Goal: Task Accomplishment & Management: Manage account settings

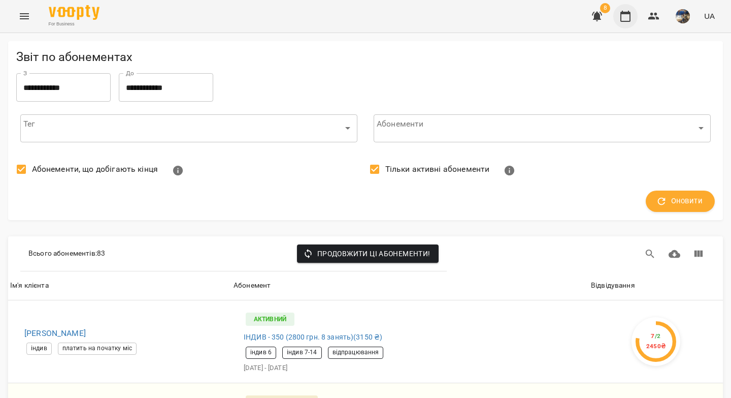
click at [625, 19] on icon "button" at bounding box center [625, 16] width 12 height 12
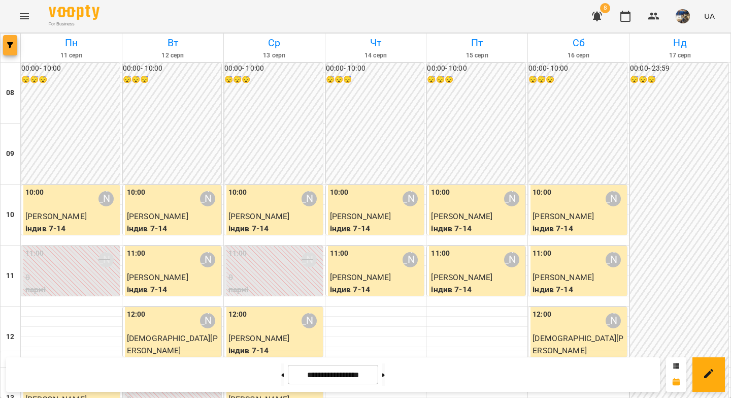
click at [11, 51] on button "button" at bounding box center [10, 45] width 14 height 20
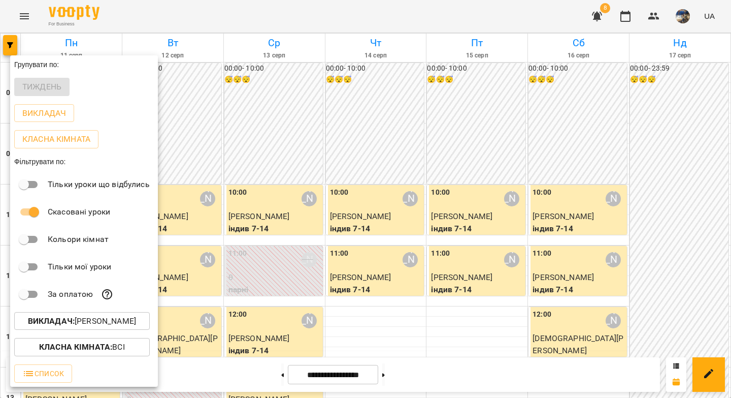
click at [427, 310] on div at bounding box center [365, 199] width 731 height 398
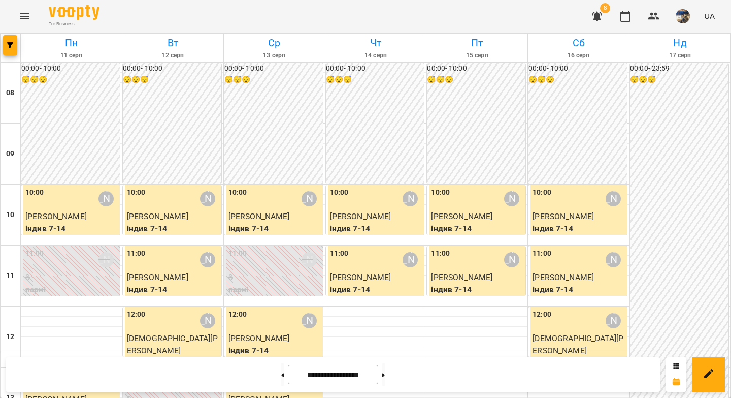
scroll to position [564, 0]
click at [22, 17] on icon "Menu" at bounding box center [24, 16] width 12 height 12
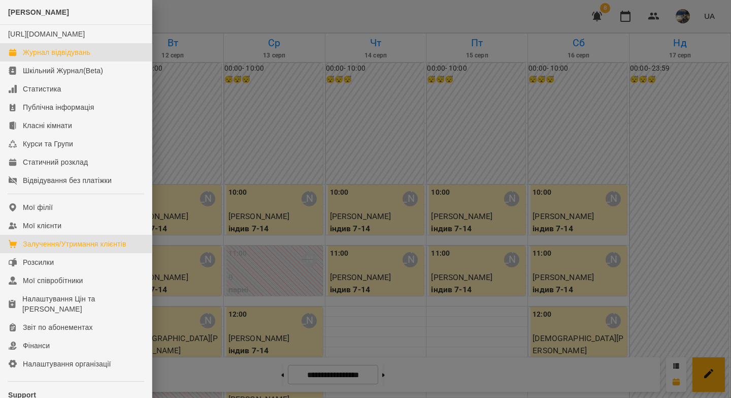
click at [89, 249] on div "Залучення/Утримання клієнтів" at bounding box center [75, 244] width 104 height 10
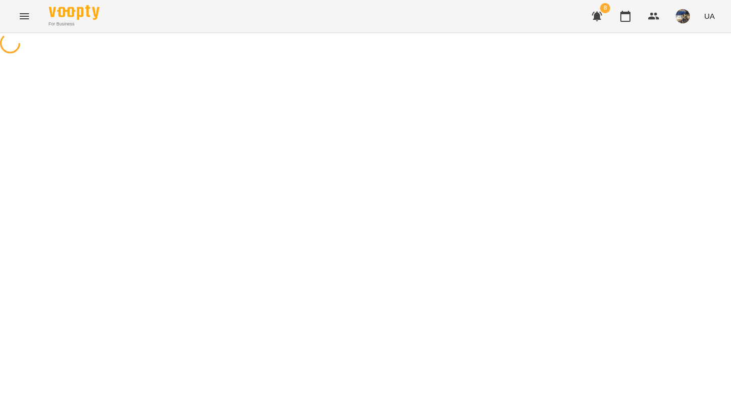
select select "**********"
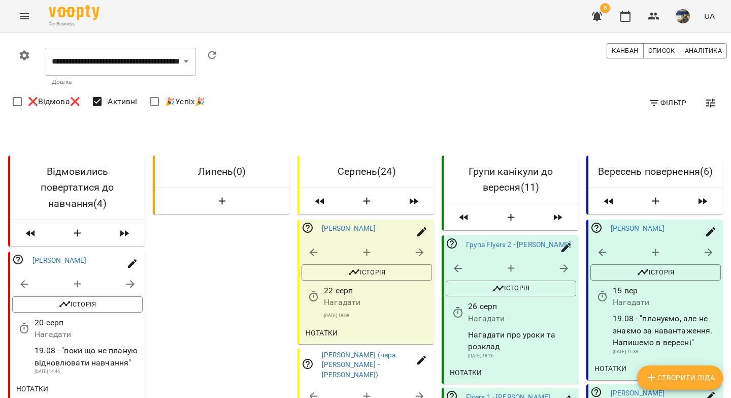
scroll to position [1508, 0]
select select "**********"
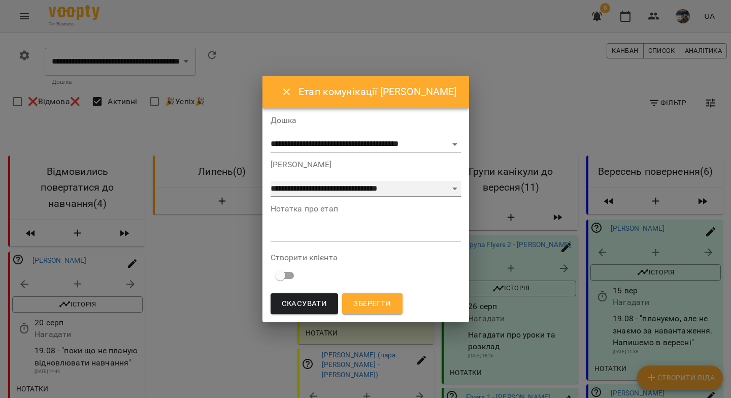
click at [287, 190] on select "**********" at bounding box center [366, 189] width 190 height 16
select select "*"
click at [334, 238] on div "*" at bounding box center [366, 233] width 190 height 16
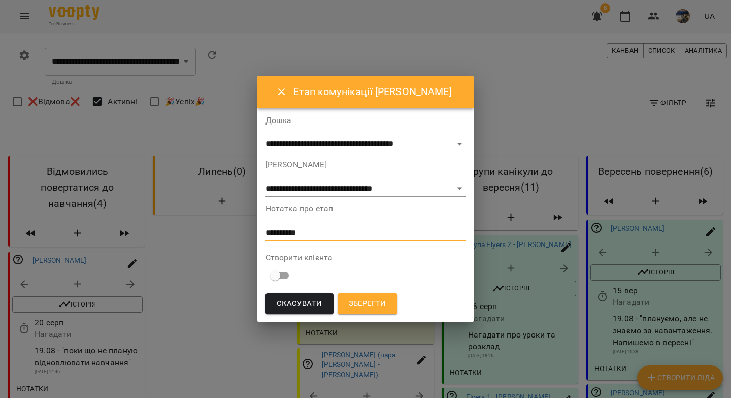
paste textarea "**********"
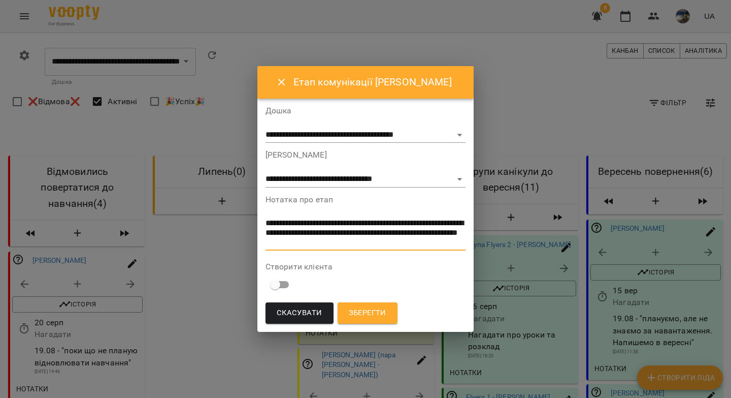
type textarea "**********"
click at [355, 312] on span "Зберегти" at bounding box center [368, 312] width 38 height 13
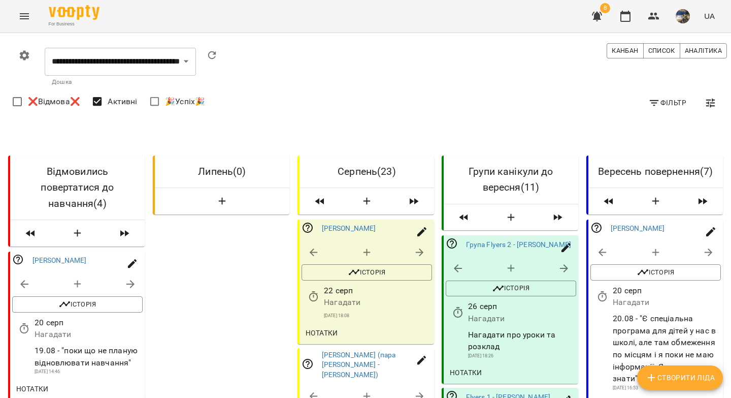
scroll to position [85, 0]
click at [599, 290] on icon "button" at bounding box center [603, 296] width 12 height 12
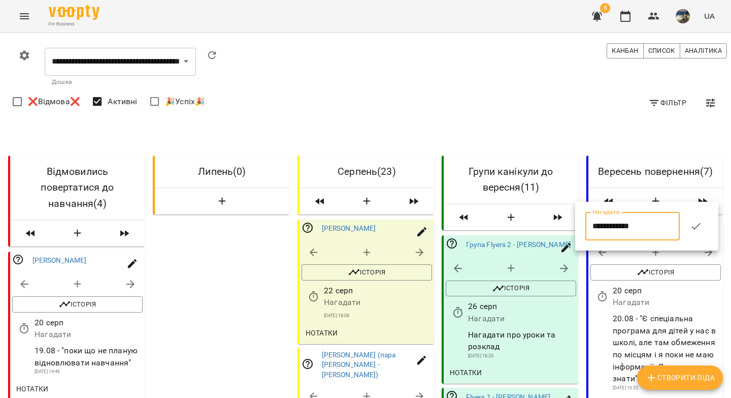
click at [599, 232] on input "**********" at bounding box center [632, 226] width 94 height 28
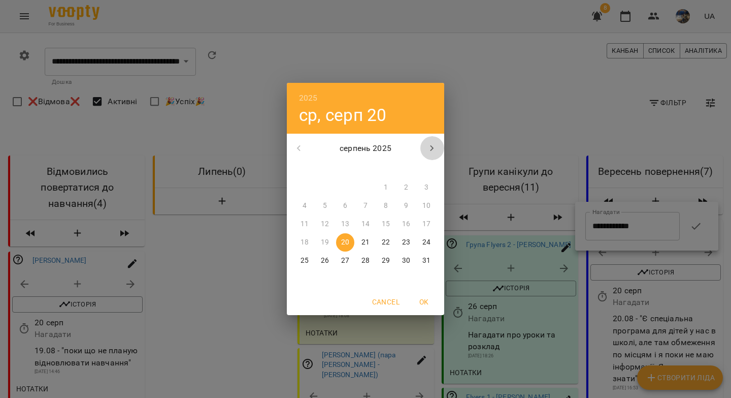
click at [432, 149] on icon "button" at bounding box center [432, 148] width 12 height 12
click at [342, 223] on p "17" at bounding box center [345, 224] width 8 height 10
type input "**********"
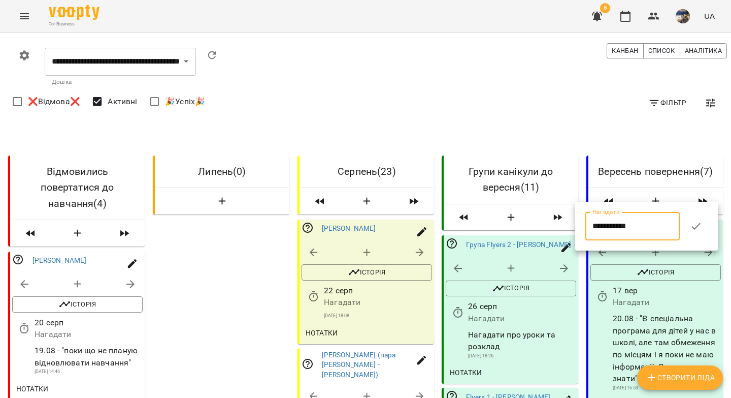
click at [700, 225] on icon "button" at bounding box center [696, 226] width 9 height 7
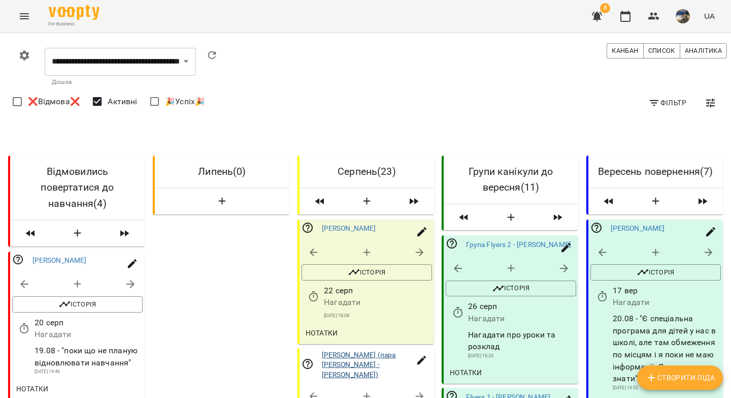
scroll to position [1508, 0]
drag, startPoint x: 359, startPoint y: 303, endPoint x: 376, endPoint y: 230, distance: 74.5
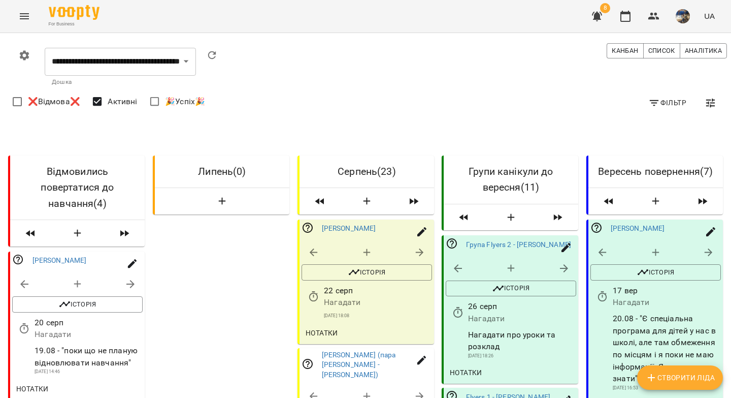
scroll to position [553, 0]
drag, startPoint x: 133, startPoint y: 318, endPoint x: 13, endPoint y: 295, distance: 122.0
copy span "13.08 - Сказала, що не планують поки повертатися. Сама напише якщо захочуть."
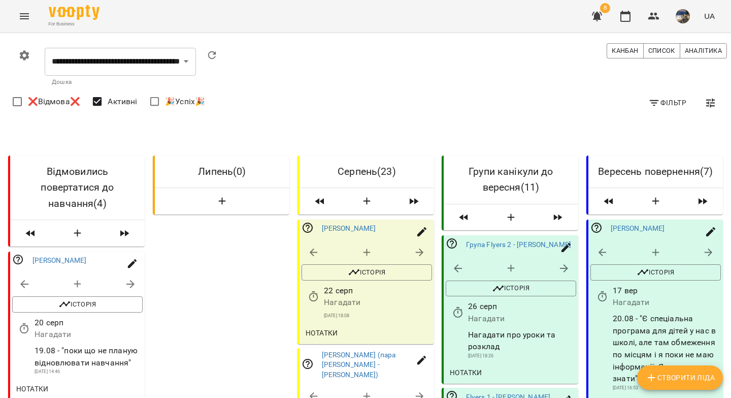
select select "**********"
select select "*"
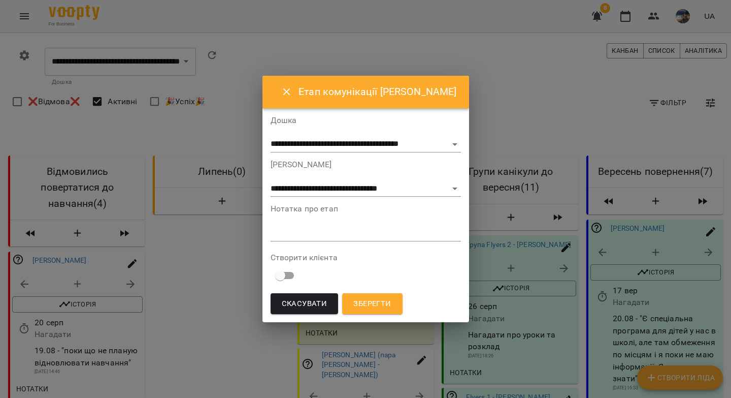
click at [281, 238] on div "*" at bounding box center [366, 233] width 190 height 16
paste textarea "**********"
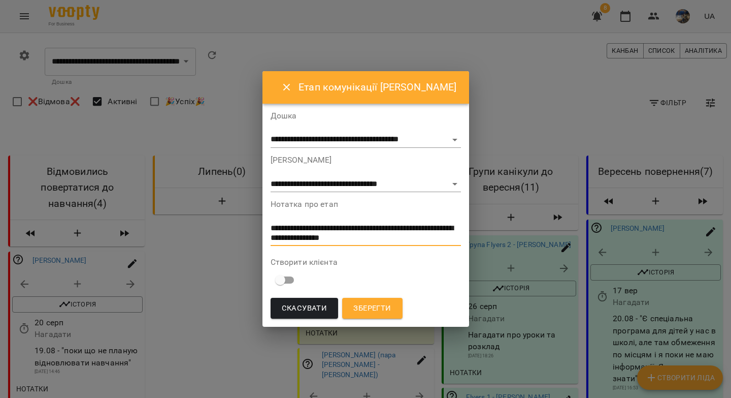
type textarea "**********"
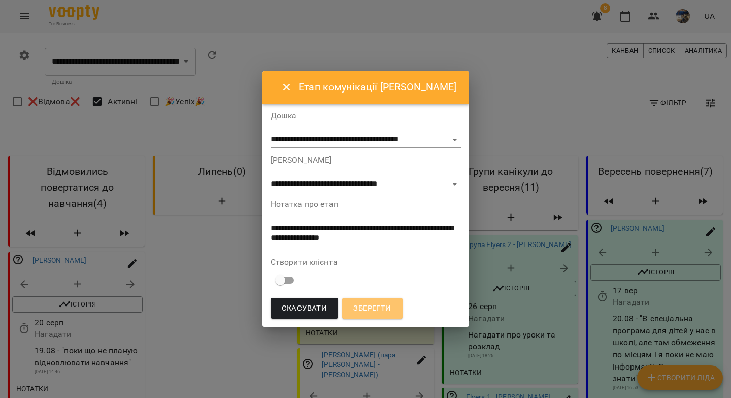
click at [379, 317] on button "Зберегти" at bounding box center [372, 308] width 60 height 21
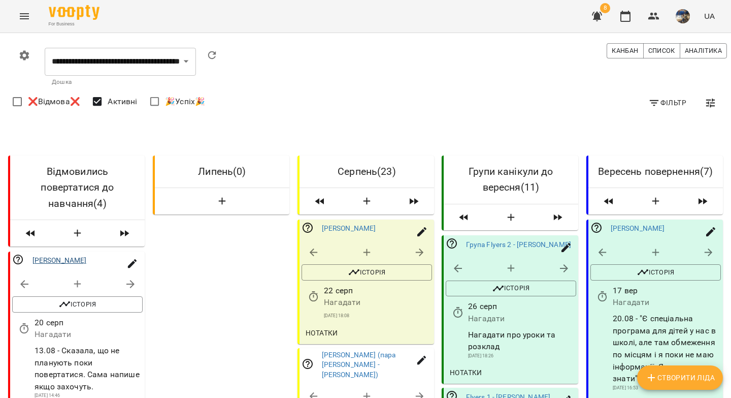
scroll to position [584, 0]
drag, startPoint x: 55, startPoint y: 250, endPoint x: 18, endPoint y: 227, distance: 44.0
copy span "2.07 - напевно будемо шукати інший варіант занять("
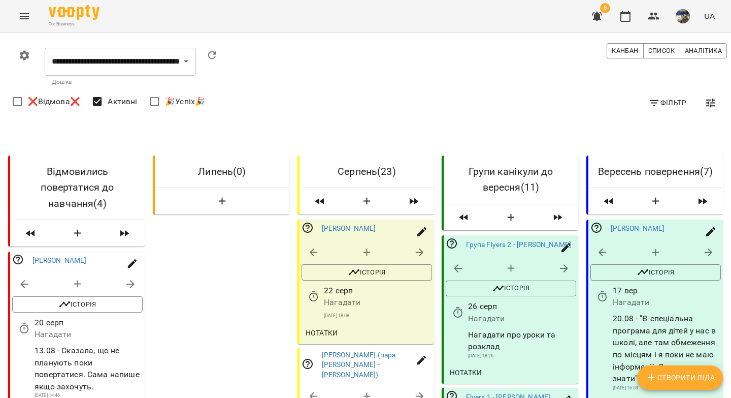
select select "**********"
select select "*"
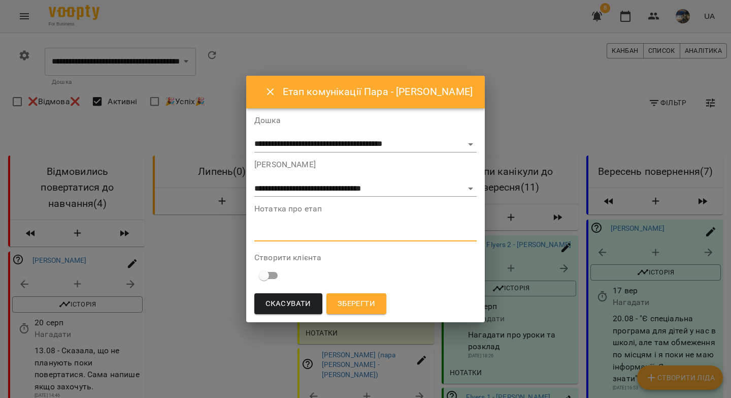
click at [257, 233] on textarea at bounding box center [365, 233] width 222 height 10
paste textarea "**********"
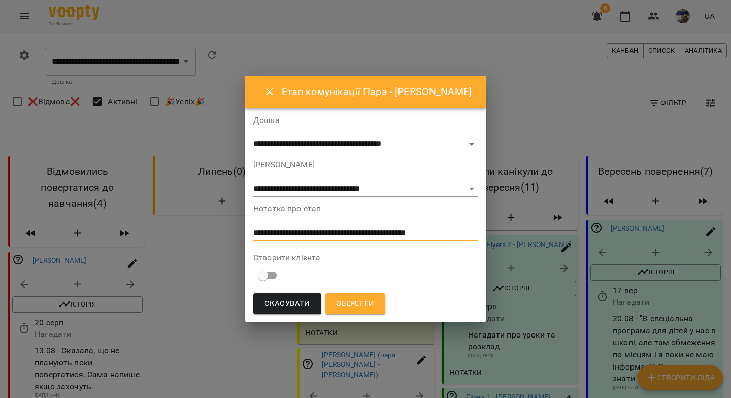
type textarea "**********"
click at [358, 300] on span "Зберегти" at bounding box center [356, 303] width 38 height 13
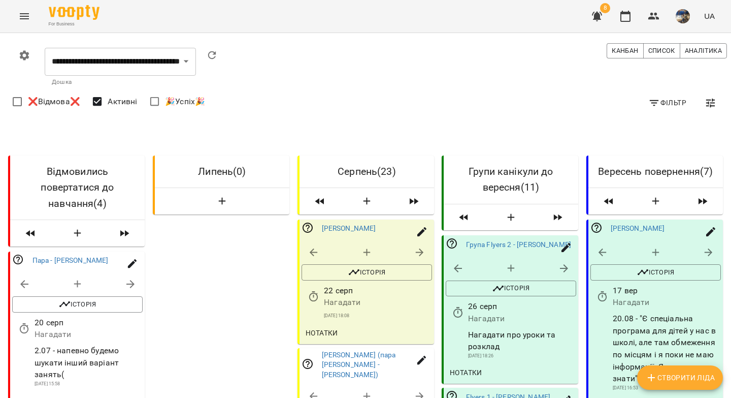
scroll to position [768, 0]
drag, startPoint x: 58, startPoint y: 270, endPoint x: 29, endPoint y: 245, distance: 38.2
copy div "Не відповідає еа повідомлення і слухавку не бере"
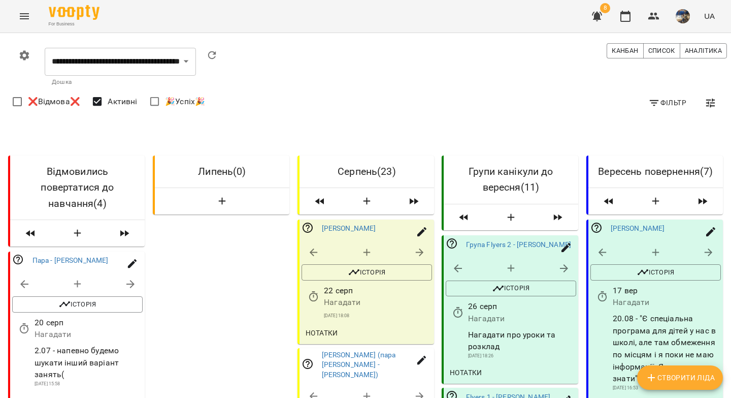
select select "**********"
select select "*"
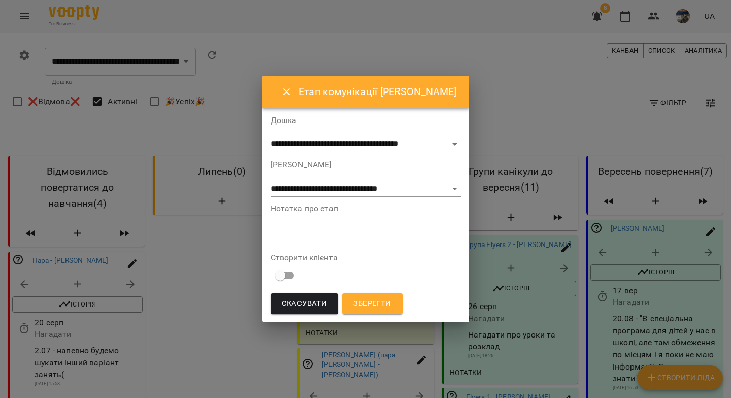
click at [287, 238] on div "*" at bounding box center [366, 233] width 190 height 16
paste textarea "**********"
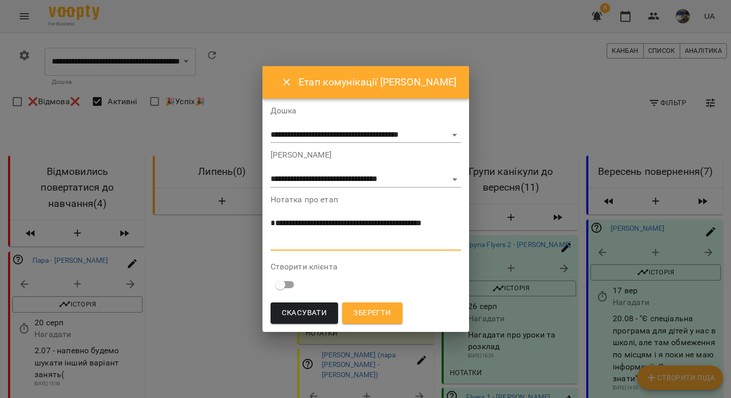
click at [328, 234] on textarea "**********" at bounding box center [364, 232] width 187 height 28
type textarea "**********"
click at [366, 312] on span "Зберегти" at bounding box center [372, 312] width 38 height 13
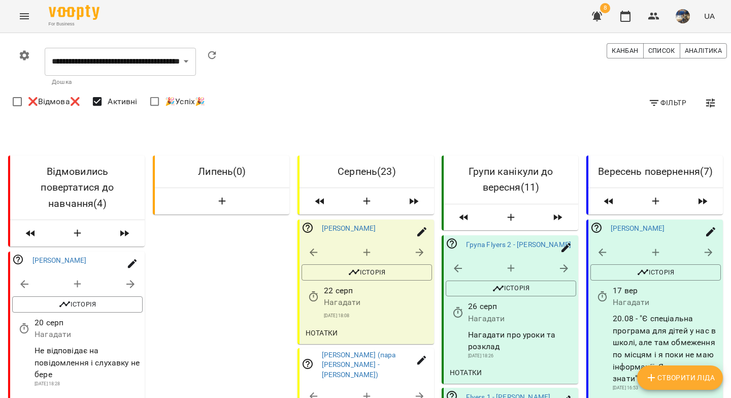
scroll to position [1113, 0]
click at [595, 19] on icon "button" at bounding box center [597, 16] width 12 height 12
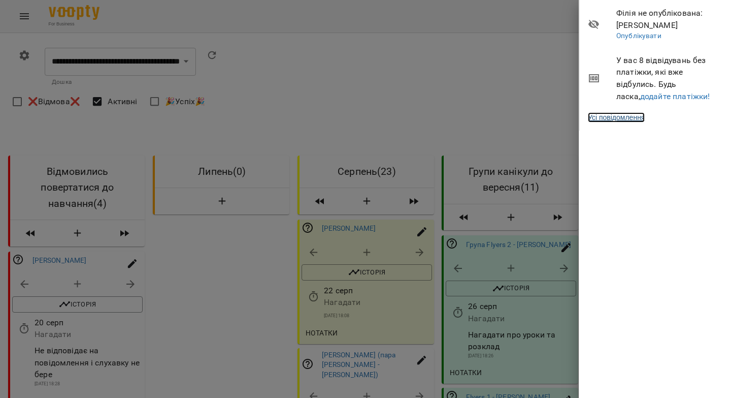
drag, startPoint x: 633, startPoint y: 116, endPoint x: 275, endPoint y: 171, distance: 362.7
click at [633, 115] on link "Усі повідомлення" at bounding box center [616, 117] width 57 height 10
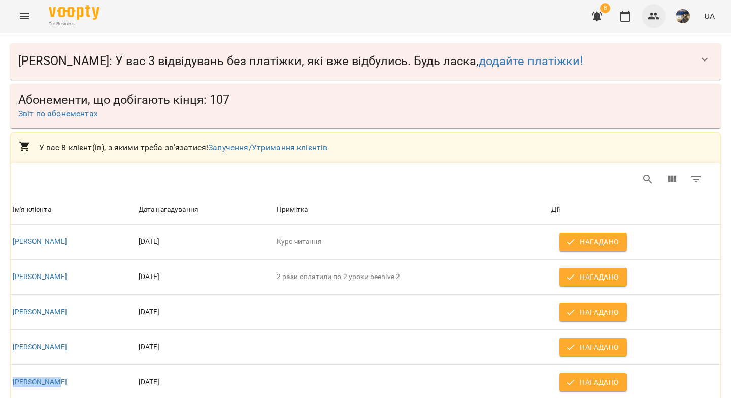
click at [649, 18] on icon "button" at bounding box center [653, 16] width 11 height 7
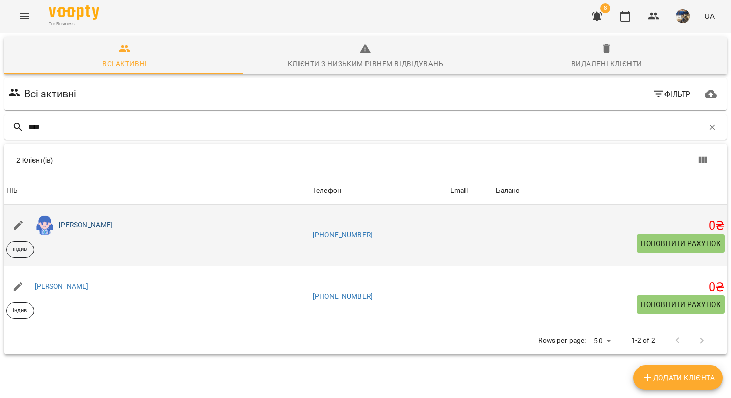
type input "****"
click at [113, 225] on link "Софія Перепелиця" at bounding box center [86, 224] width 54 height 8
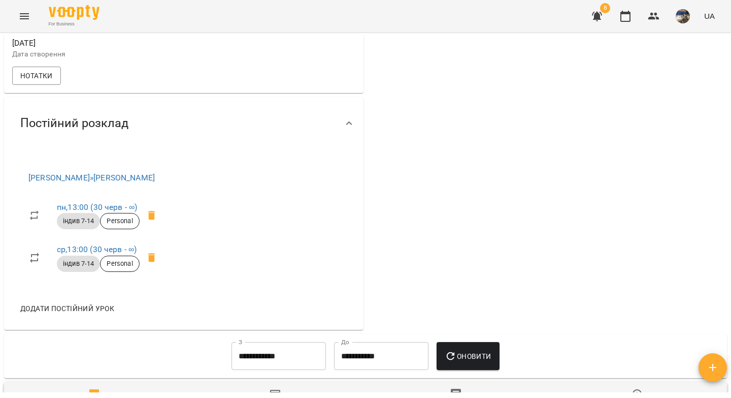
scroll to position [382, 0]
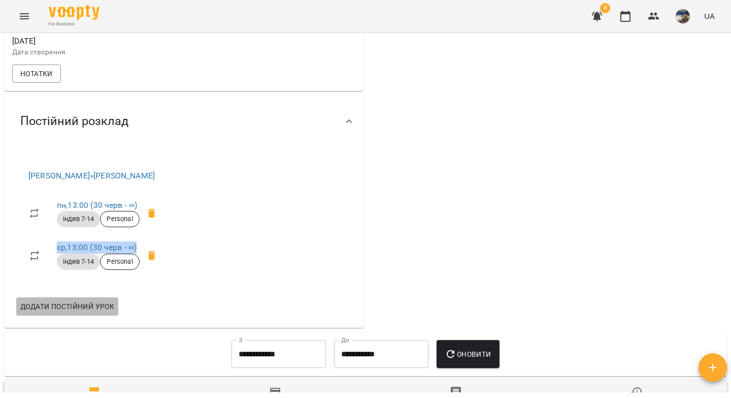
click at [89, 312] on span "Додати постійний урок" at bounding box center [67, 306] width 94 height 12
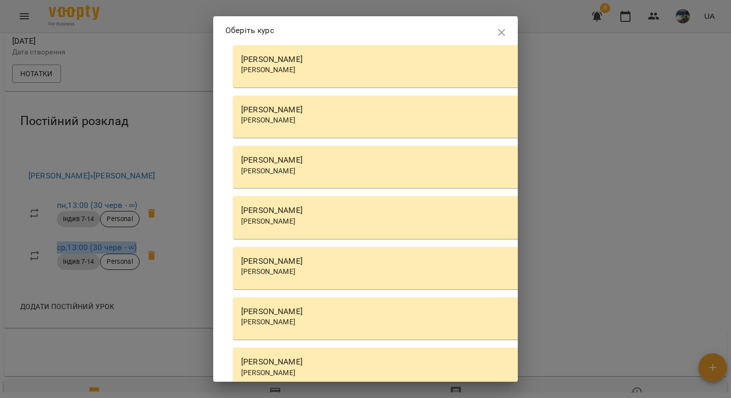
scroll to position [3594, 0]
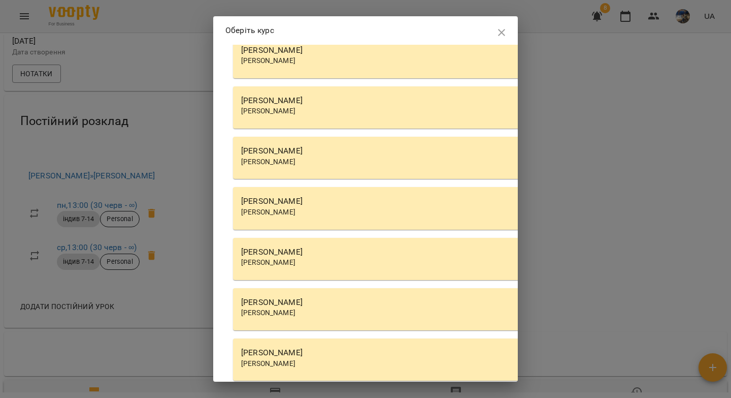
click at [308, 258] on div "Половинка Вікторія" at bounding box center [522, 252] width 563 height 12
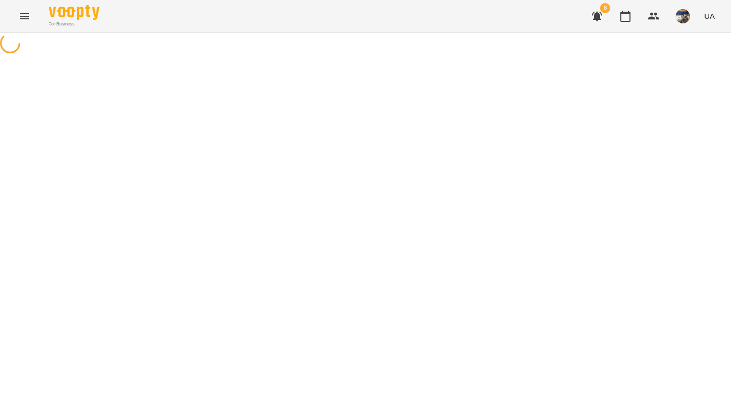
select select "********"
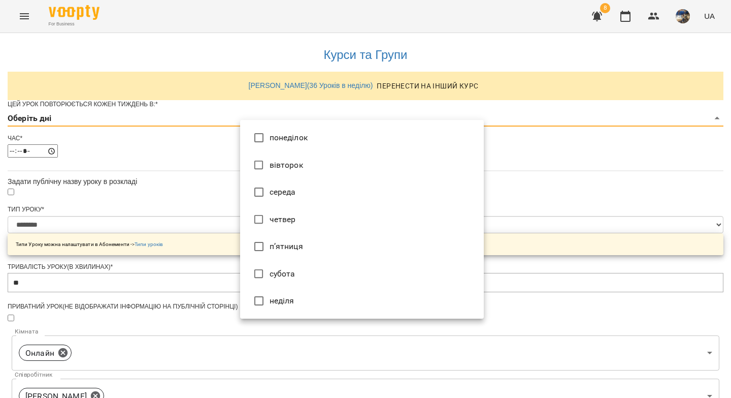
click at [249, 141] on body "**********" at bounding box center [365, 327] width 731 height 655
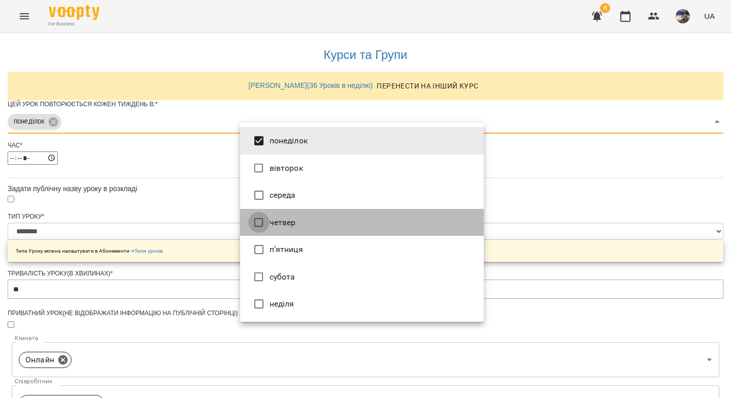
type input "***"
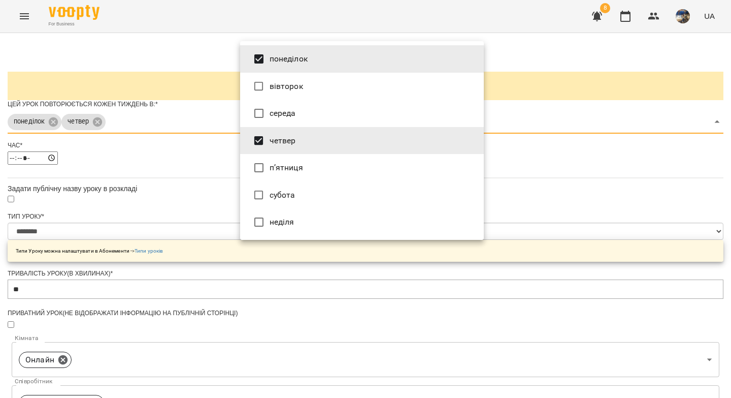
click at [197, 202] on div at bounding box center [365, 199] width 731 height 398
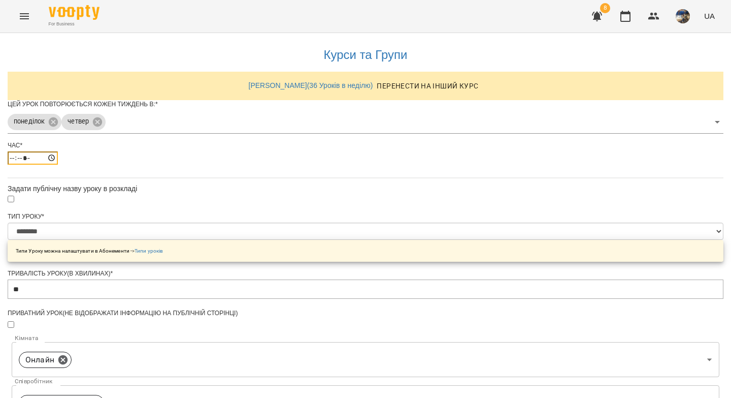
click at [58, 165] on input "*****" at bounding box center [33, 157] width 50 height 13
type input "*****"
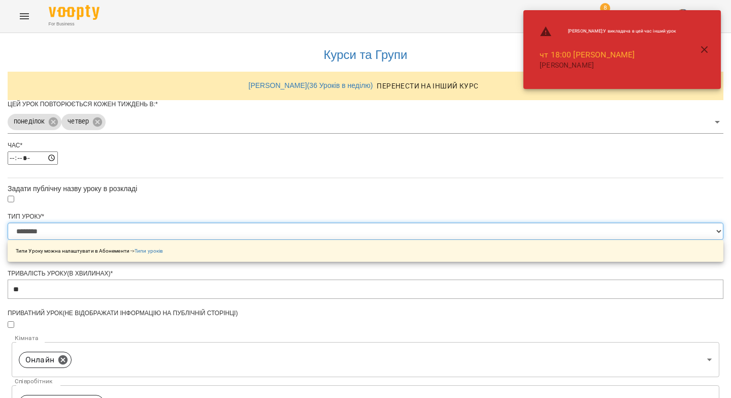
click at [257, 240] on select "**********" at bounding box center [366, 230] width 716 height 17
select select "**********"
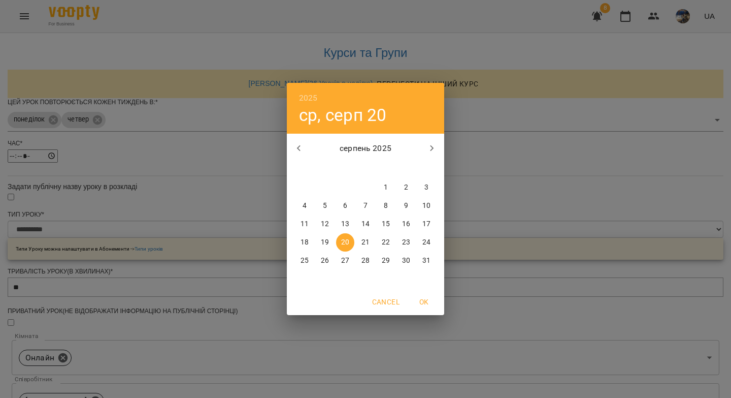
click at [437, 149] on icon "button" at bounding box center [432, 148] width 12 height 12
click at [307, 185] on span "1" at bounding box center [305, 187] width 18 height 10
type input "**********"
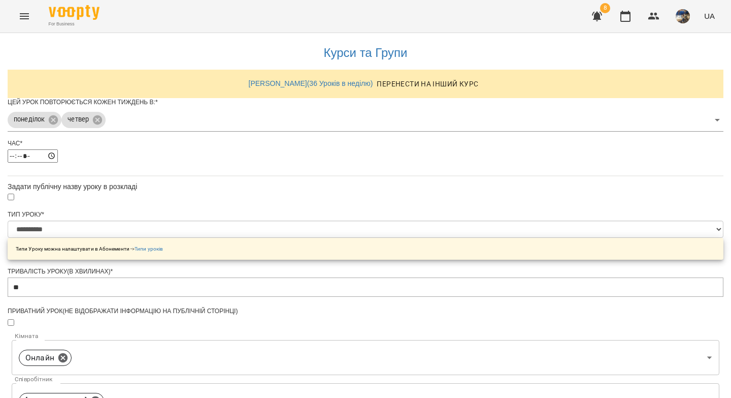
scroll to position [366, 0]
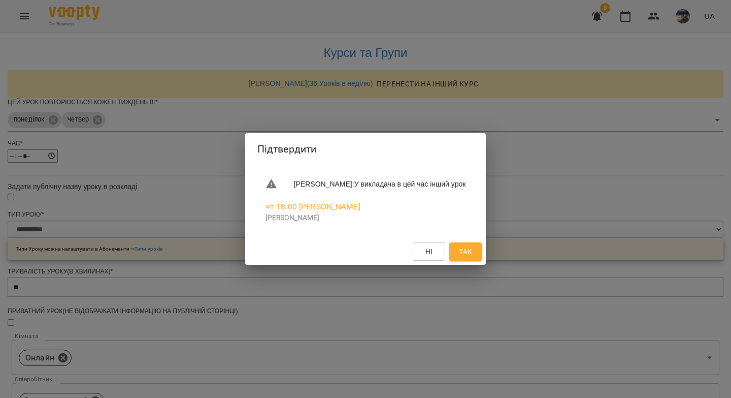
click at [472, 249] on span "Так" at bounding box center [465, 251] width 13 height 12
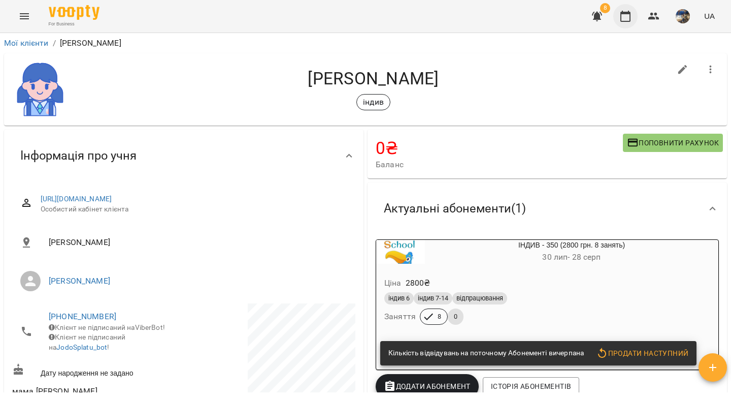
click at [630, 16] on icon "button" at bounding box center [625, 16] width 10 height 11
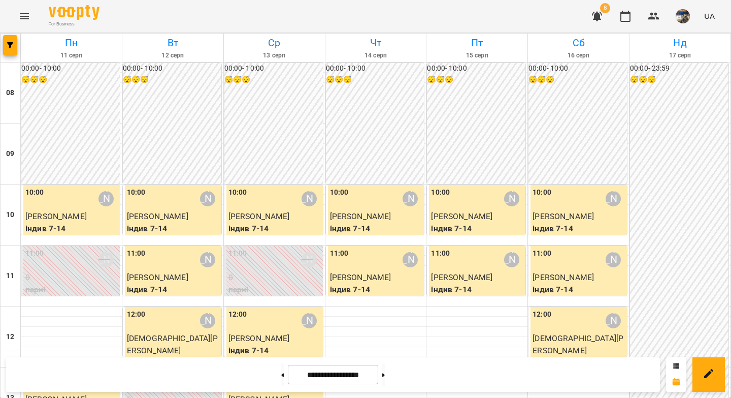
scroll to position [200, 0]
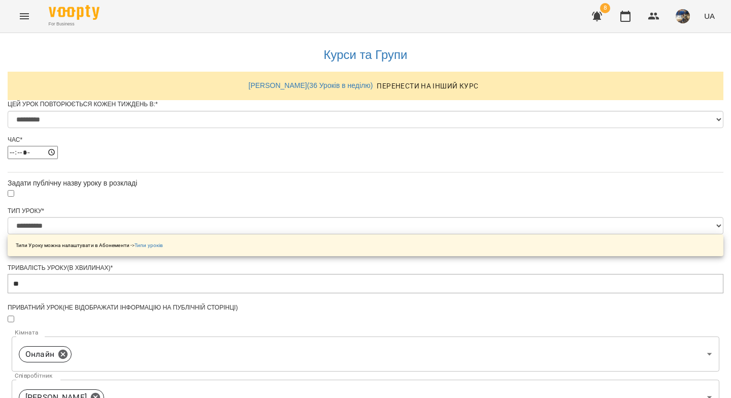
select select "*"
select select "**********"
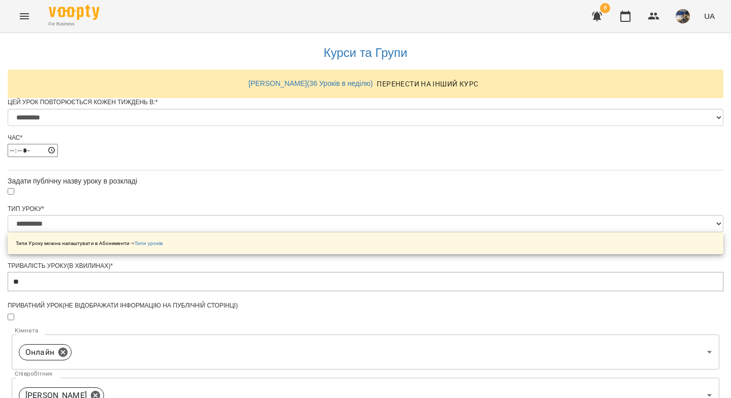
scroll to position [430, 0]
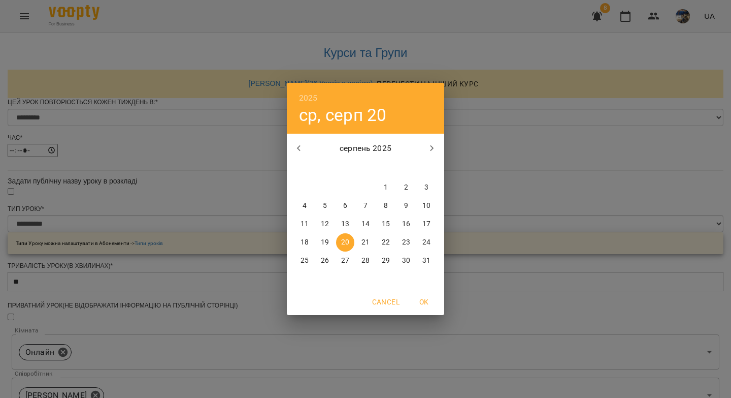
click at [424, 257] on p "31" at bounding box center [426, 260] width 8 height 10
type input "**********"
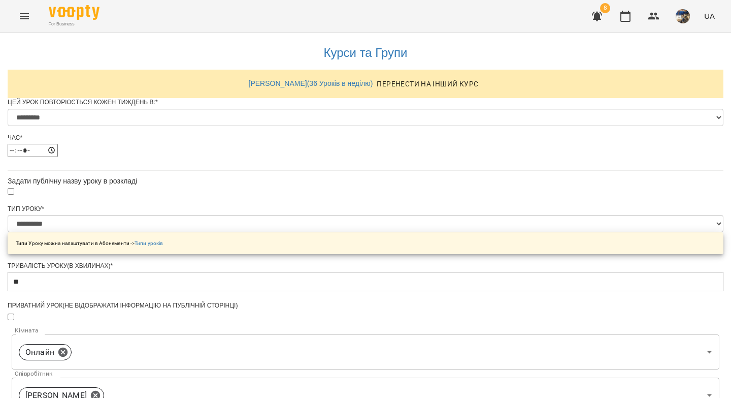
drag, startPoint x: 370, startPoint y: 370, endPoint x: 374, endPoint y: 365, distance: 6.1
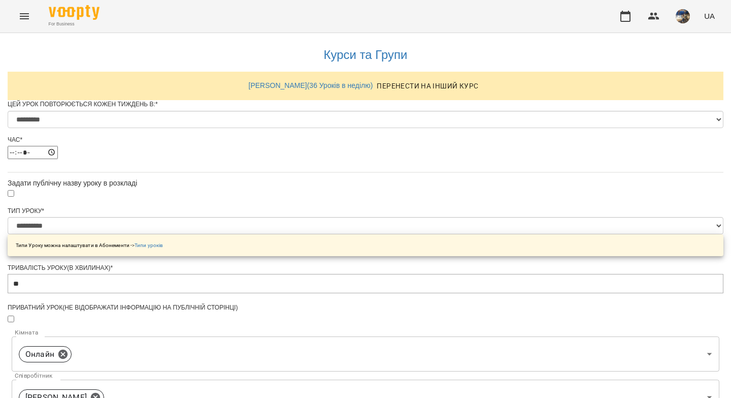
select select "*"
select select "**********"
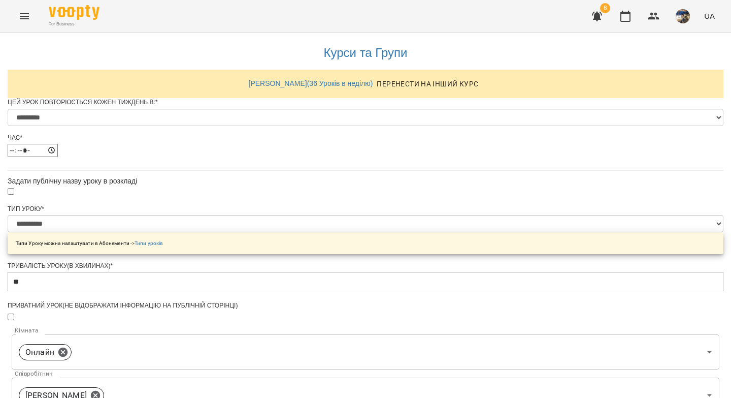
scroll to position [430, 0]
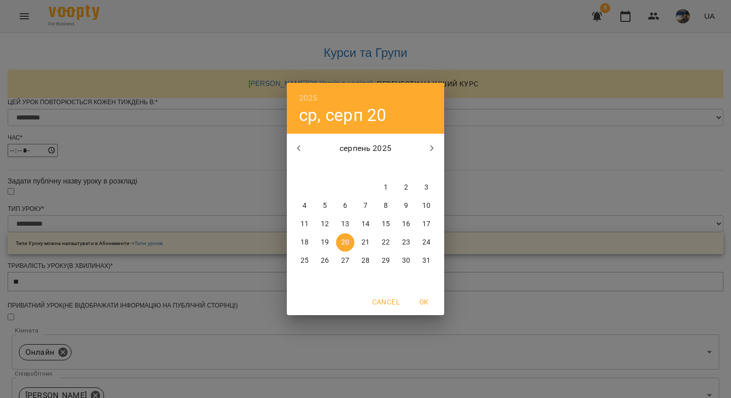
click at [423, 259] on p "31" at bounding box center [426, 260] width 8 height 10
type input "**********"
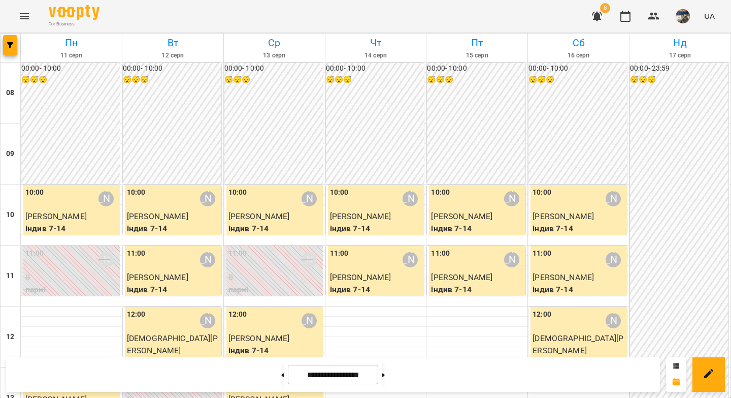
scroll to position [564, 0]
click at [385, 369] on button at bounding box center [383, 374] width 3 height 22
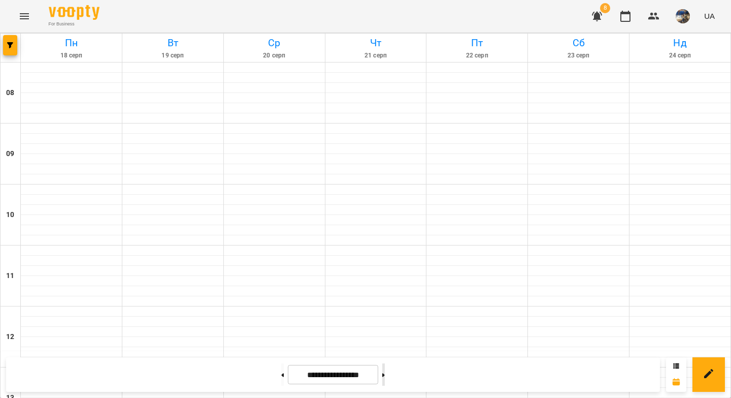
click at [385, 369] on button at bounding box center [383, 374] width 3 height 22
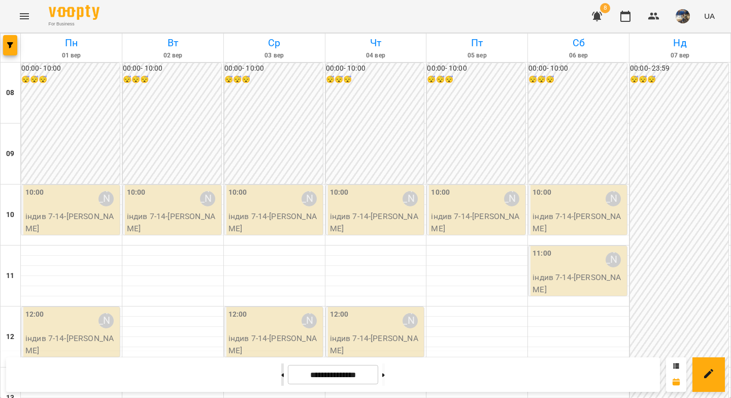
click at [282, 374] on icon at bounding box center [283, 375] width 3 height 4
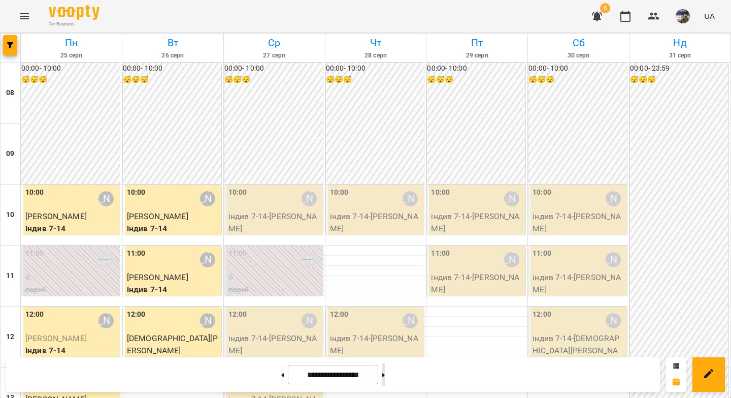
click at [385, 373] on icon at bounding box center [383, 375] width 3 height 4
type input "**********"
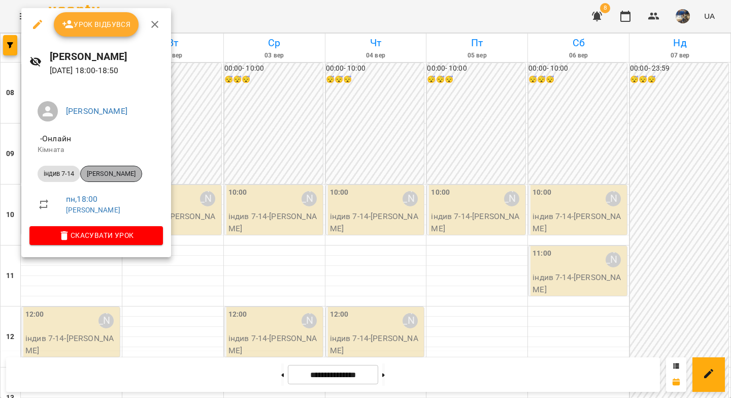
click at [104, 172] on span "[PERSON_NAME]" at bounding box center [111, 173] width 61 height 9
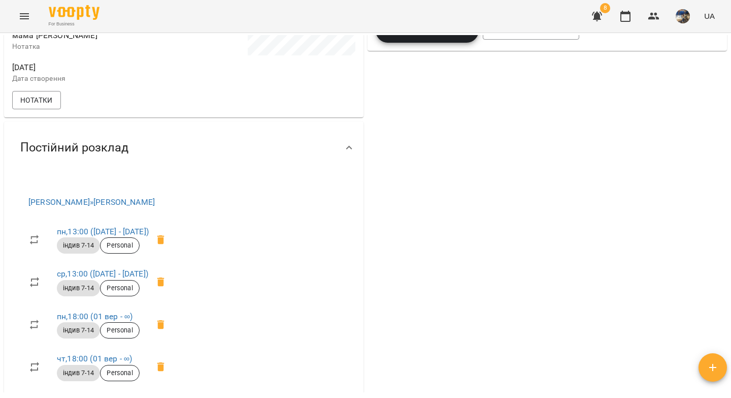
scroll to position [419, 0]
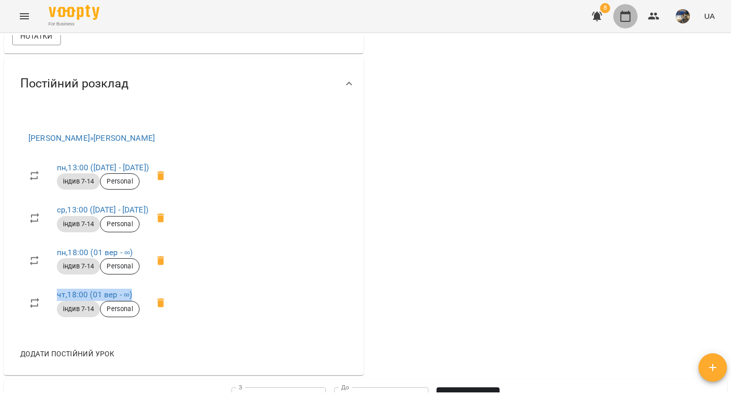
click at [622, 21] on icon "button" at bounding box center [625, 16] width 10 height 11
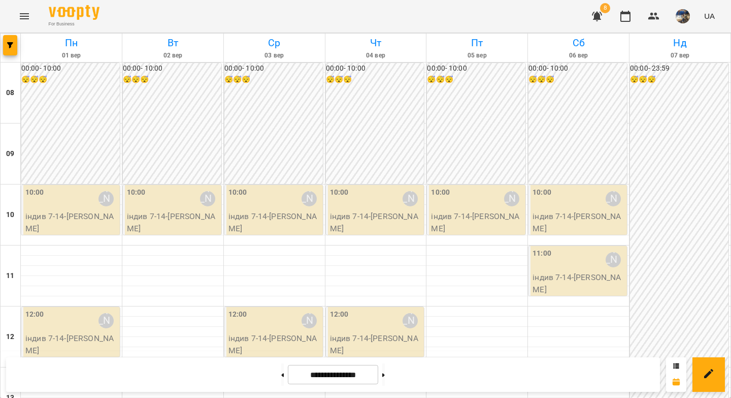
drag, startPoint x: 270, startPoint y: 373, endPoint x: 279, endPoint y: 353, distance: 22.5
click at [281, 374] on icon at bounding box center [282, 375] width 3 height 4
type input "**********"
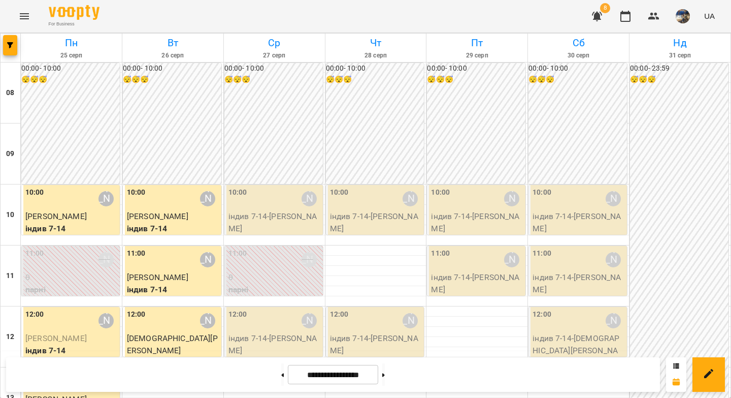
scroll to position [99, 0]
click at [109, 374] on div "[PERSON_NAME]" at bounding box center [106, 381] width 15 height 15
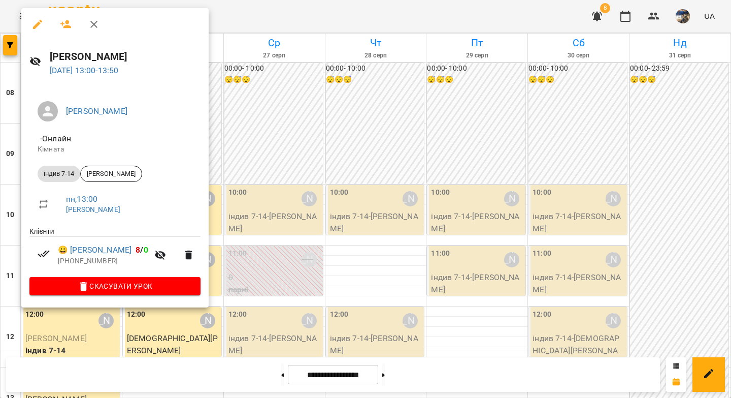
click at [38, 25] on icon "button" at bounding box center [37, 24] width 12 height 12
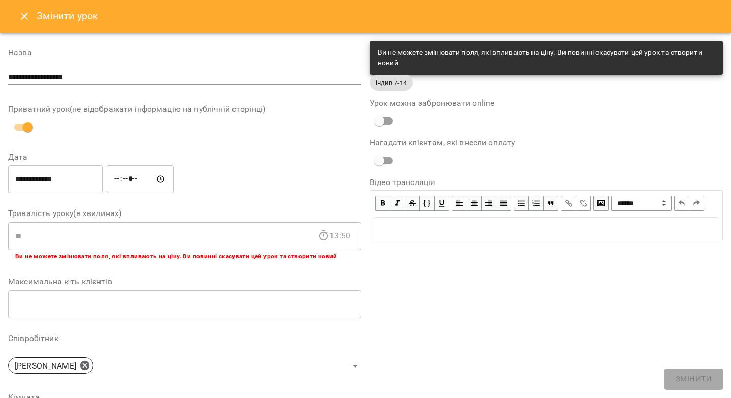
click at [118, 182] on input "*****" at bounding box center [140, 179] width 67 height 28
type input "*****"
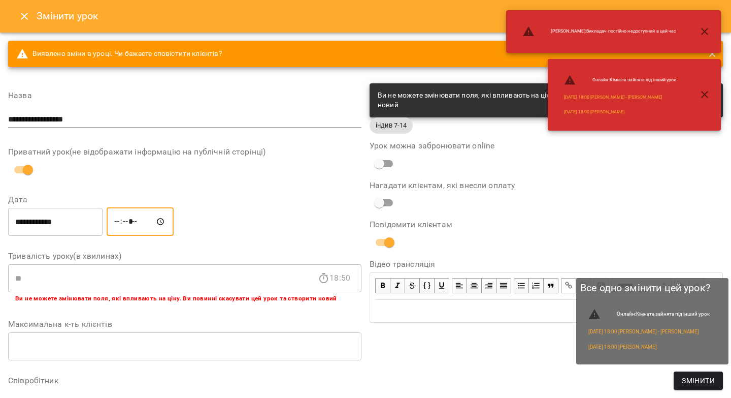
click at [687, 381] on span "Змінити" at bounding box center [698, 380] width 33 height 12
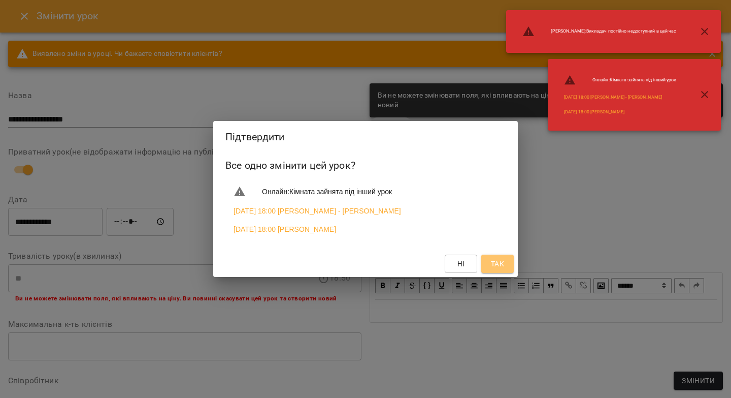
click at [497, 266] on span "Так" at bounding box center [497, 263] width 13 height 12
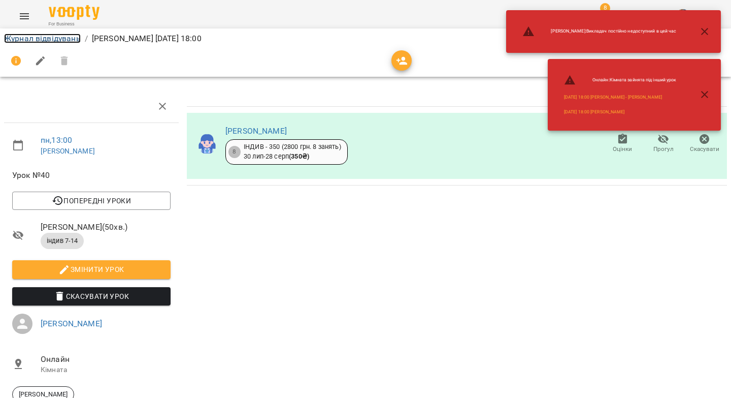
click at [61, 42] on link "Журнал відвідувань" at bounding box center [42, 39] width 77 height 10
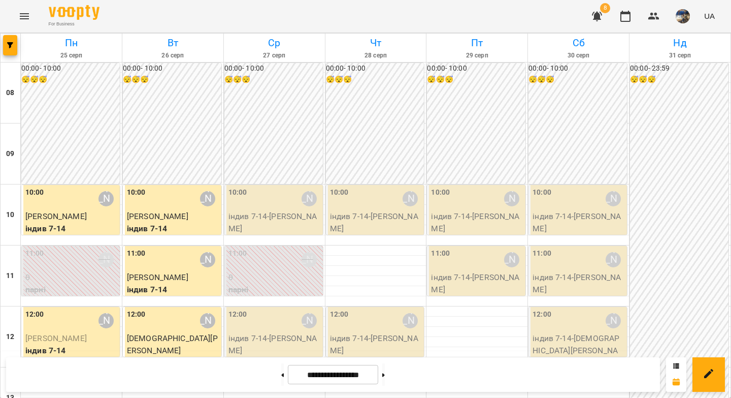
scroll to position [503, 0]
click at [385, 375] on icon at bounding box center [383, 375] width 3 height 4
type input "**********"
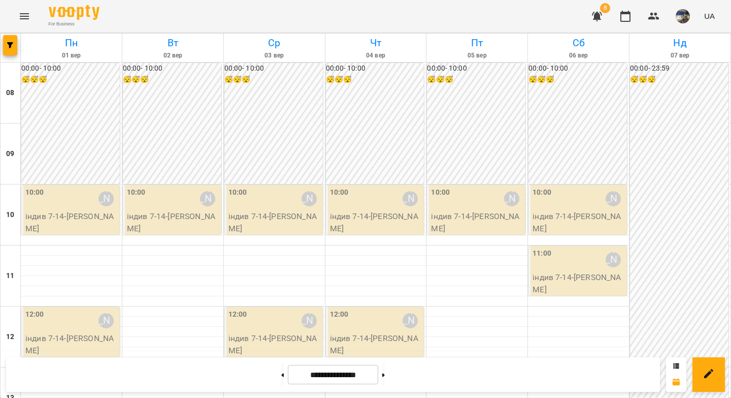
scroll to position [564, 0]
click at [601, 19] on icon "button" at bounding box center [597, 17] width 10 height 10
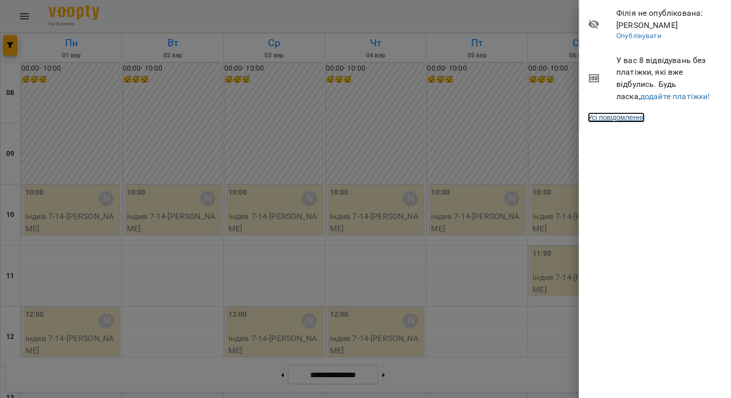
click at [635, 117] on link "Усі повідомлення" at bounding box center [616, 117] width 57 height 10
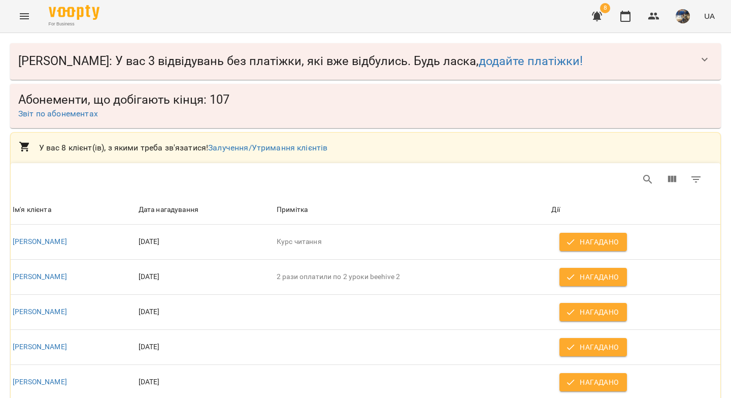
click at [21, 22] on button "Menu" at bounding box center [24, 16] width 24 height 24
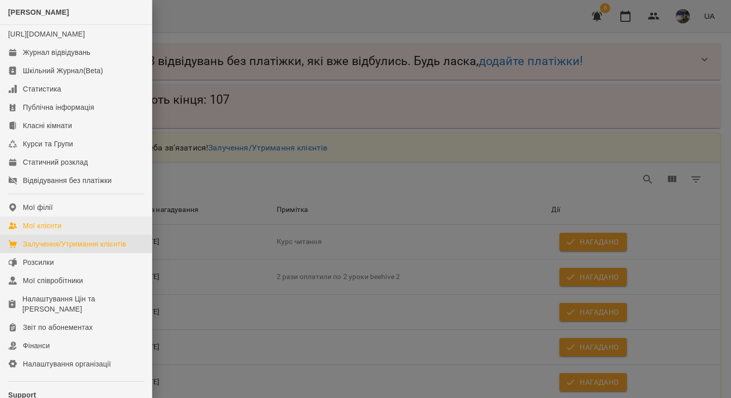
drag, startPoint x: 81, startPoint y: 251, endPoint x: 127, endPoint y: 226, distance: 52.5
click at [81, 249] on div "Залучення/Утримання клієнтів" at bounding box center [75, 244] width 104 height 10
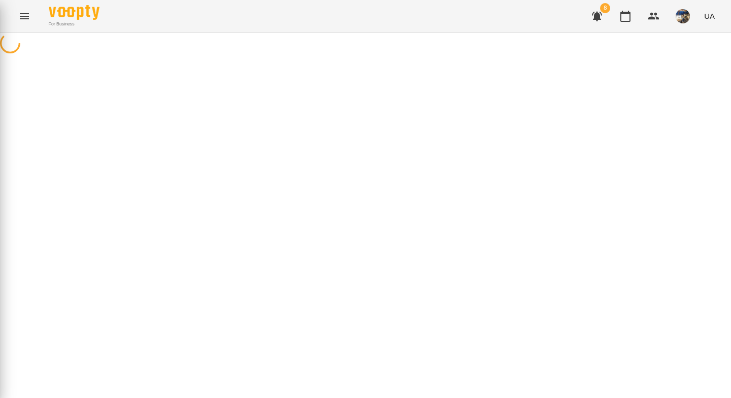
select select "**********"
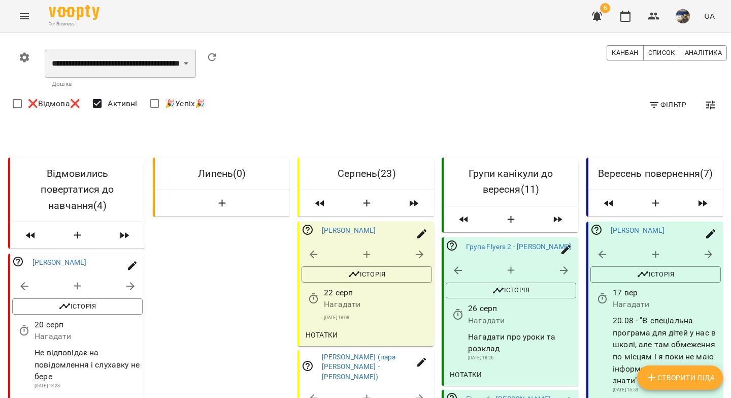
click at [104, 63] on select "**********" at bounding box center [120, 63] width 151 height 28
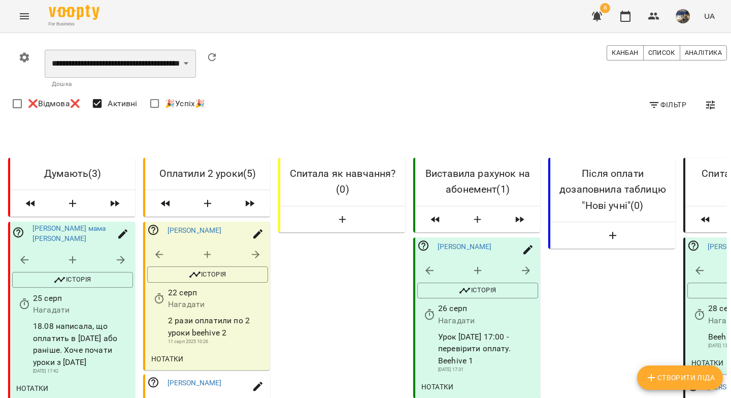
click at [187, 66] on select "**********" at bounding box center [120, 63] width 151 height 28
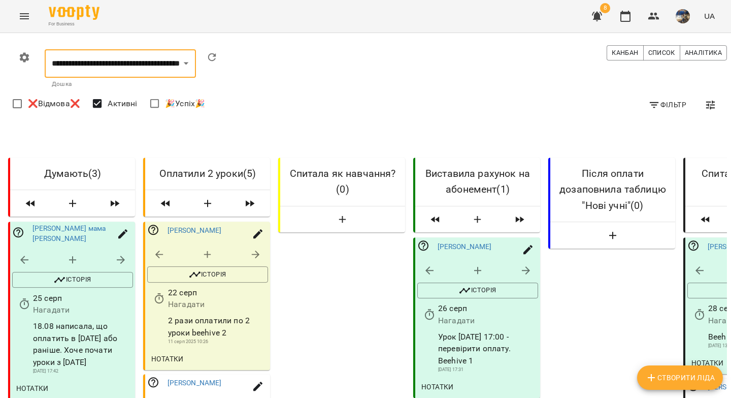
click at [23, 57] on icon "button" at bounding box center [24, 57] width 12 height 12
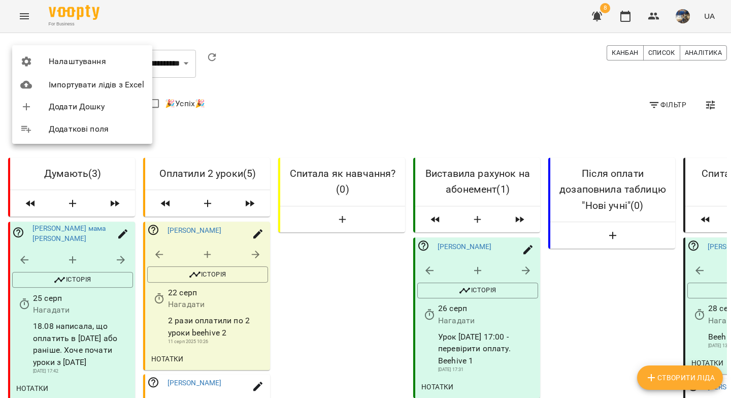
click at [120, 61] on span "Налаштування" at bounding box center [96, 61] width 95 height 12
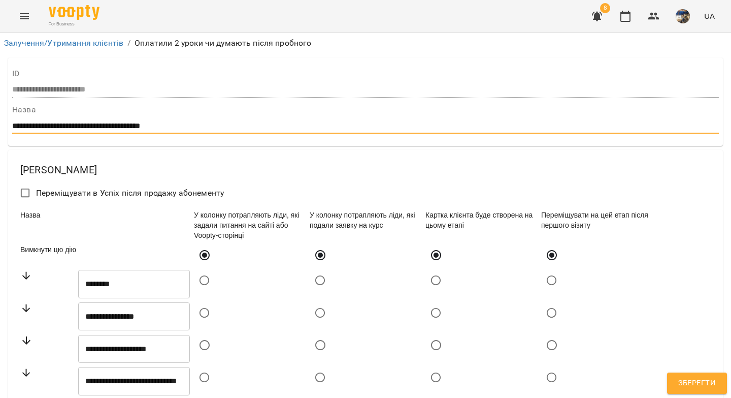
drag, startPoint x: 194, startPoint y: 128, endPoint x: 26, endPoint y: 121, distance: 168.2
click at [26, 121] on input "**********" at bounding box center [365, 126] width 707 height 16
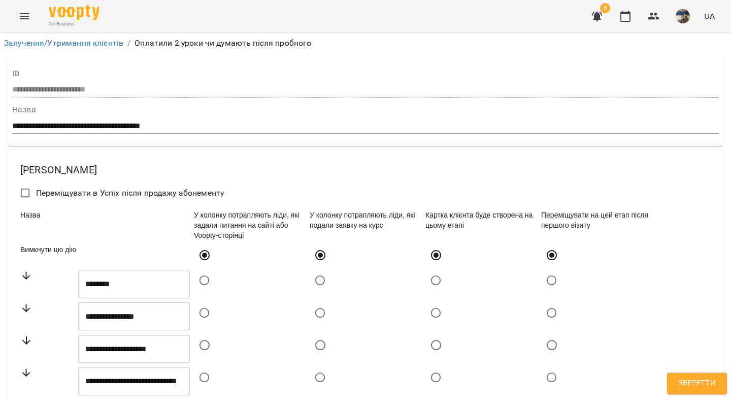
click at [166, 117] on div "**********" at bounding box center [365, 120] width 707 height 28
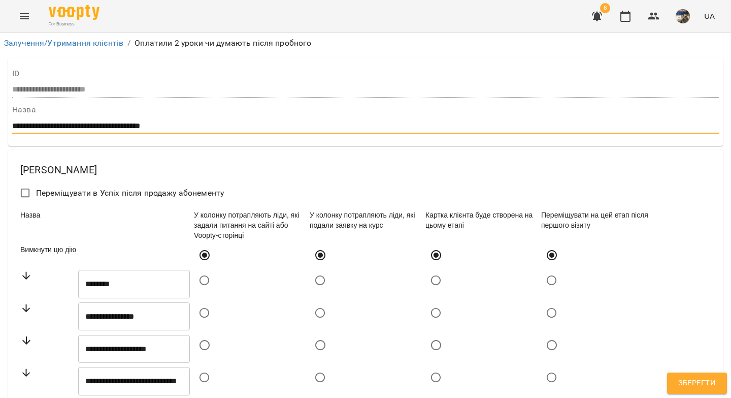
drag, startPoint x: 197, startPoint y: 123, endPoint x: 5, endPoint y: 128, distance: 192.0
click at [659, 18] on icon "button" at bounding box center [653, 16] width 11 height 7
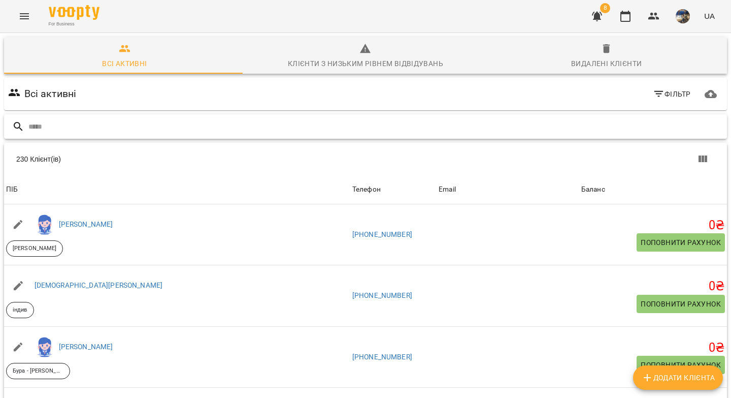
paste input "**********"
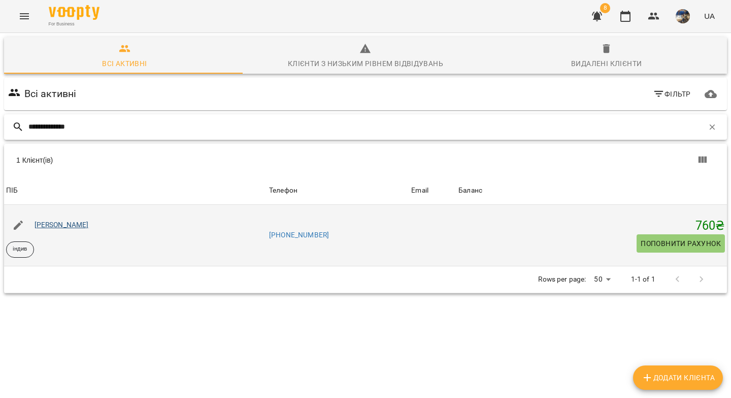
type input "**********"
click at [76, 223] on link "[PERSON_NAME]" at bounding box center [62, 224] width 54 height 8
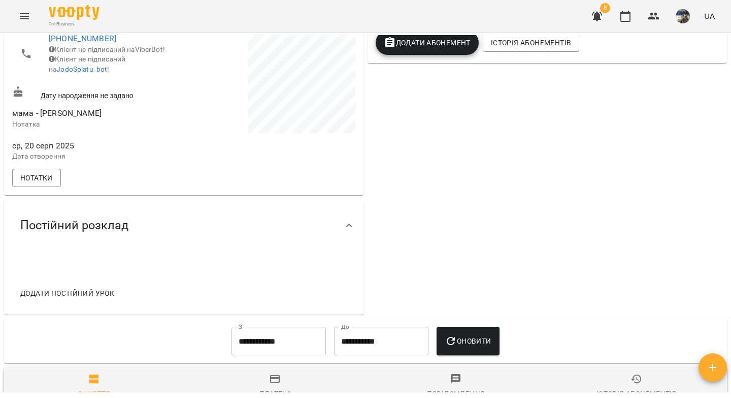
scroll to position [282, 0]
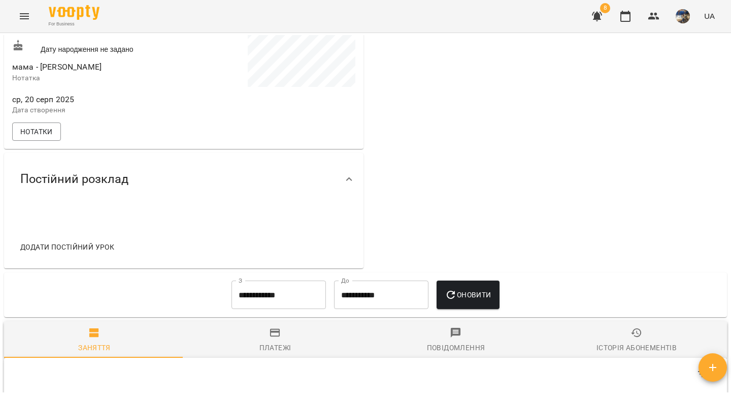
click at [82, 253] on span "Додати постійний урок" at bounding box center [67, 247] width 94 height 12
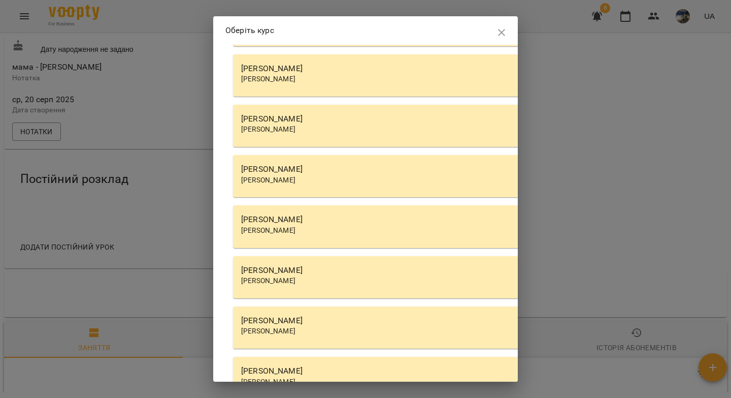
scroll to position [3378, 0]
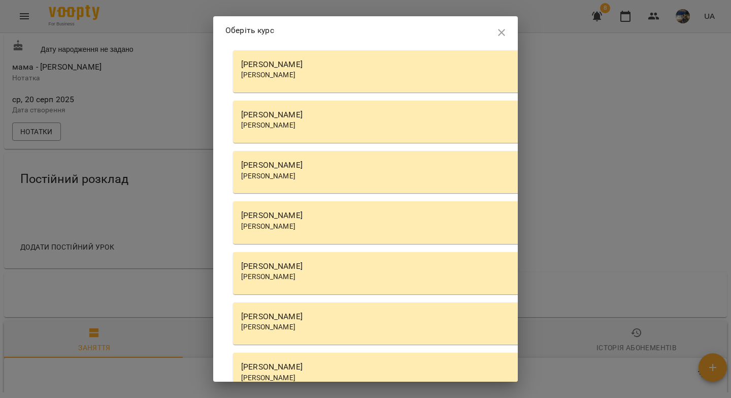
click at [306, 171] on div "[PERSON_NAME]" at bounding box center [522, 165] width 563 height 12
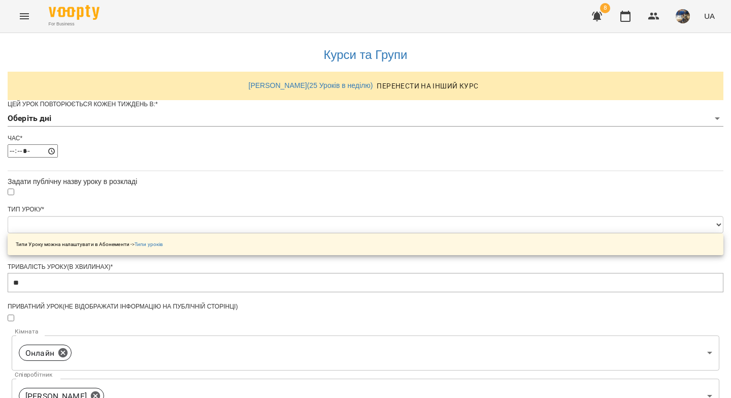
click at [255, 138] on body "**********" at bounding box center [365, 327] width 731 height 655
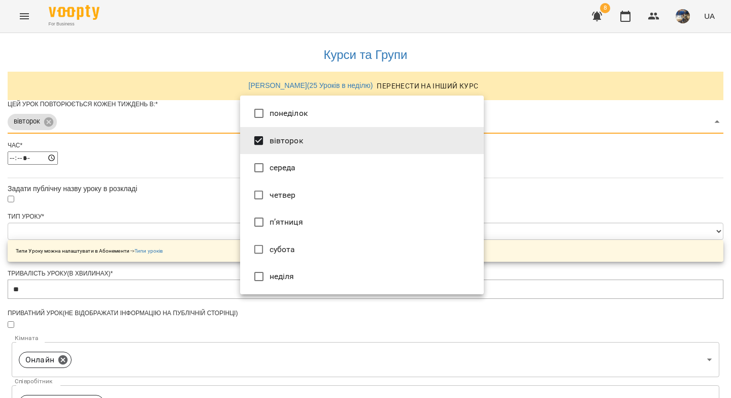
type input "***"
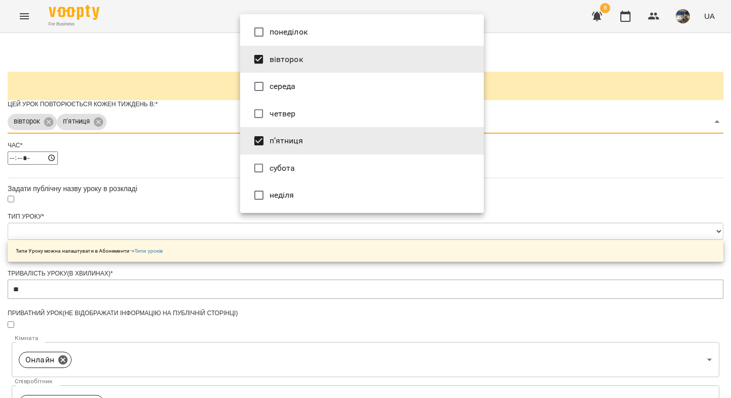
click at [198, 202] on div at bounding box center [365, 199] width 731 height 398
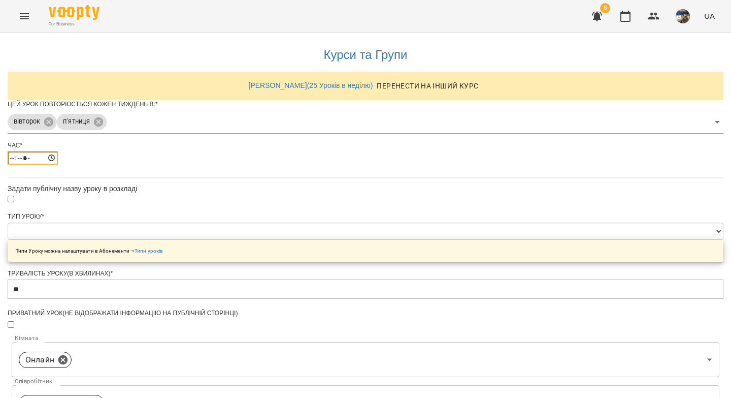
click at [58, 165] on input "*****" at bounding box center [33, 157] width 50 height 13
type input "*****"
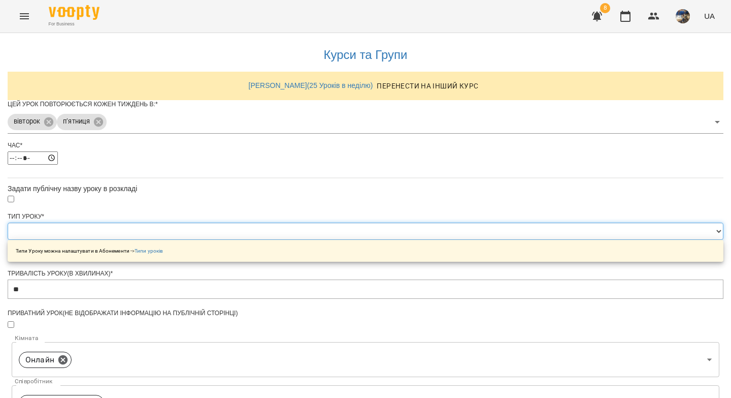
click at [249, 240] on select "**********" at bounding box center [366, 230] width 716 height 17
select select "*******"
type input "**"
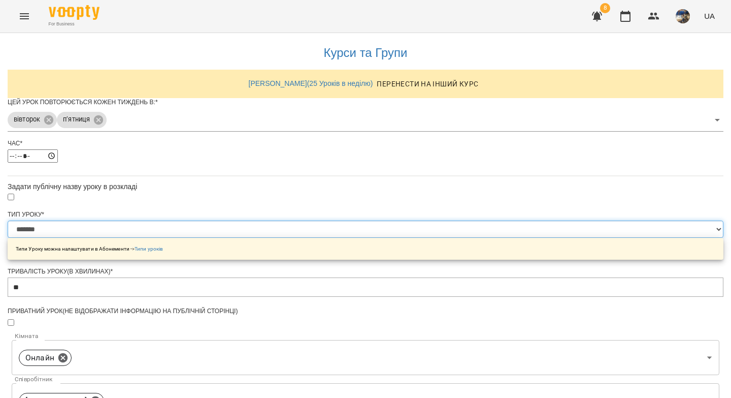
scroll to position [338, 0]
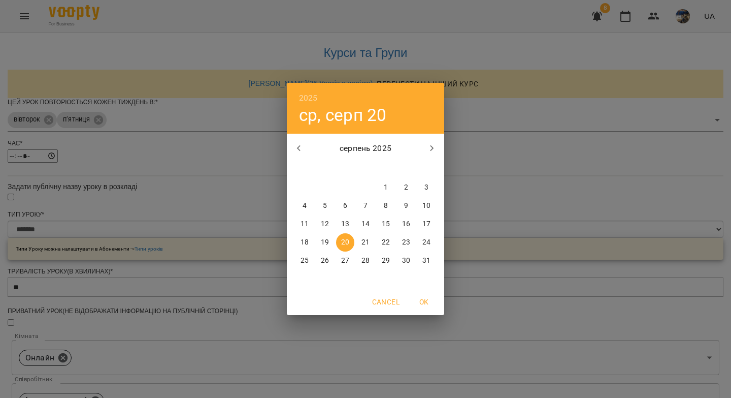
click at [386, 240] on p "22" at bounding box center [386, 242] width 8 height 10
type input "**********"
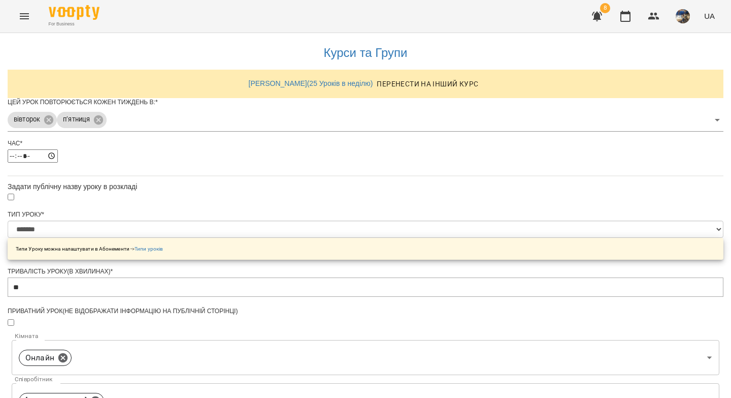
scroll to position [366, 0]
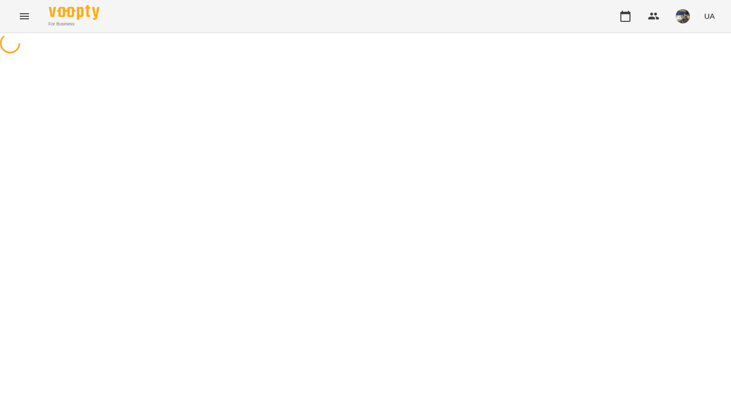
select select "*"
select select "**********"
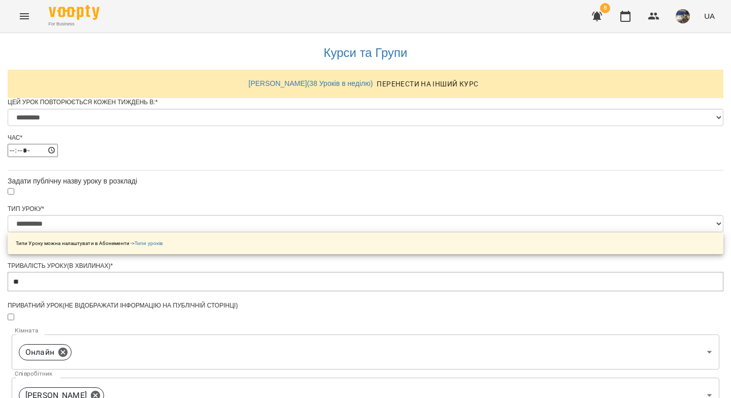
scroll to position [466, 0]
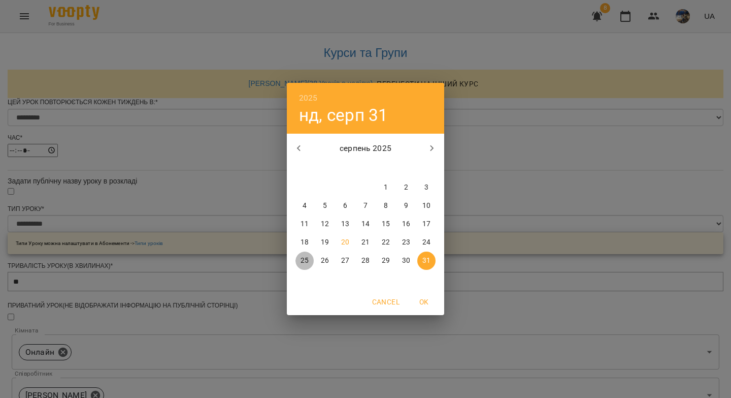
click at [306, 258] on p "25" at bounding box center [305, 260] width 8 height 10
type input "**********"
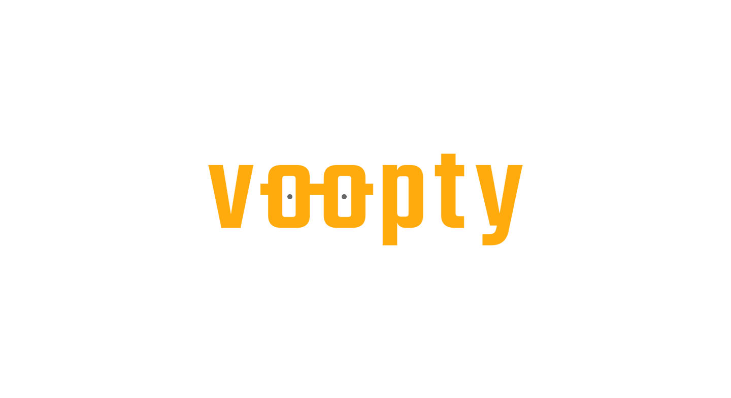
select select "*"
select select "**********"
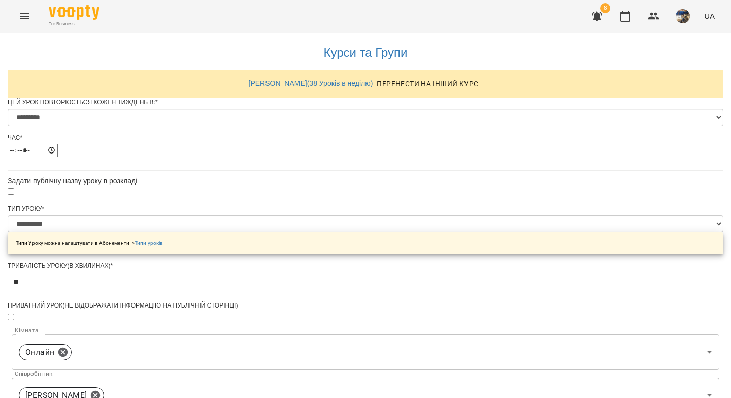
scroll to position [430, 0]
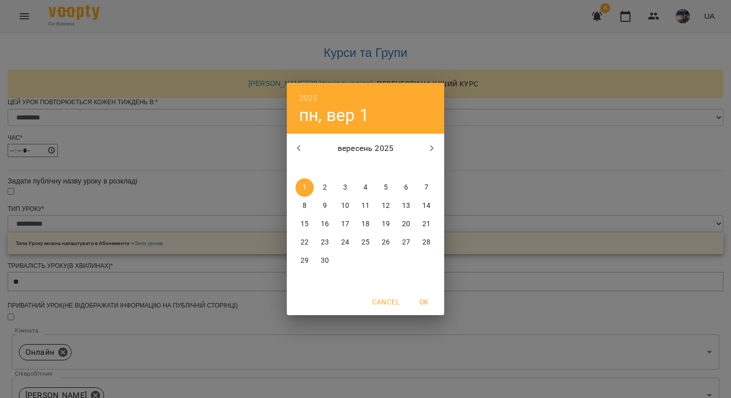
click at [298, 151] on icon "button" at bounding box center [299, 148] width 12 height 12
click at [323, 259] on p "26" at bounding box center [325, 260] width 8 height 10
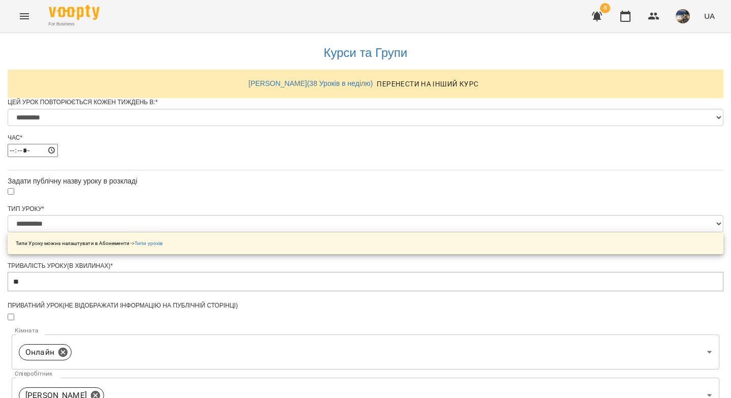
type input "**********"
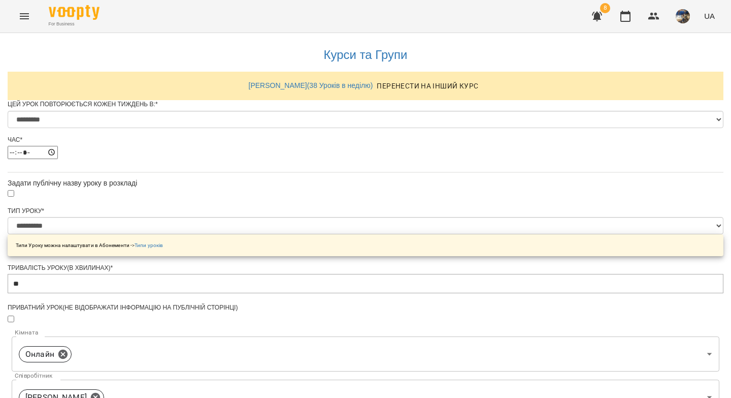
select select "*"
select select "**********"
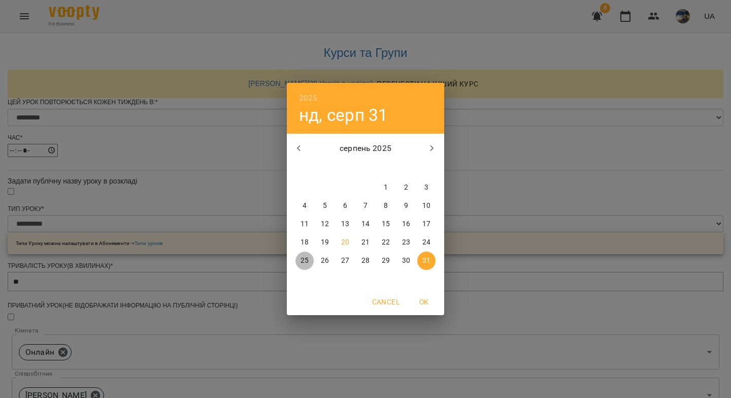
click at [301, 260] on p "25" at bounding box center [305, 260] width 8 height 10
type input "**********"
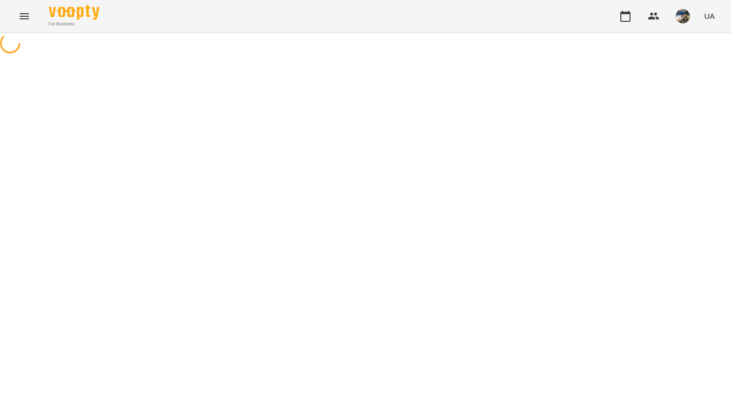
select select "*"
select select "**********"
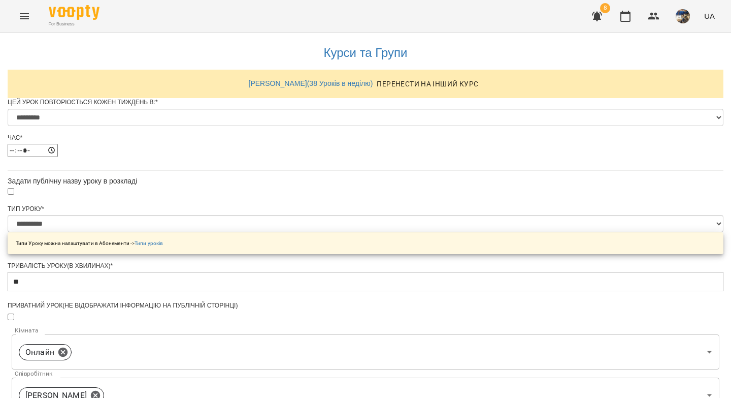
scroll to position [430, 0]
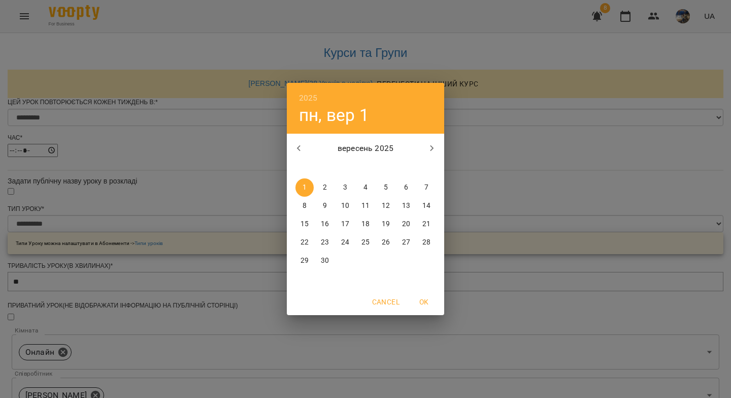
click at [301, 149] on icon "button" at bounding box center [299, 148] width 12 height 12
click at [323, 257] on p "26" at bounding box center [325, 260] width 8 height 10
type input "**********"
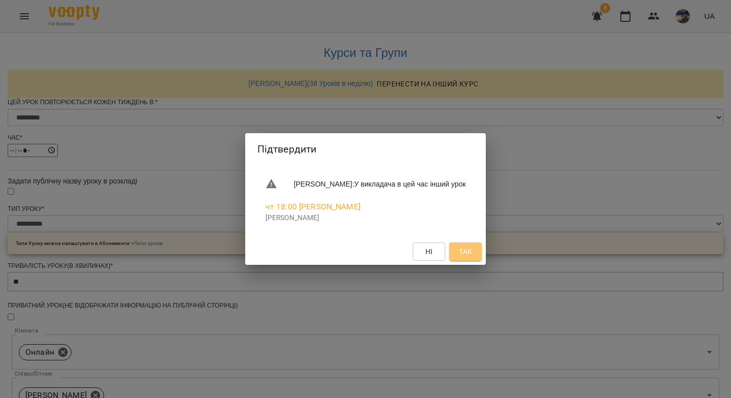
click at [472, 249] on span "Так" at bounding box center [465, 251] width 13 height 12
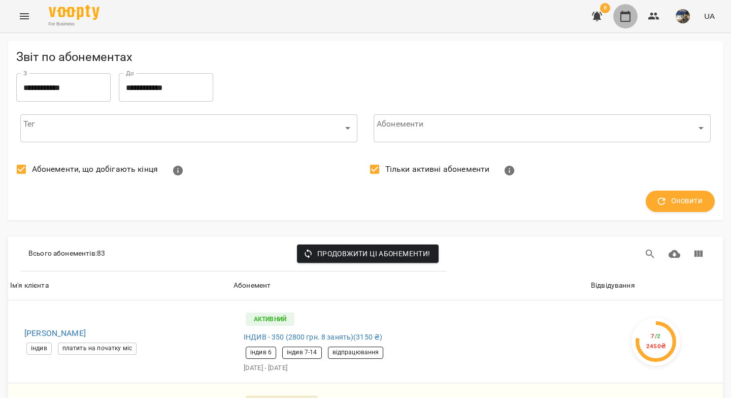
click at [630, 18] on icon "button" at bounding box center [625, 16] width 12 height 12
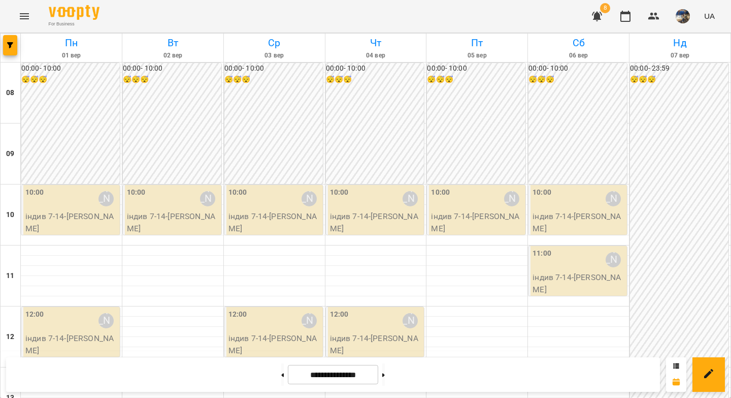
scroll to position [205, 0]
click at [4, 42] on span "button" at bounding box center [10, 45] width 14 height 6
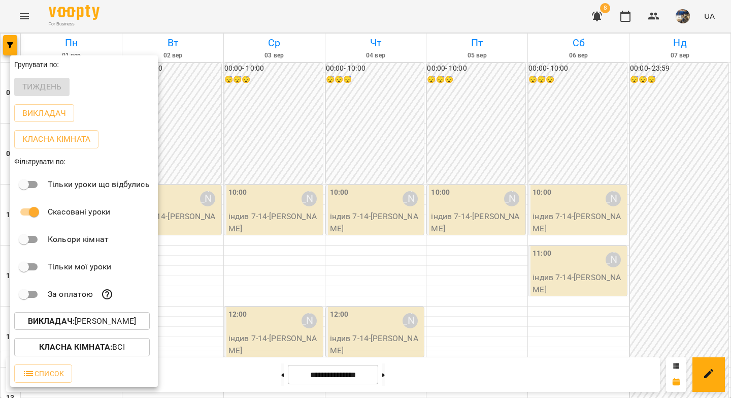
click at [85, 323] on p "Викладач : [PERSON_NAME]" at bounding box center [82, 321] width 108 height 12
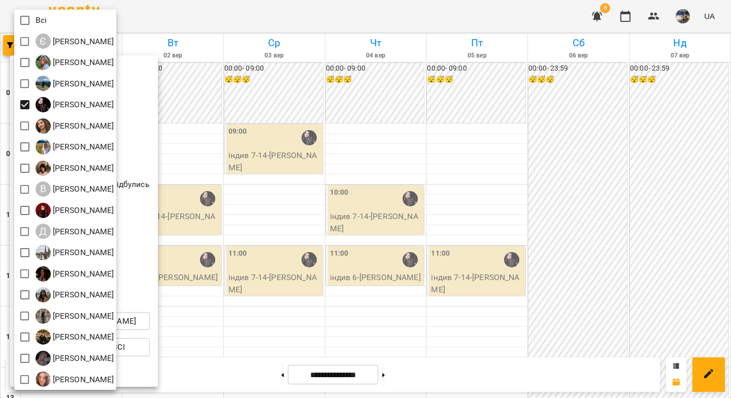
click at [222, 128] on div at bounding box center [365, 199] width 731 height 398
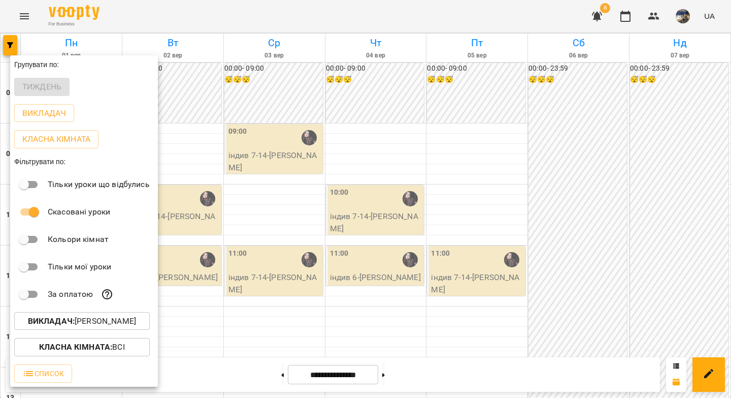
click at [217, 167] on div at bounding box center [365, 199] width 731 height 398
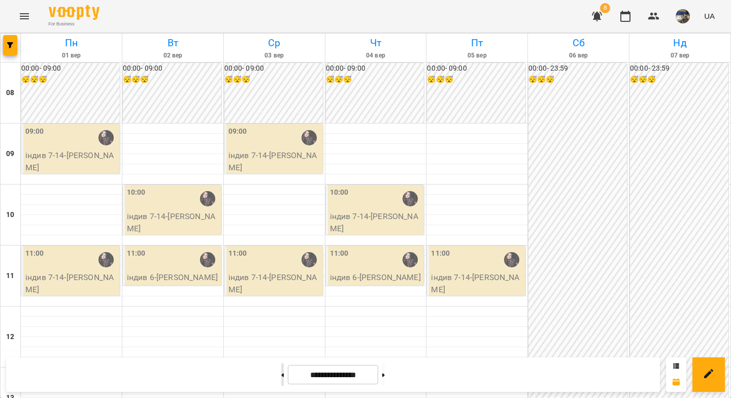
click at [281, 376] on icon at bounding box center [282, 375] width 3 height 4
type input "**********"
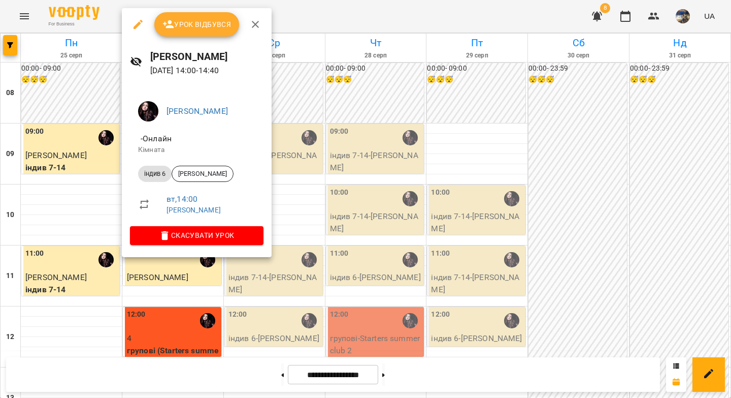
click at [184, 26] on span "Урок відбувся" at bounding box center [196, 24] width 69 height 12
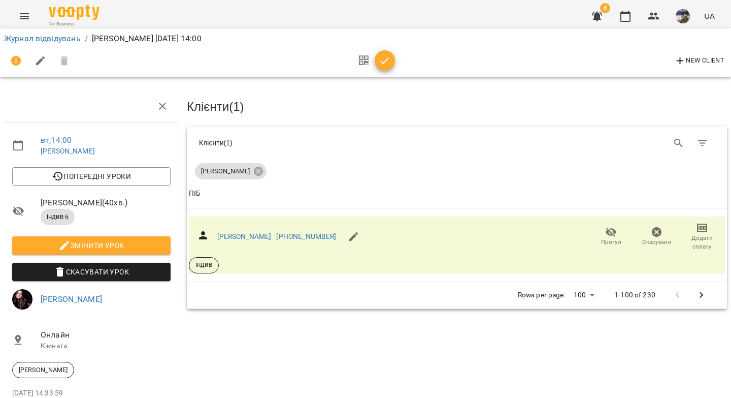
click at [380, 57] on icon "button" at bounding box center [385, 61] width 12 height 12
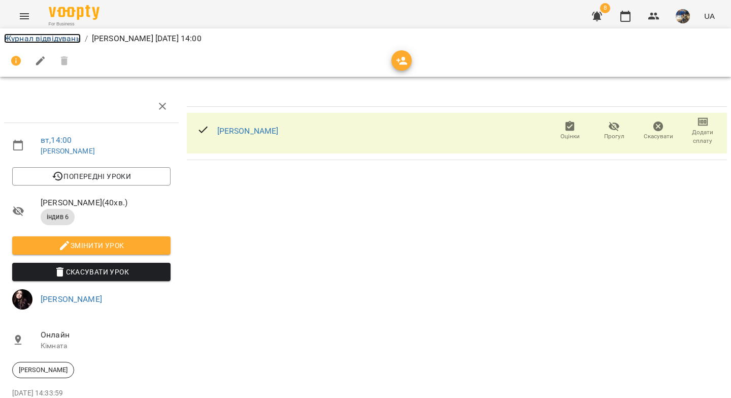
click at [47, 37] on link "Журнал відвідувань" at bounding box center [42, 39] width 77 height 10
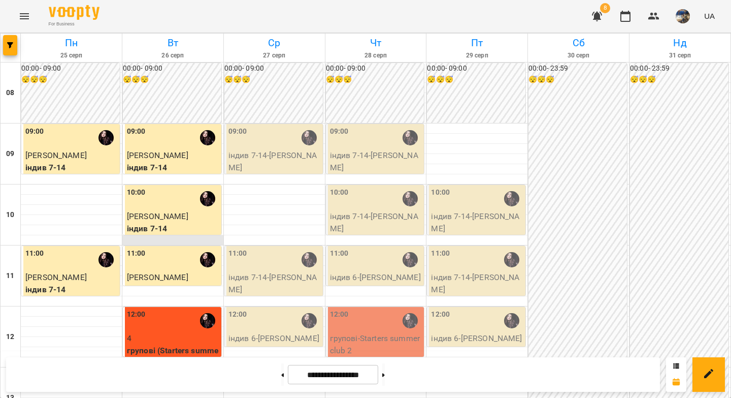
scroll to position [564, 0]
click at [281, 376] on button at bounding box center [282, 374] width 3 height 22
type input "**********"
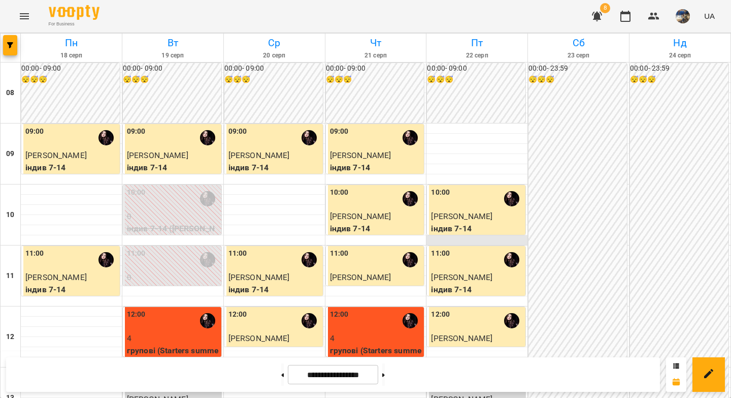
scroll to position [139, 0]
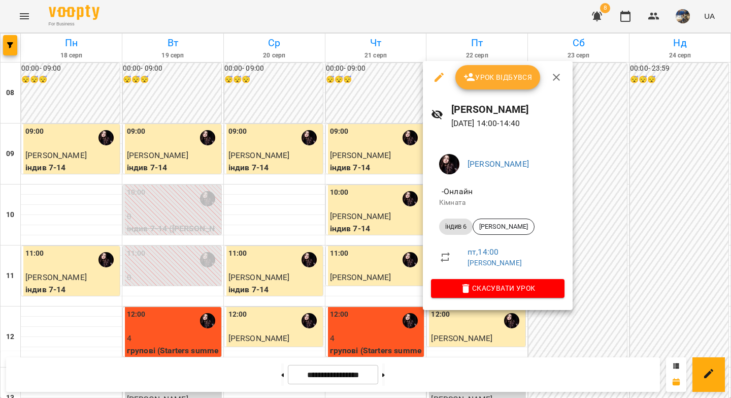
click at [483, 86] on button "Урок відбувся" at bounding box center [497, 77] width 85 height 24
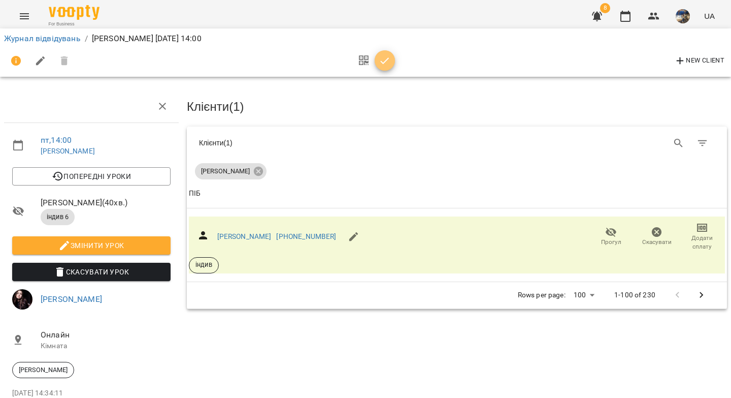
click at [388, 63] on icon "button" at bounding box center [385, 61] width 12 height 12
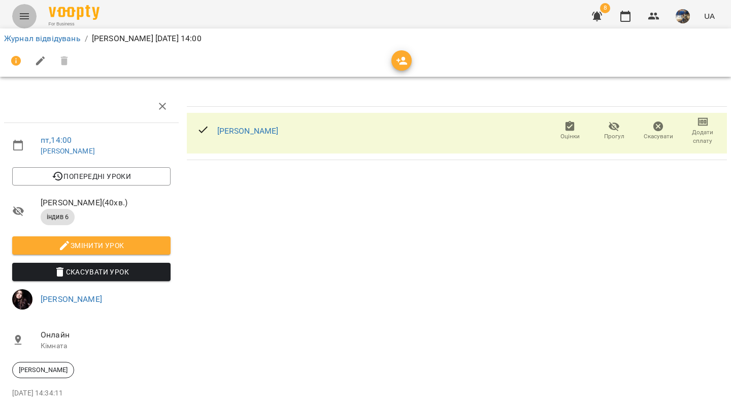
click at [23, 14] on icon "Menu" at bounding box center [24, 16] width 9 height 6
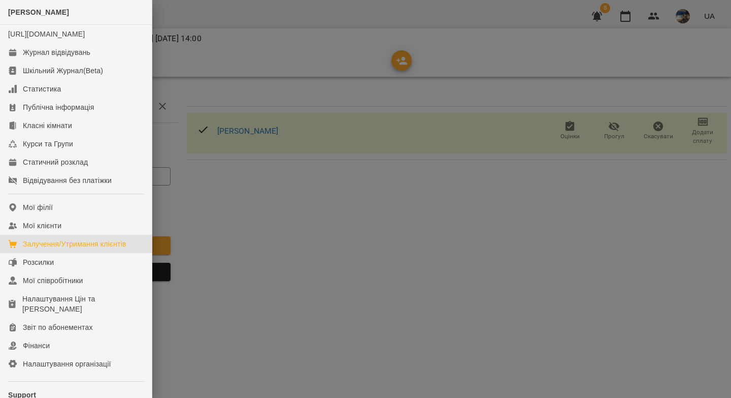
click at [77, 249] on div "Залучення/Утримання клієнтів" at bounding box center [75, 244] width 104 height 10
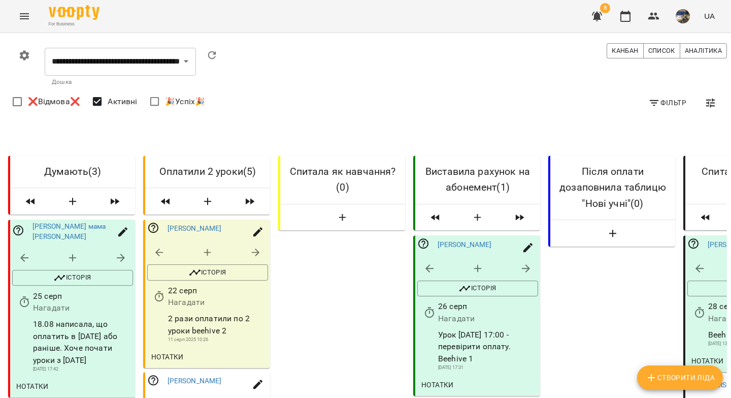
scroll to position [356, 0]
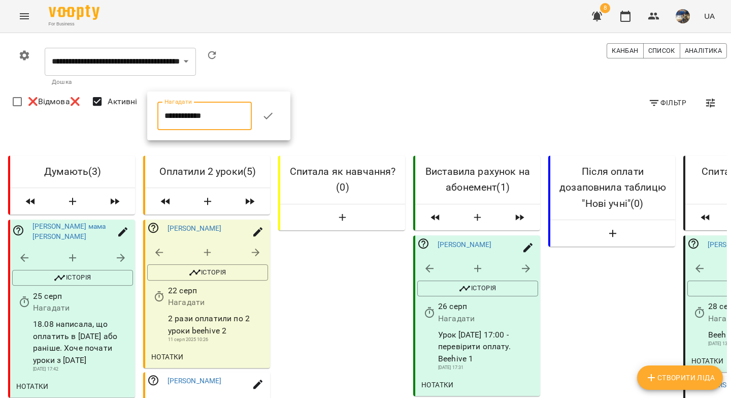
click at [194, 113] on input "**********" at bounding box center [204, 116] width 94 height 28
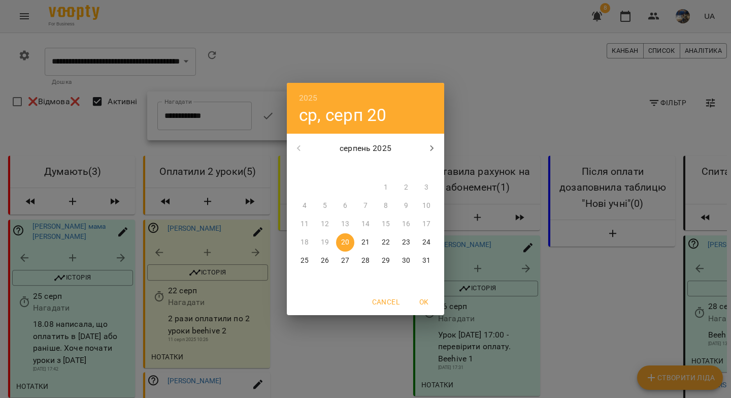
click at [343, 259] on p "27" at bounding box center [345, 260] width 8 height 10
type input "**********"
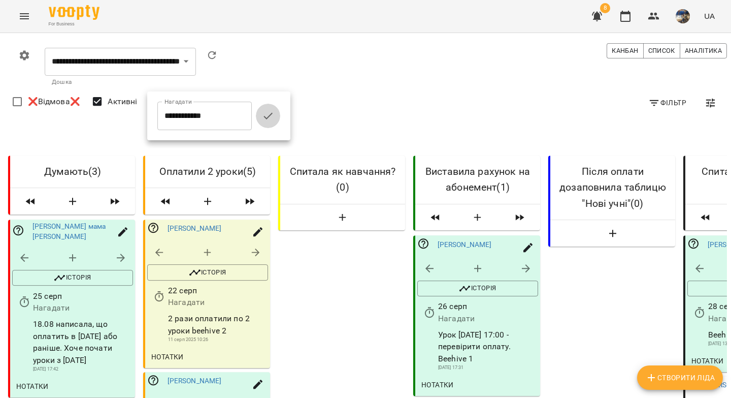
click at [272, 116] on icon "button" at bounding box center [268, 116] width 12 height 12
click at [209, 397] on icon "button" at bounding box center [208, 404] width 12 height 12
select select "*"
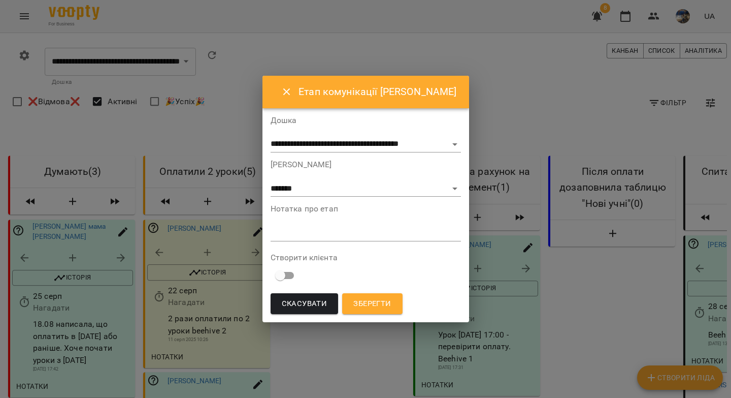
click at [282, 236] on textarea at bounding box center [366, 233] width 190 height 10
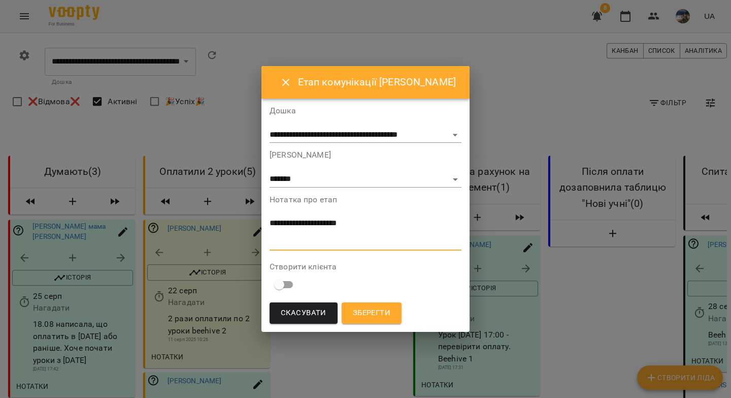
paste textarea "**********"
drag, startPoint x: 391, startPoint y: 242, endPoint x: 322, endPoint y: 244, distance: 68.6
click at [322, 244] on textarea "**********" at bounding box center [366, 232] width 192 height 28
type textarea "**********"
click at [363, 321] on button "Зберегти" at bounding box center [372, 312] width 60 height 21
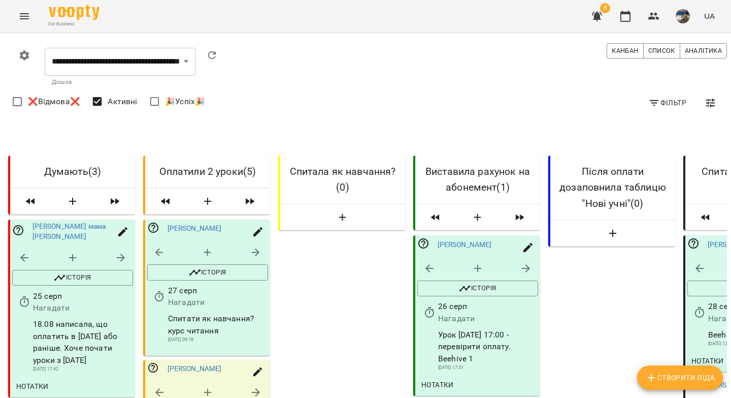
scroll to position [0, 0]
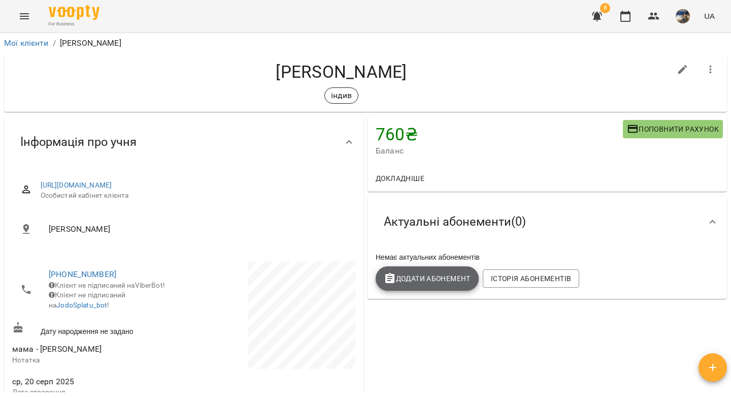
click at [394, 284] on span "Додати Абонемент" at bounding box center [427, 278] width 87 height 12
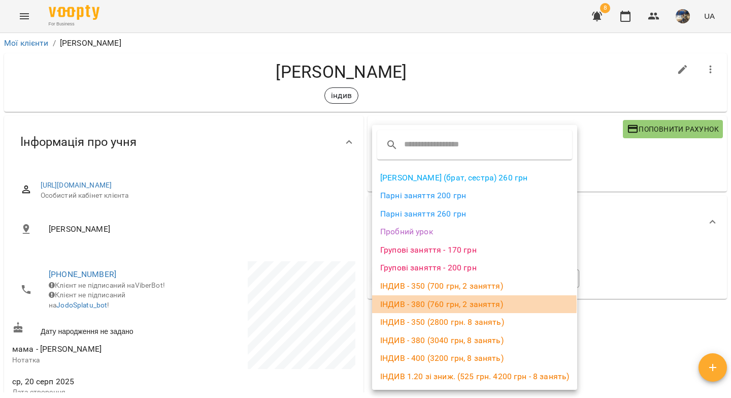
click at [407, 305] on li "ІНДИВ - 380 (760 грн, 2 заняття)" at bounding box center [474, 304] width 205 height 18
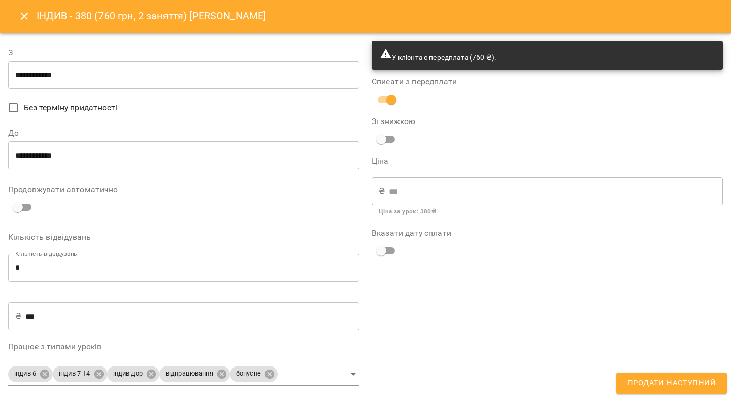
type input "**********"
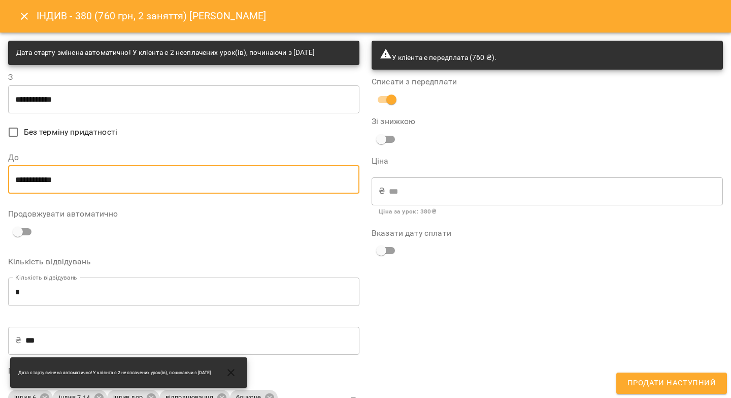
click at [101, 179] on input "**********" at bounding box center [183, 179] width 351 height 28
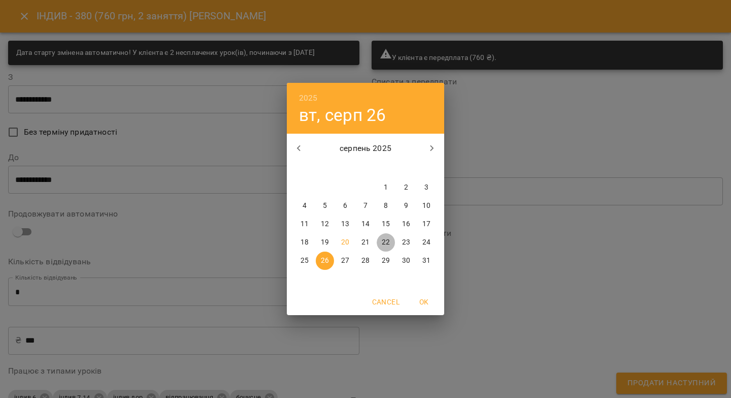
click at [385, 242] on p "22" at bounding box center [386, 242] width 8 height 10
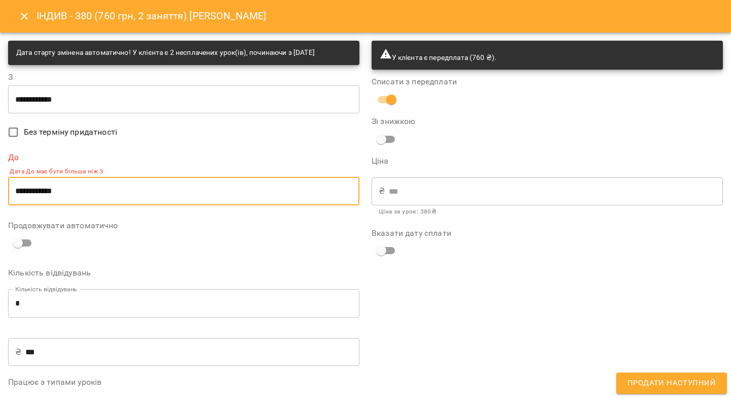
click at [107, 102] on input "**********" at bounding box center [183, 99] width 351 height 28
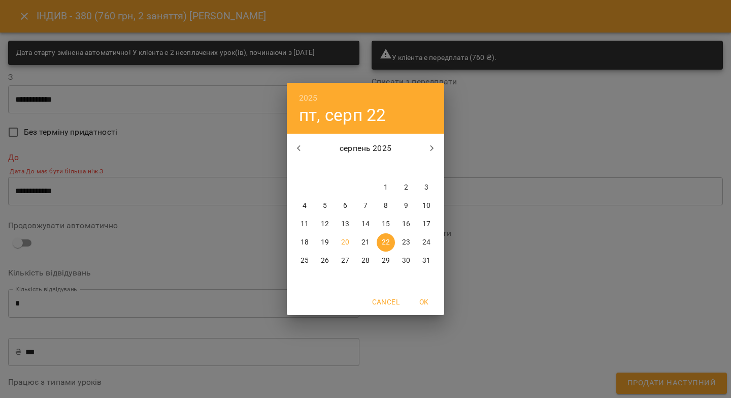
click at [164, 190] on div "2025 пт, серп [DATE] вт ср чт пт сб нд 28 29 30 31 1 2 3 4 5 6 7 8 9 10 11 12 1…" at bounding box center [365, 199] width 731 height 398
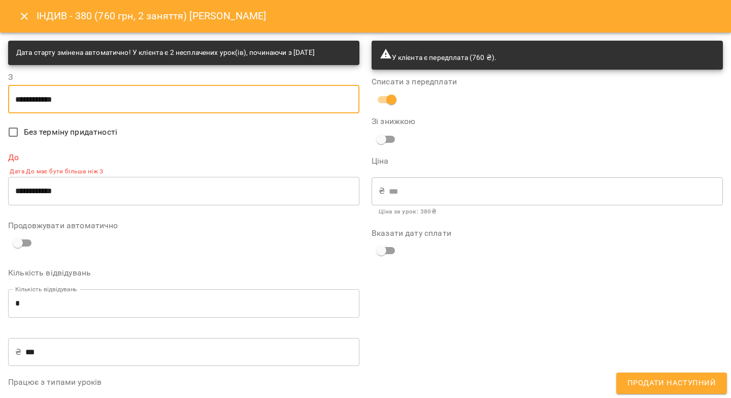
click at [165, 189] on input "**********" at bounding box center [183, 191] width 351 height 28
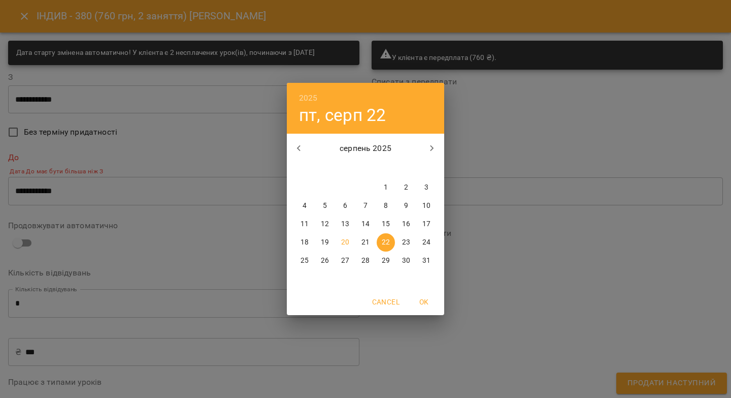
click at [385, 261] on p "29" at bounding box center [386, 260] width 8 height 10
type input "**********"
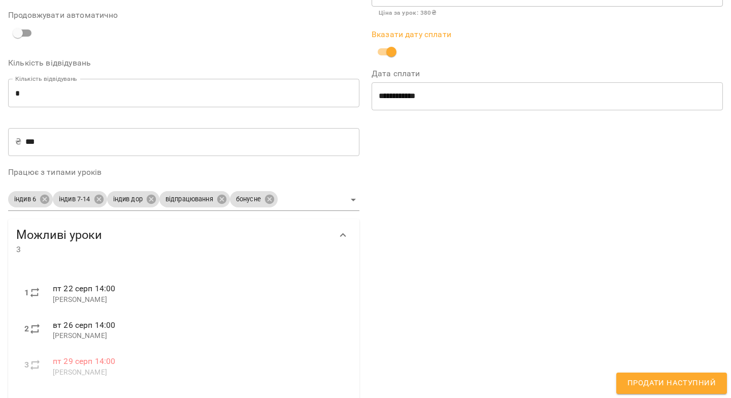
scroll to position [209, 0]
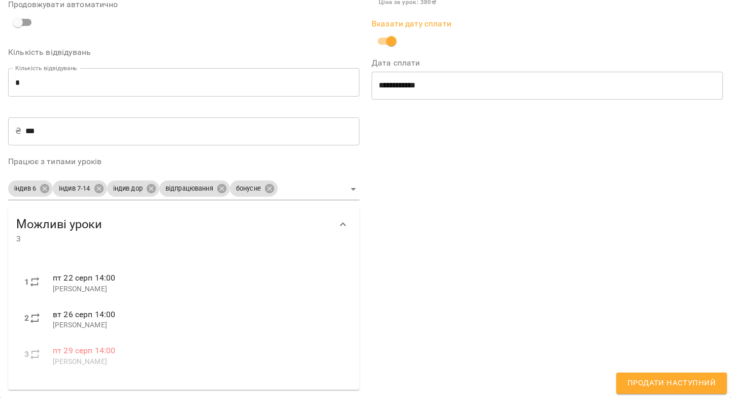
click at [396, 90] on input "**********" at bounding box center [547, 85] width 351 height 28
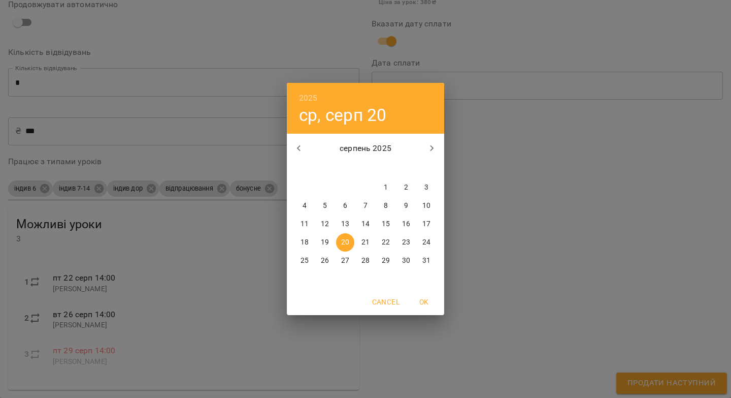
drag, startPoint x: 501, startPoint y: 168, endPoint x: 486, endPoint y: 151, distance: 21.6
click at [501, 167] on div "2025 ср, серп 20 серпень 2025 пн вт ср чт пт сб нд 28 29 30 31 1 2 3 4 5 6 7 8 …" at bounding box center [365, 199] width 731 height 398
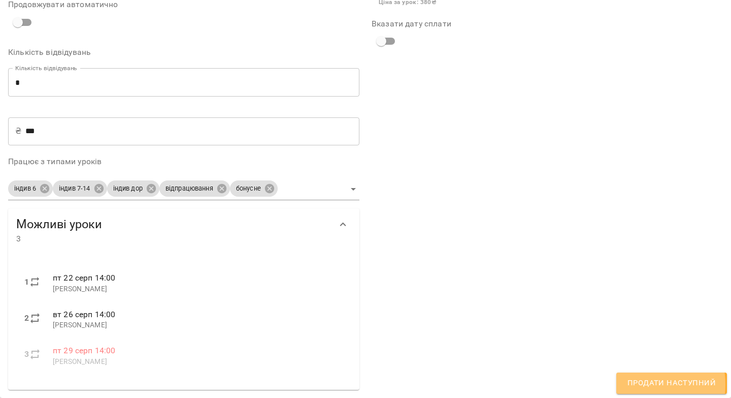
click at [635, 384] on span "Продати наступний" at bounding box center [672, 382] width 88 height 13
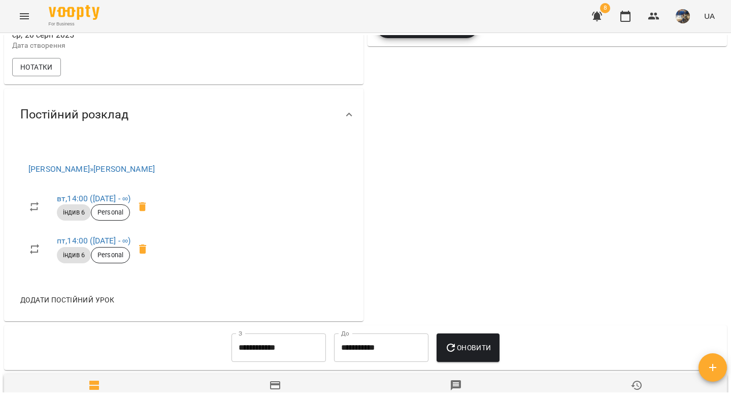
scroll to position [0, 0]
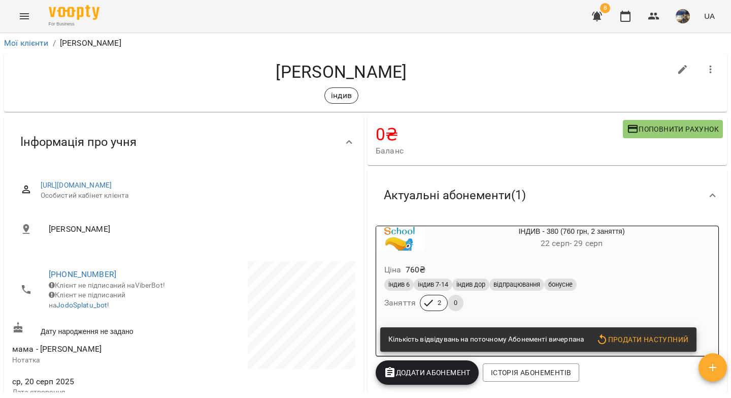
click at [20, 16] on icon "Menu" at bounding box center [24, 16] width 9 height 6
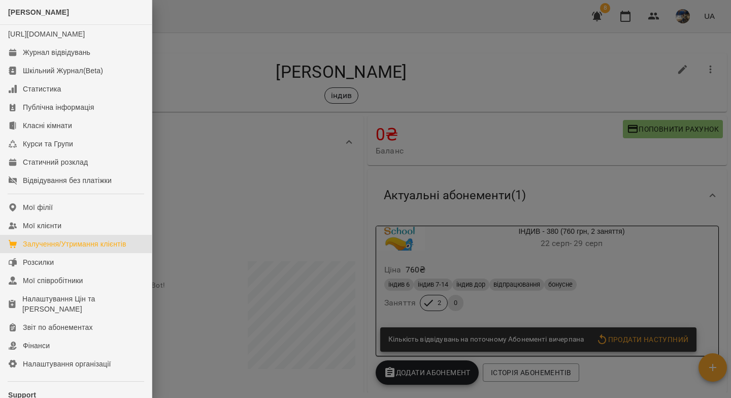
click at [79, 249] on div "Залучення/Утримання клієнтів" at bounding box center [75, 244] width 104 height 10
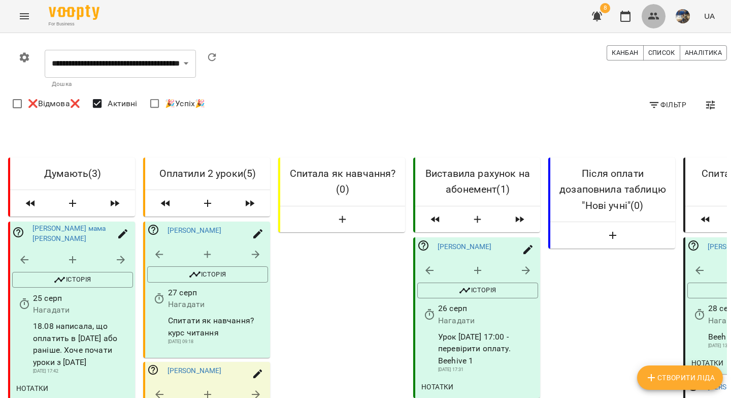
click at [660, 18] on icon "button" at bounding box center [654, 16] width 12 height 12
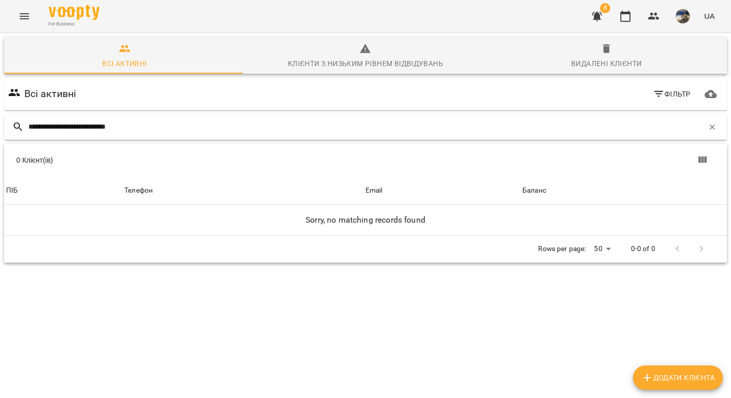
drag, startPoint x: 141, startPoint y: 129, endPoint x: 4, endPoint y: 125, distance: 137.7
click at [4, 125] on div "**********" at bounding box center [365, 126] width 723 height 25
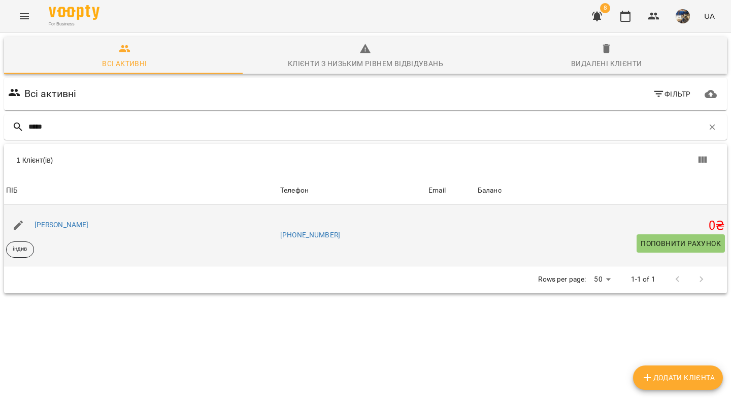
type input "*****"
click at [60, 228] on div "[PERSON_NAME]" at bounding box center [61, 225] width 58 height 14
click at [61, 228] on link "[PERSON_NAME]" at bounding box center [62, 224] width 54 height 8
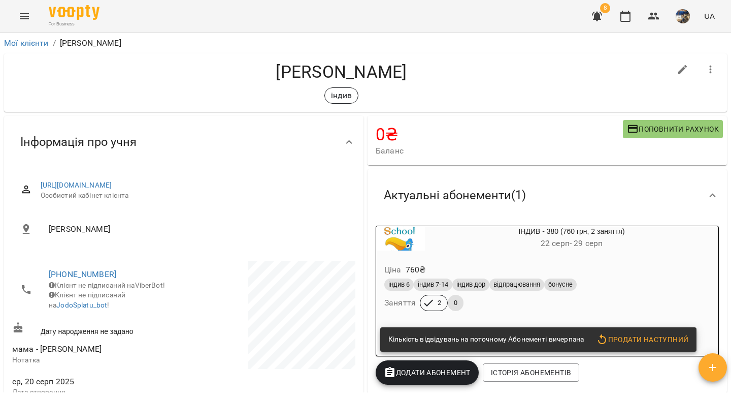
click at [677, 71] on icon "button" at bounding box center [683, 69] width 12 height 12
select select "**"
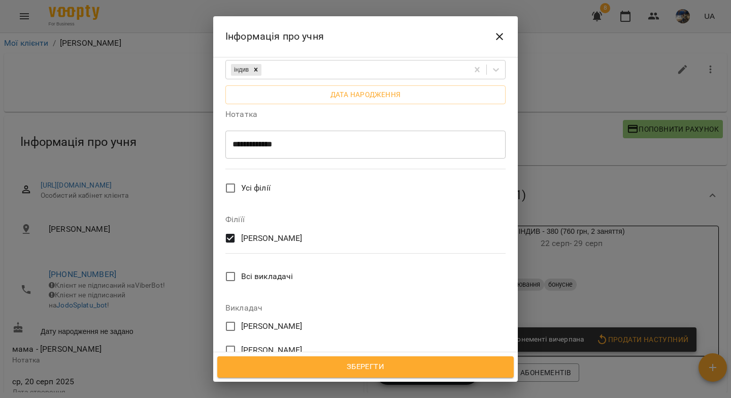
scroll to position [433, 0]
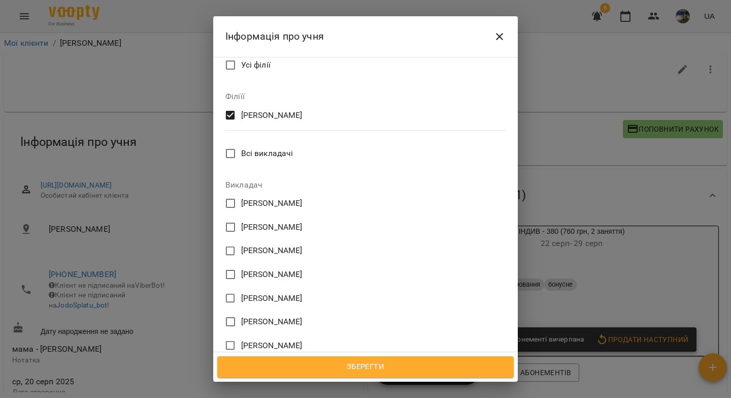
click at [274, 268] on span "[PERSON_NAME]" at bounding box center [271, 274] width 61 height 12
drag, startPoint x: 346, startPoint y: 361, endPoint x: 394, endPoint y: 336, distance: 53.1
click at [346, 361] on span "Зберегти" at bounding box center [365, 366] width 274 height 13
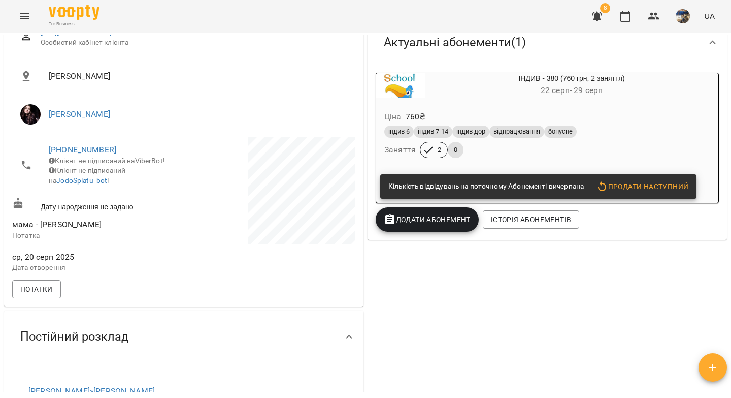
scroll to position [256, 0]
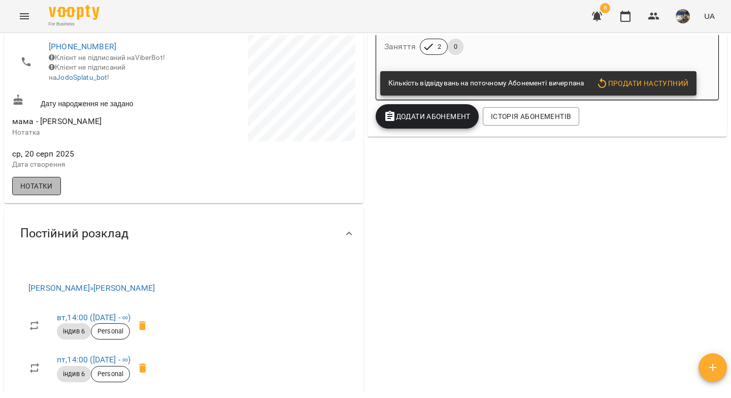
click at [42, 192] on span "Нотатки" at bounding box center [36, 186] width 32 height 12
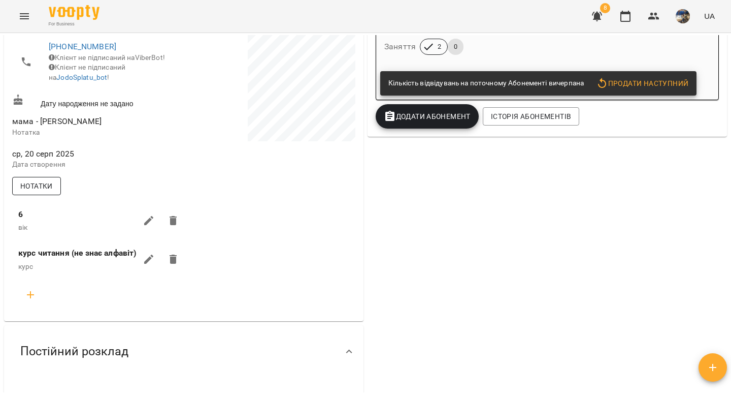
click at [42, 192] on span "Нотатки" at bounding box center [36, 186] width 32 height 12
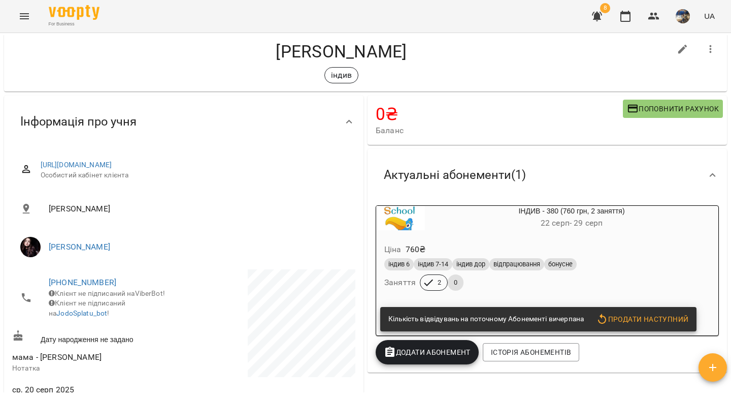
scroll to position [22, 0]
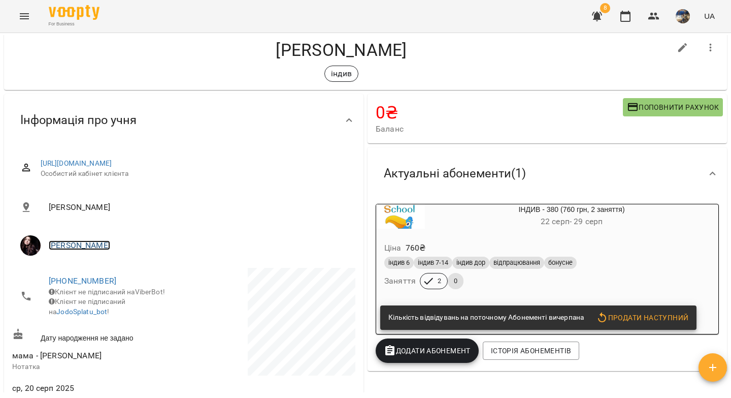
click at [80, 246] on link "[PERSON_NAME]" at bounding box center [79, 245] width 61 height 10
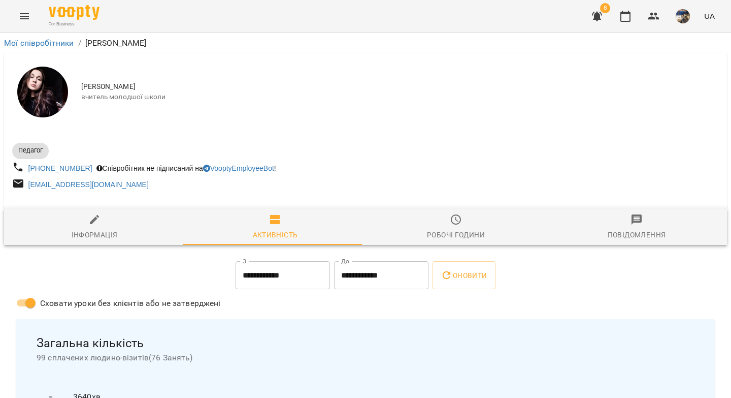
drag, startPoint x: 90, startPoint y: 223, endPoint x: 168, endPoint y: 165, distance: 97.2
click at [90, 223] on icon "button" at bounding box center [94, 219] width 9 height 9
select select "**"
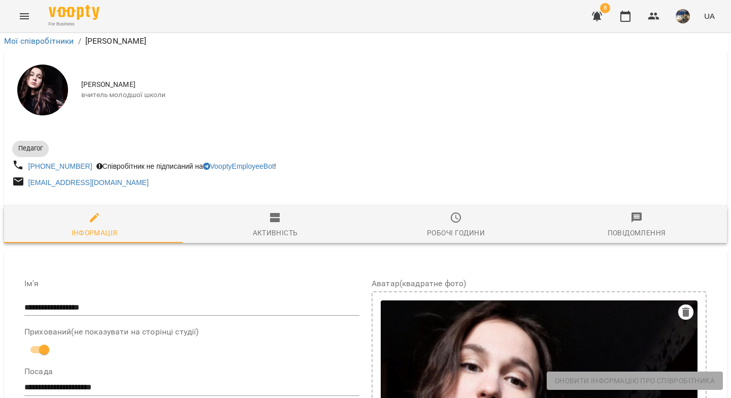
scroll to position [330, 0]
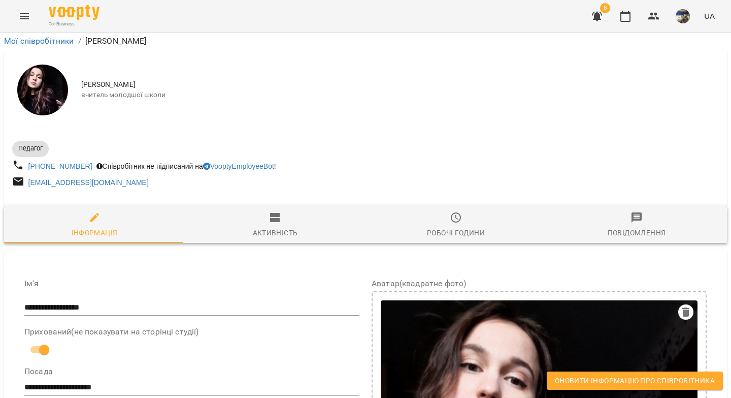
drag, startPoint x: 207, startPoint y: 349, endPoint x: 31, endPoint y: 334, distance: 176.3
copy span "**********"
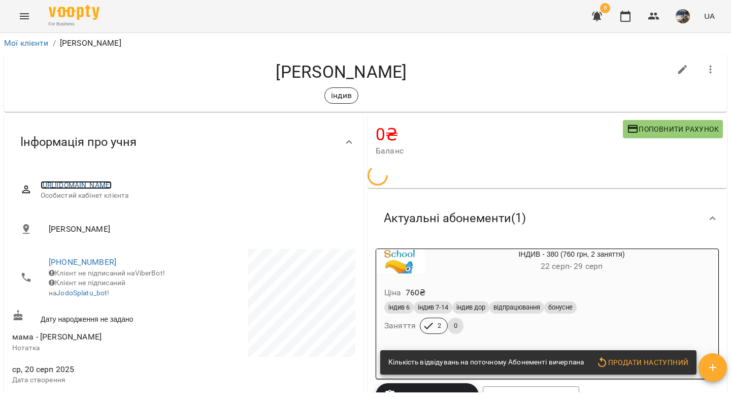
click at [112, 185] on link "[URL][DOMAIN_NAME]" at bounding box center [77, 185] width 72 height 8
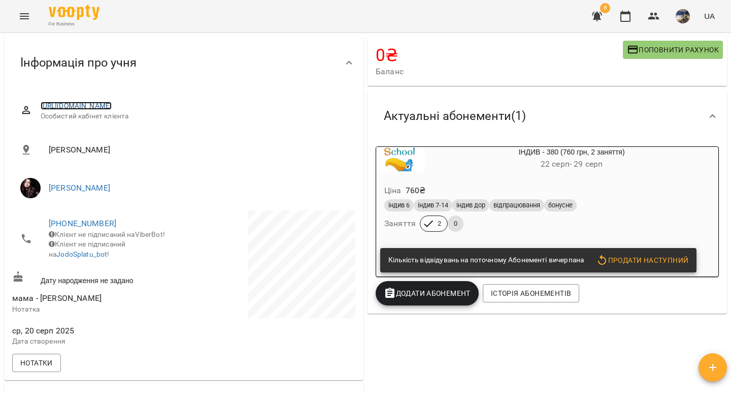
scroll to position [212, 0]
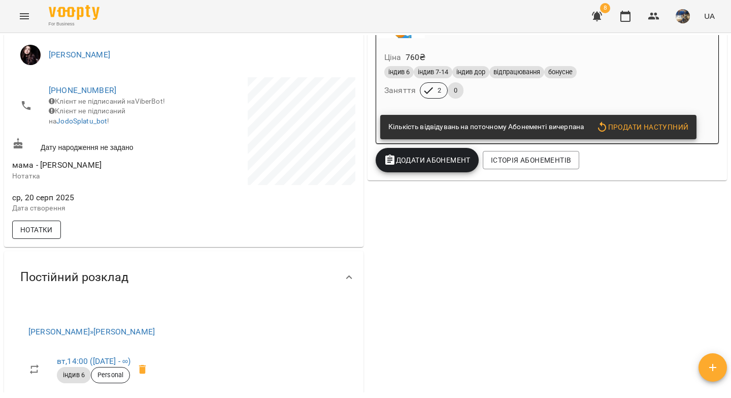
click at [49, 236] on span "Нотатки" at bounding box center [36, 229] width 32 height 12
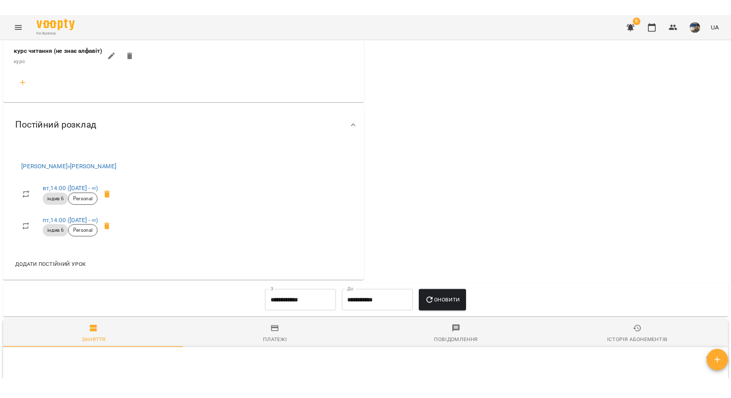
scroll to position [0, 0]
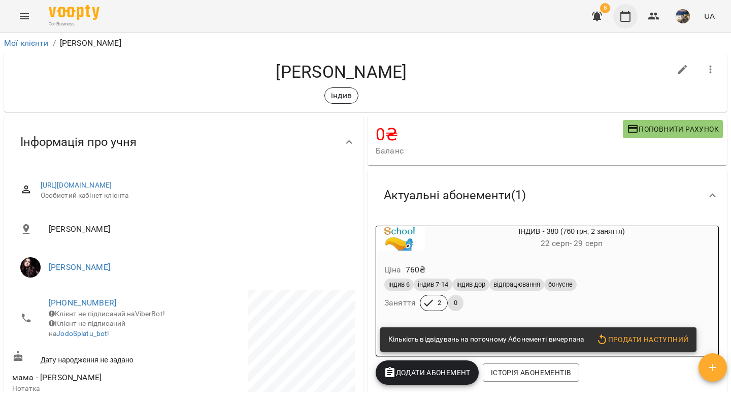
click at [627, 17] on icon "button" at bounding box center [625, 16] width 12 height 12
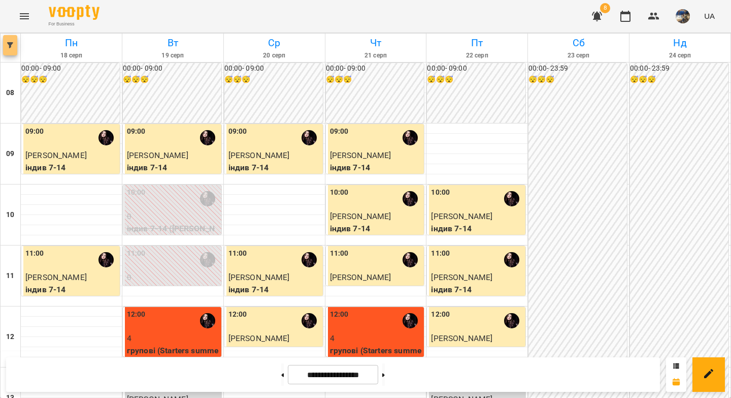
click at [10, 48] on button "button" at bounding box center [10, 45] width 14 height 20
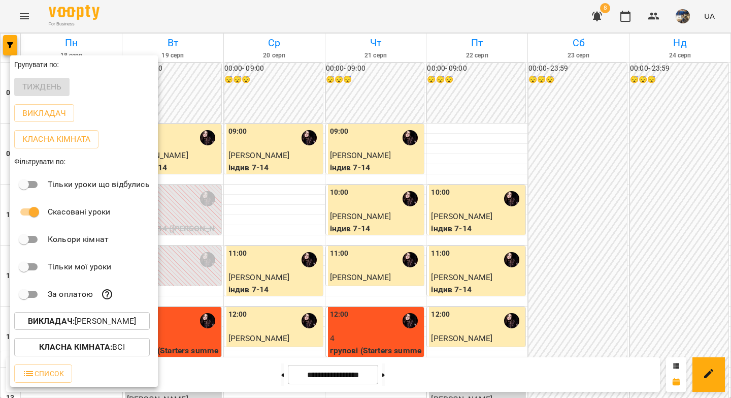
click at [73, 327] on p "Викладач : Абрамова Анастасія" at bounding box center [82, 321] width 108 height 12
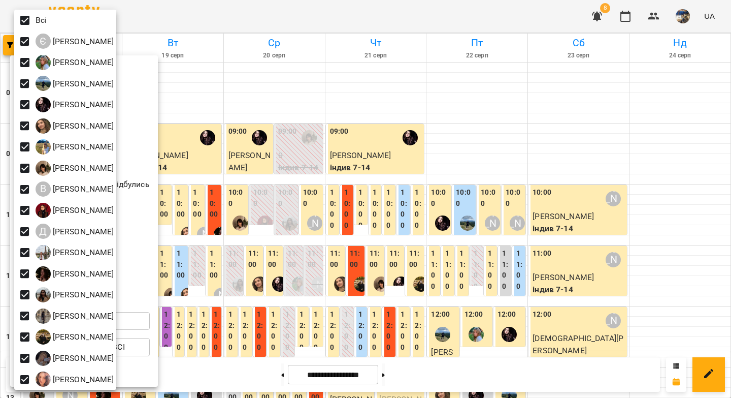
drag, startPoint x: 349, startPoint y: 40, endPoint x: 361, endPoint y: 41, distance: 11.7
click at [350, 40] on div at bounding box center [365, 199] width 731 height 398
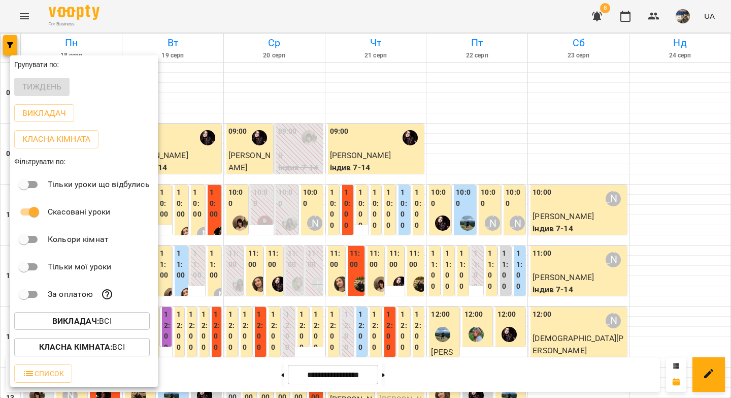
click at [371, 43] on div at bounding box center [365, 199] width 731 height 398
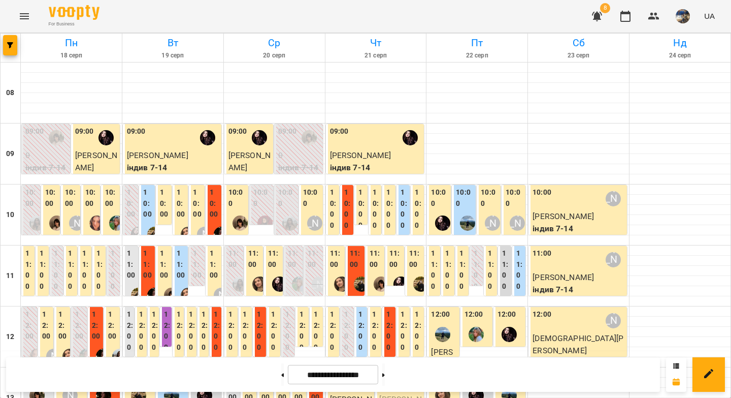
click at [372, 42] on h6 "Чт" at bounding box center [376, 43] width 98 height 16
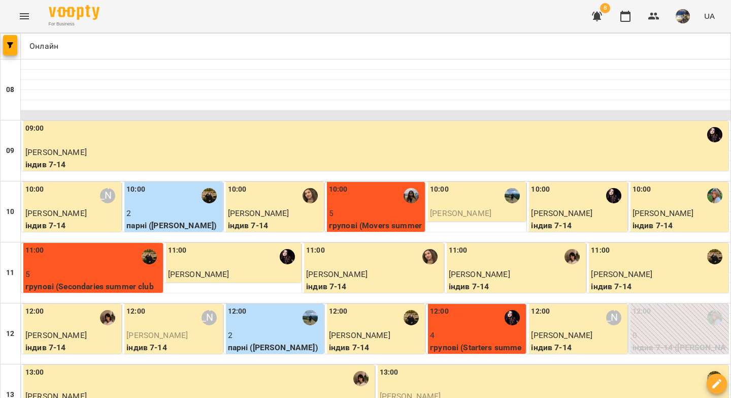
scroll to position [65, 0]
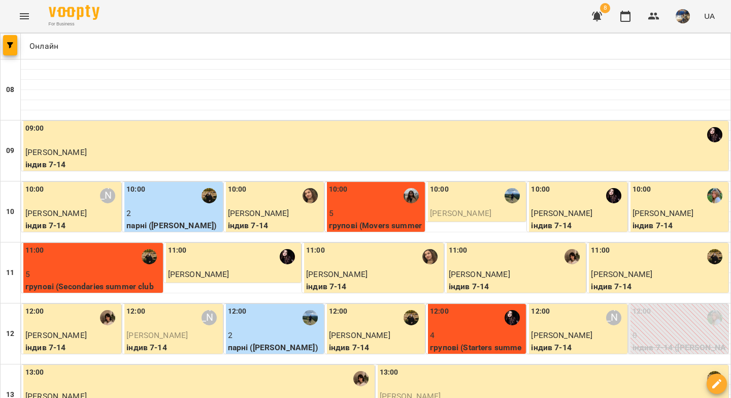
click at [384, 219] on p "групові (Movers summer club 1)" at bounding box center [376, 231] width 94 height 24
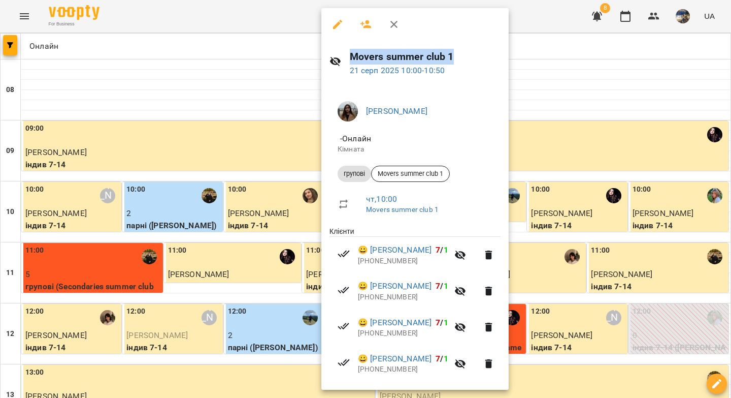
drag, startPoint x: 457, startPoint y: 55, endPoint x: 347, endPoint y: 62, distance: 109.9
click at [347, 62] on div "Movers summer club 1 21 серп 2025 10:00 - 10:50" at bounding box center [414, 63] width 187 height 44
copy h6 "Movers summer club 1"
click at [418, 111] on link "Рожнятовська Анна" at bounding box center [396, 111] width 61 height 10
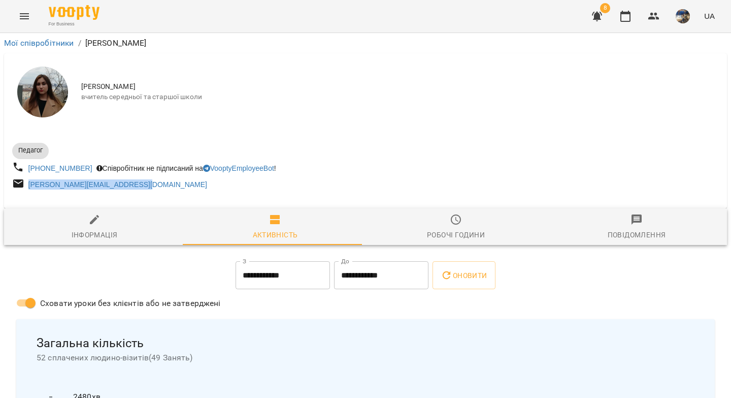
drag, startPoint x: 160, startPoint y: 185, endPoint x: 6, endPoint y: 182, distance: 154.4
click at [6, 182] on div "Педагог +380937196838 Співробітник не підписаний на VooptyEmployeeBot ! anna.sp…" at bounding box center [365, 165] width 723 height 70
copy link "anna.space.universe@gmail.com"
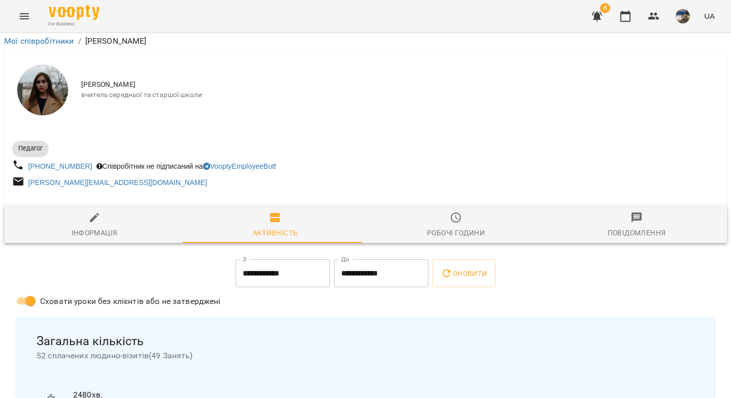
scroll to position [63, 0]
click at [93, 211] on span "Інформація" at bounding box center [94, 224] width 169 height 27
select select "**"
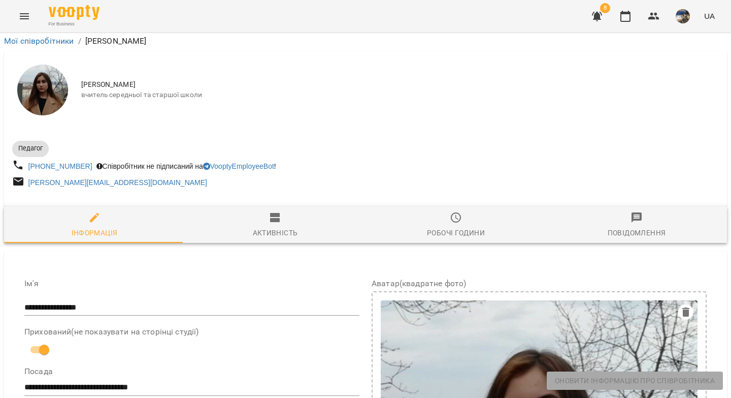
scroll to position [484, 0]
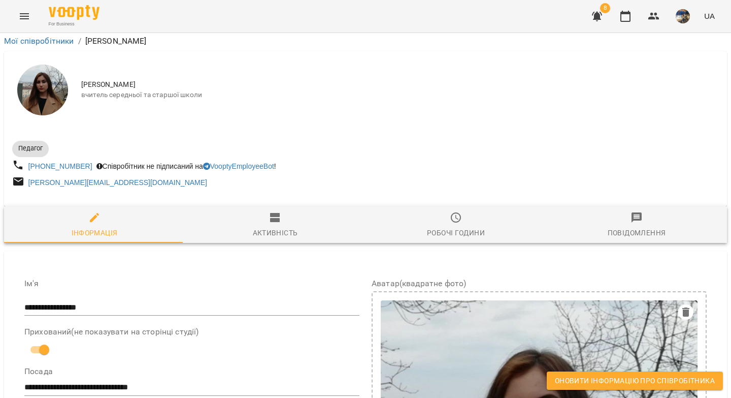
drag, startPoint x: 230, startPoint y: 137, endPoint x: 94, endPoint y: 123, distance: 135.7
drag, startPoint x: 250, startPoint y: 136, endPoint x: 94, endPoint y: 126, distance: 156.7
copy span "**********"
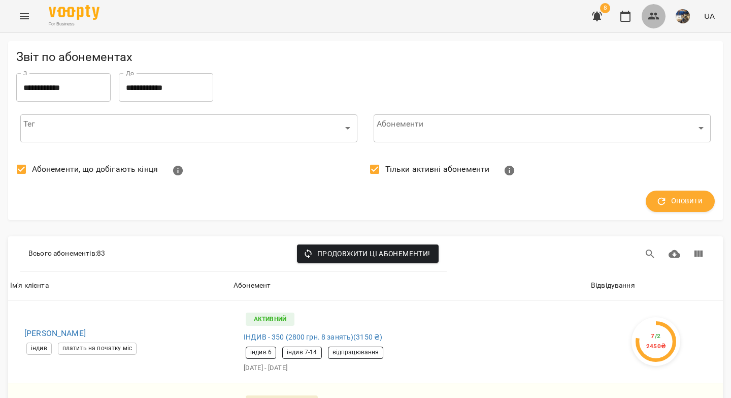
click at [652, 17] on icon "button" at bounding box center [653, 16] width 11 height 7
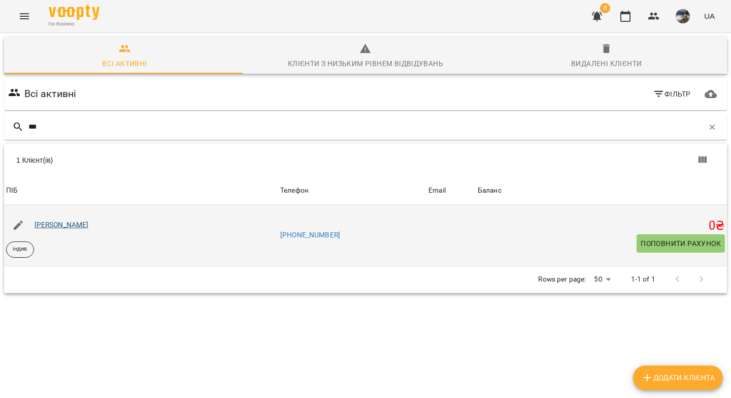
type input "***"
click at [45, 226] on link "[PERSON_NAME]" at bounding box center [62, 224] width 54 height 8
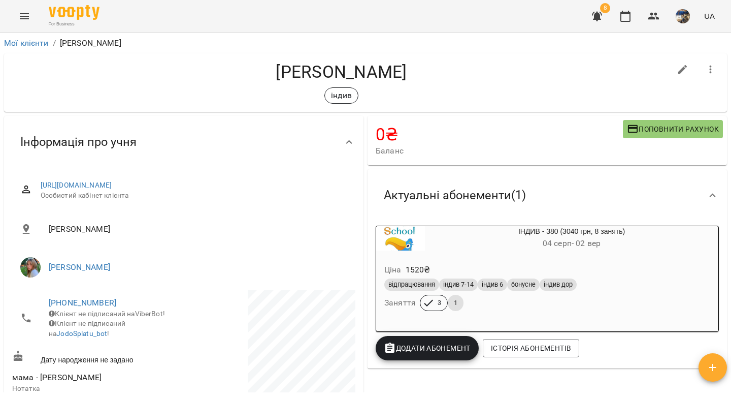
click at [598, 260] on div "Ціна 1520 ₴ відпрацювання індив 7-14 індив 6 бонусне індив дор Заняття 3 1" at bounding box center [547, 288] width 342 height 69
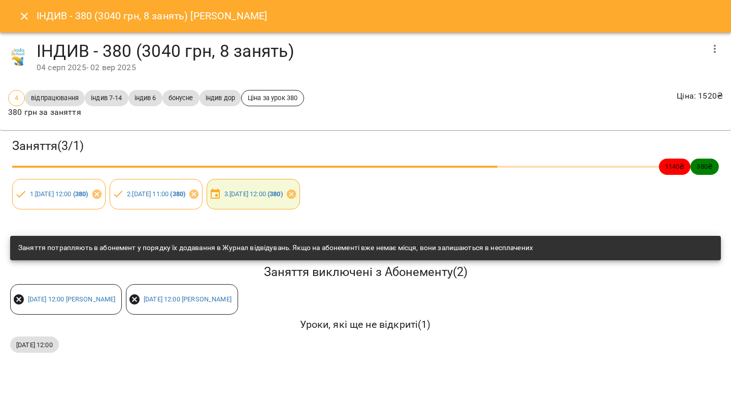
click at [716, 52] on icon "button" at bounding box center [715, 49] width 12 height 12
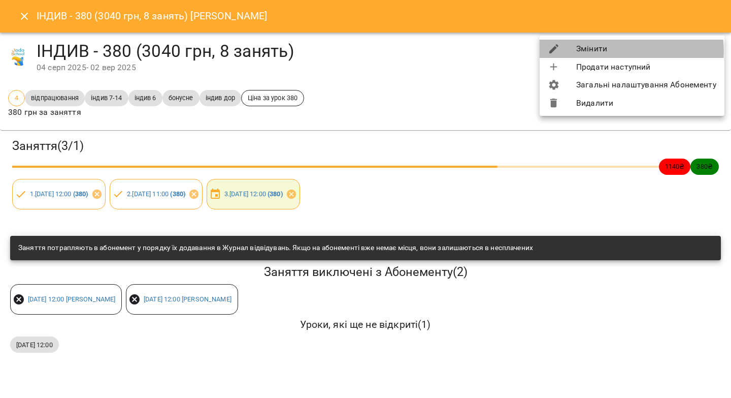
click at [628, 51] on li "Змінити" at bounding box center [632, 49] width 185 height 18
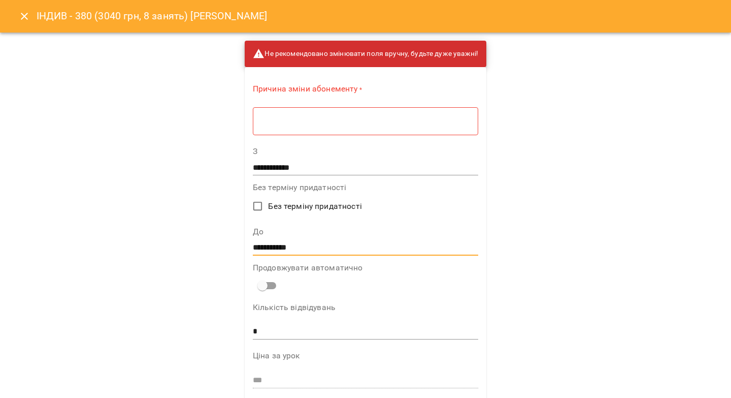
click at [280, 246] on input "**********" at bounding box center [365, 247] width 225 height 16
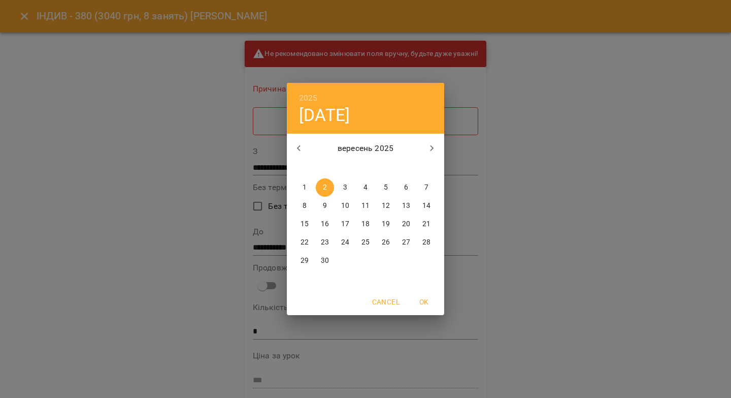
click at [325, 204] on p "9" at bounding box center [325, 206] width 4 height 10
type input "**********"
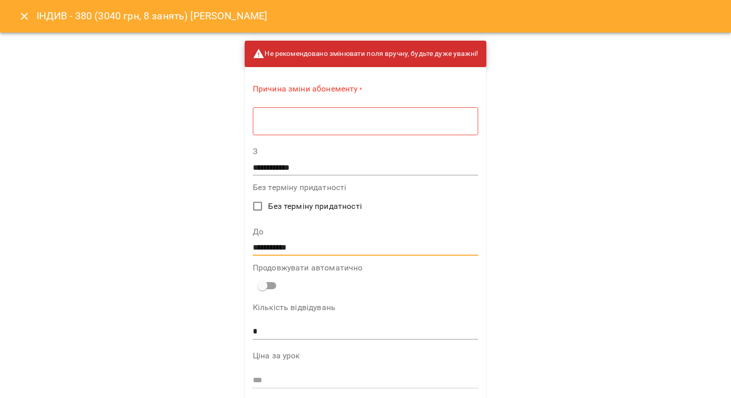
click at [319, 126] on div "* ​" at bounding box center [365, 121] width 225 height 28
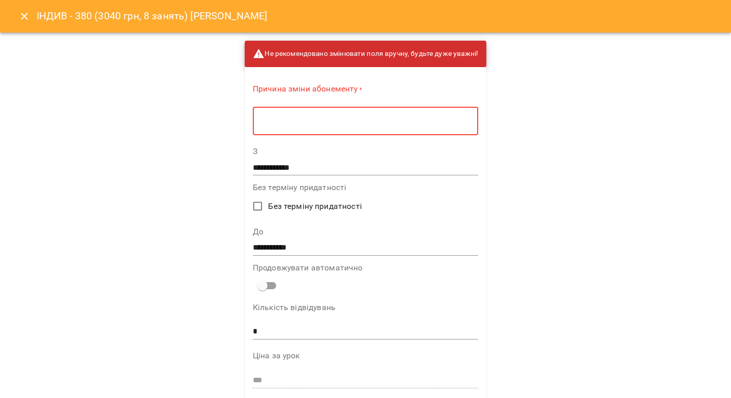
type textarea "*"
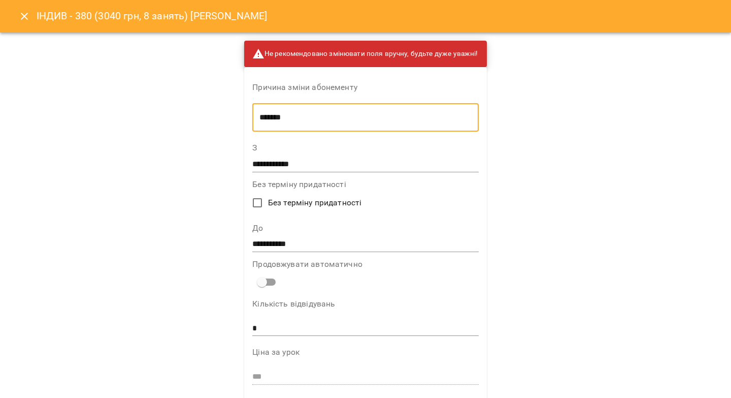
scroll to position [461, 0]
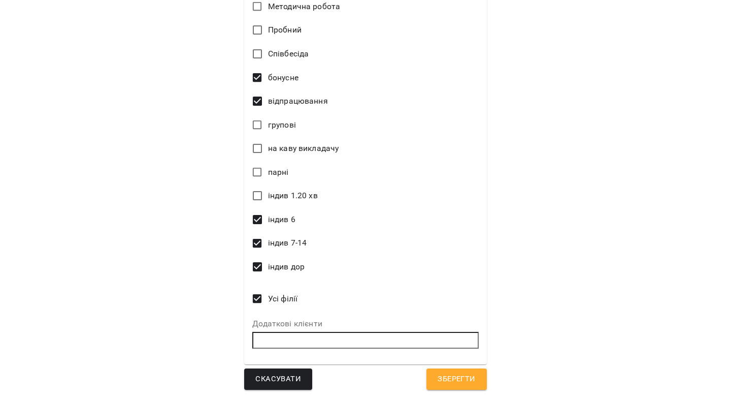
type textarea "*******"
click at [450, 379] on span "Зберегти" at bounding box center [457, 378] width 38 height 13
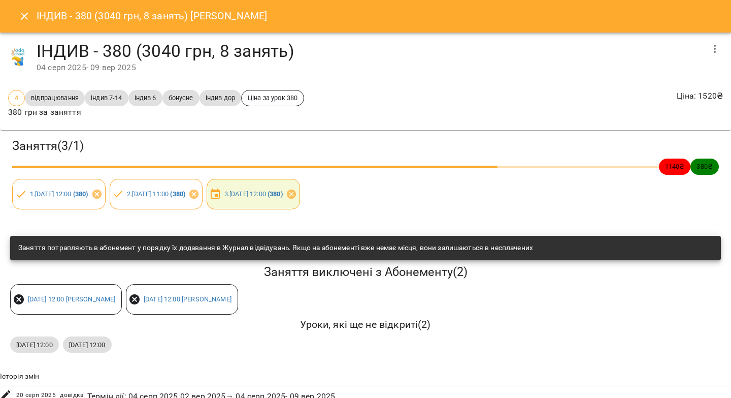
click at [21, 16] on icon "Close" at bounding box center [24, 16] width 12 height 12
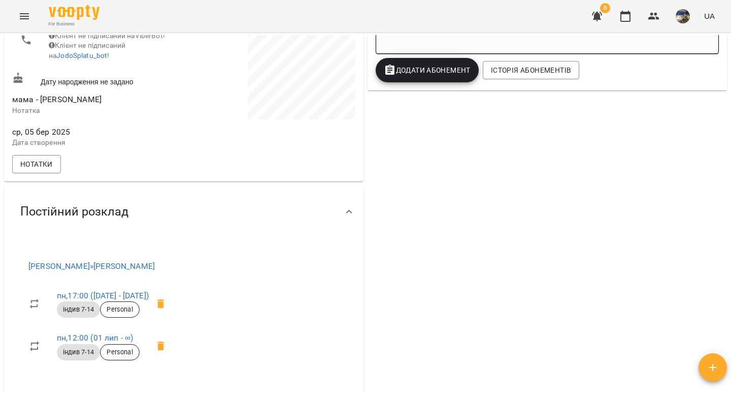
scroll to position [0, 0]
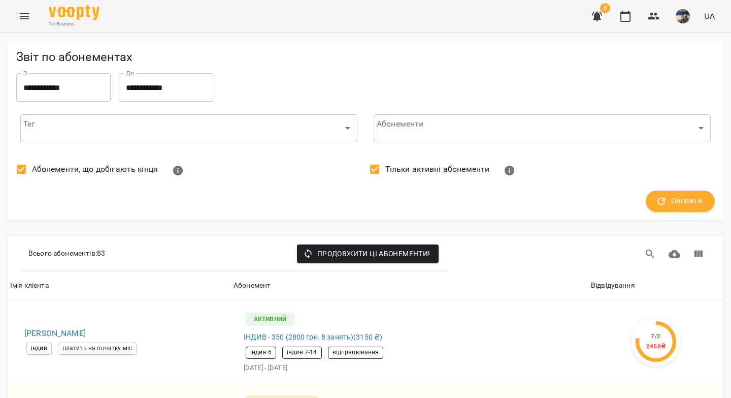
click at [622, 15] on icon "button" at bounding box center [625, 16] width 10 height 11
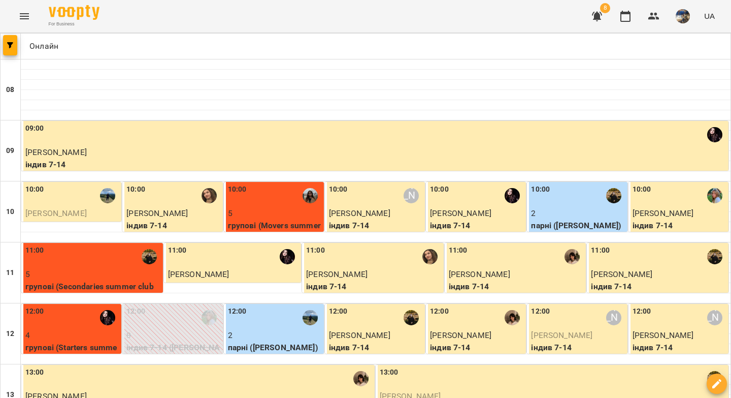
click at [282, 219] on p "групові (Movers summer club 1)" at bounding box center [275, 231] width 94 height 24
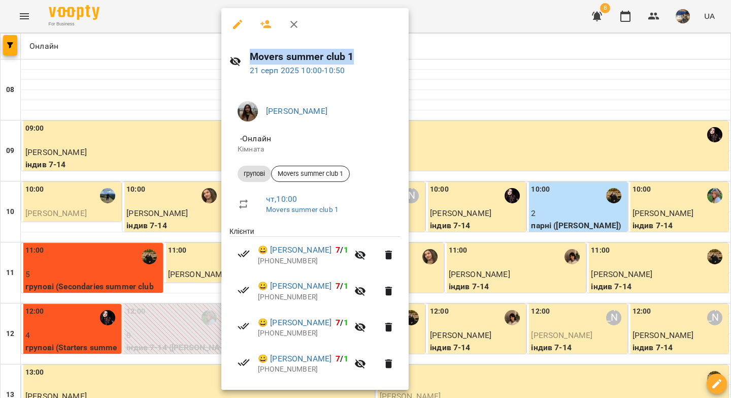
drag, startPoint x: 355, startPoint y: 54, endPoint x: 248, endPoint y: 58, distance: 107.7
click at [248, 58] on div "Movers summer club 1 21 серп 2025 10:00 - 10:50" at bounding box center [314, 63] width 187 height 44
copy h6 "Movers summer club 1"
drag, startPoint x: 481, startPoint y: 57, endPoint x: 464, endPoint y: 85, distance: 32.4
click at [481, 57] on div at bounding box center [365, 199] width 731 height 398
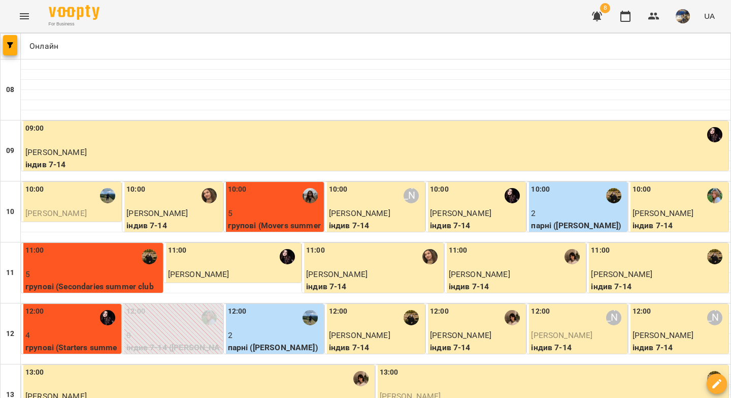
click at [118, 266] on div "11:00" at bounding box center [93, 256] width 136 height 23
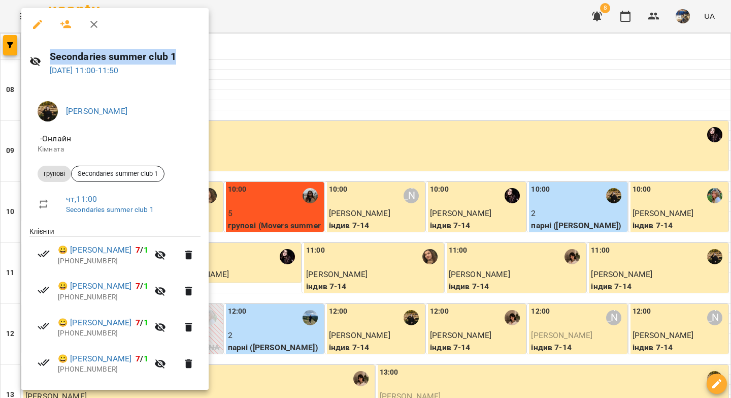
drag, startPoint x: 176, startPoint y: 55, endPoint x: 52, endPoint y: 49, distance: 124.1
click at [52, 49] on h6 "Secondaries summer club 1" at bounding box center [125, 57] width 151 height 16
copy h6 "Secondaries summer club 1"
click at [89, 26] on icon "button" at bounding box center [94, 24] width 12 height 12
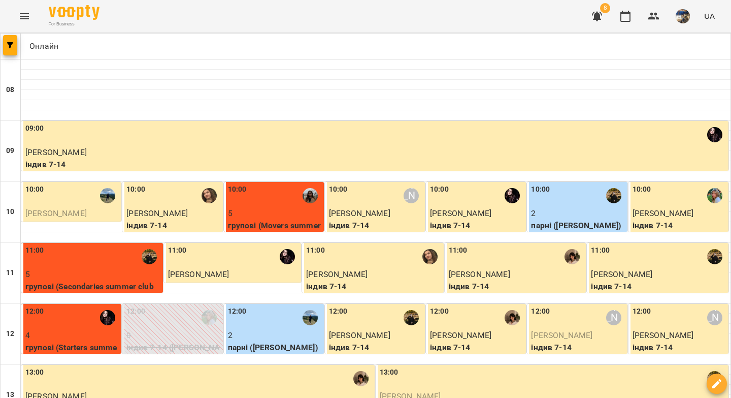
click at [244, 195] on div "10:00" at bounding box center [237, 195] width 19 height 23
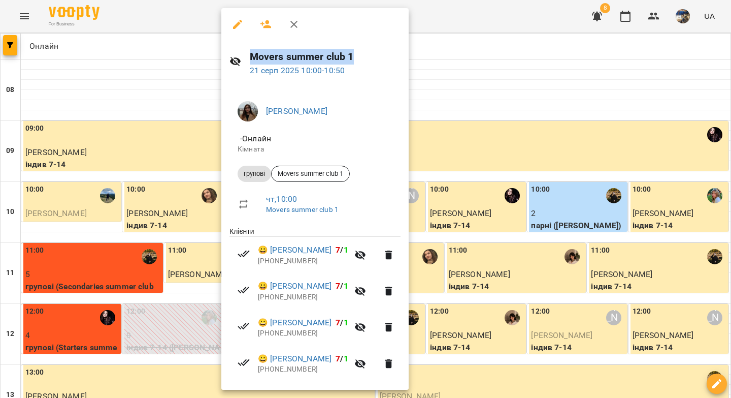
drag, startPoint x: 362, startPoint y: 50, endPoint x: 239, endPoint y: 63, distance: 123.6
click at [239, 63] on div "Movers summer club 1 21 серп 2025 10:00 - 10:50" at bounding box center [314, 63] width 187 height 44
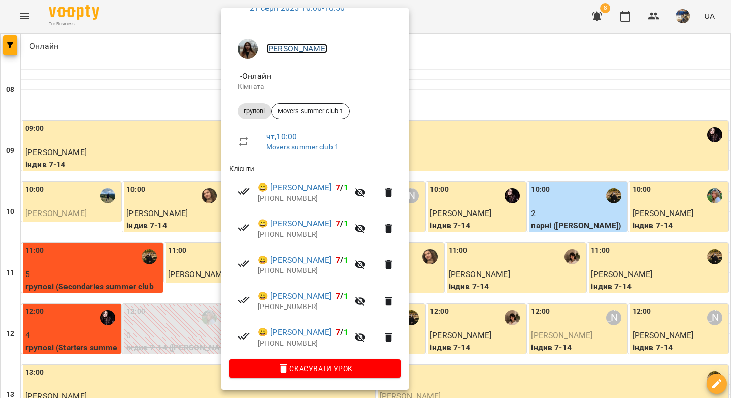
click at [300, 49] on link "Рожнятовська Анна" at bounding box center [296, 49] width 61 height 10
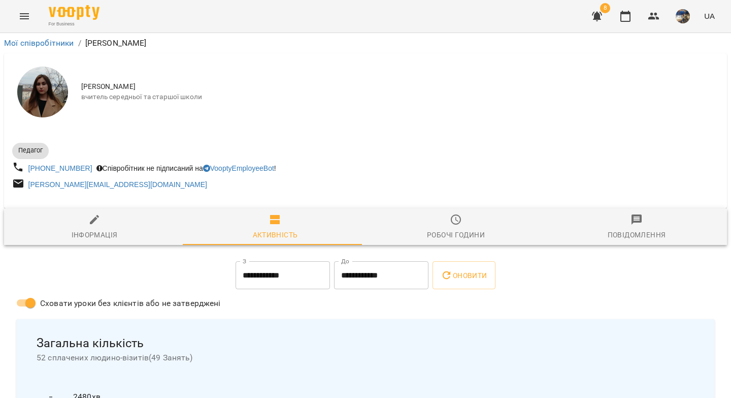
click at [94, 223] on icon "button" at bounding box center [94, 219] width 12 height 12
select select "**"
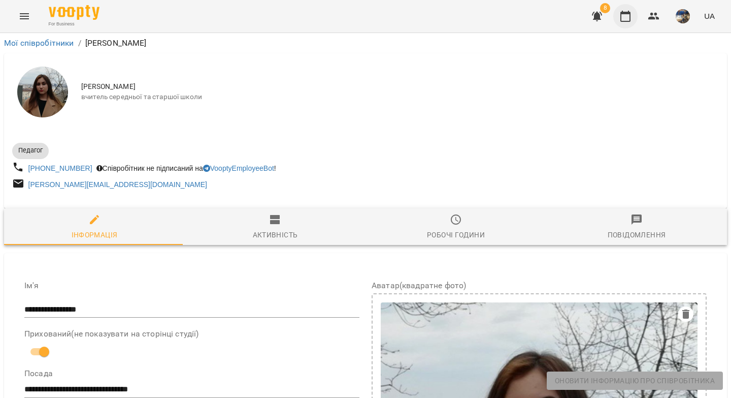
click at [632, 19] on icon "button" at bounding box center [625, 16] width 12 height 12
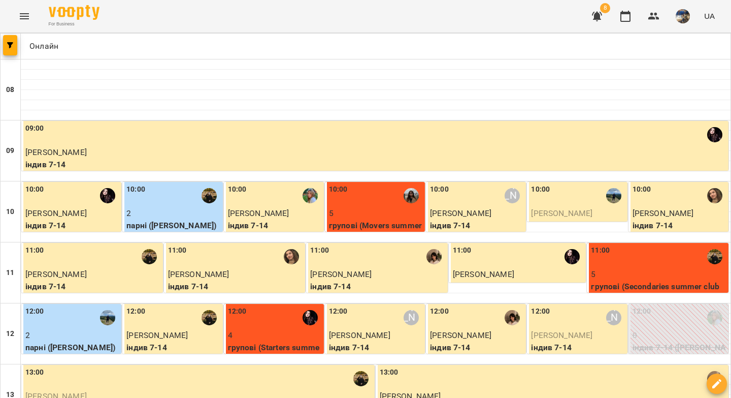
click at [631, 253] on div "11:00" at bounding box center [659, 256] width 136 height 23
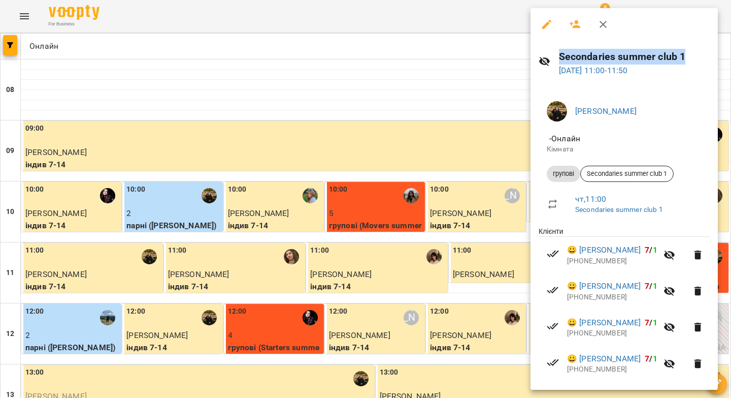
drag, startPoint x: 694, startPoint y: 55, endPoint x: 558, endPoint y: 58, distance: 136.1
click at [558, 58] on div "Secondaries summer club 1 21 серп 2025 11:00 - 11:50" at bounding box center [624, 63] width 187 height 44
copy h6 "Secondaries summer club 1"
click at [623, 112] on link "Ферманюк Дарина" at bounding box center [605, 111] width 61 height 10
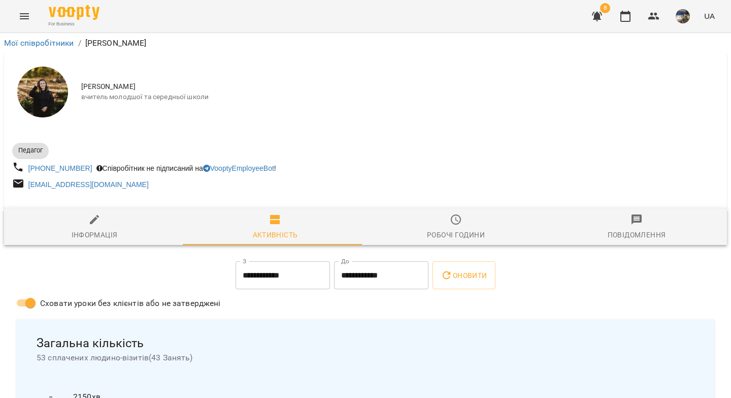
click at [95, 222] on icon "button" at bounding box center [94, 219] width 12 height 12
select select "**"
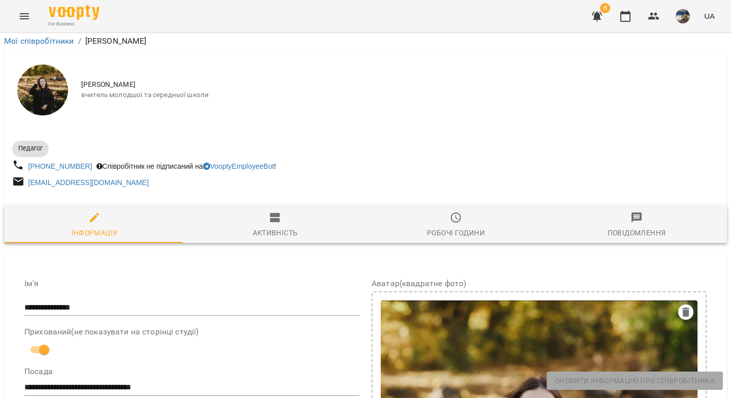
scroll to position [301, 0]
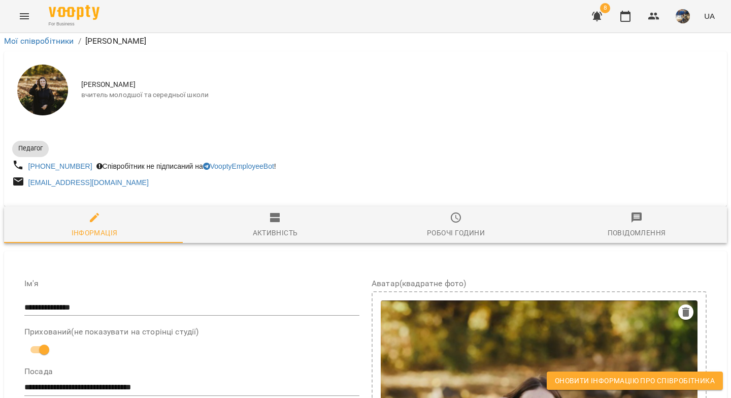
drag, startPoint x: 240, startPoint y: 339, endPoint x: 97, endPoint y: 325, distance: 142.8
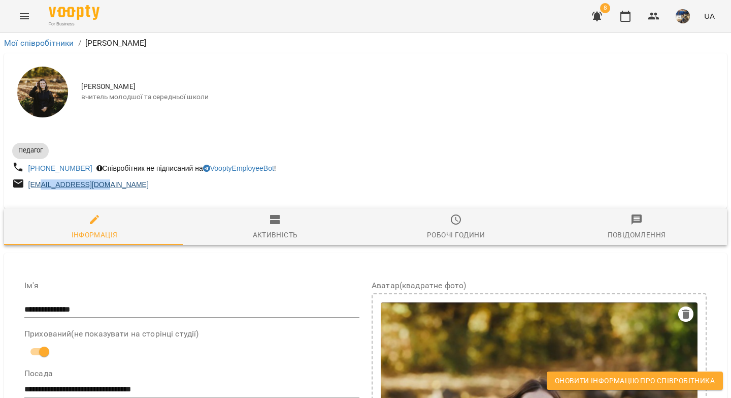
drag, startPoint x: 113, startPoint y: 184, endPoint x: 38, endPoint y: 180, distance: 74.8
click at [38, 180] on div "please27v@gmail.com" at bounding box center [187, 184] width 355 height 19
click at [128, 195] on div "Педагог +380683164186 Співробітник не підписаний на VooptyEmployeeBot ! please2…" at bounding box center [365, 165] width 723 height 70
drag, startPoint x: 131, startPoint y: 189, endPoint x: 29, endPoint y: 181, distance: 102.4
click at [29, 181] on div "please27v@gmail.com" at bounding box center [187, 184] width 355 height 19
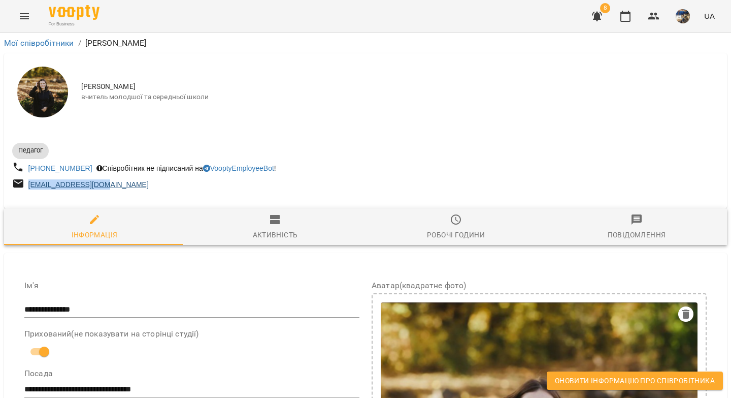
copy link "please27v@gmail.com"
click at [129, 188] on div "please27v@gmail.com" at bounding box center [187, 184] width 355 height 19
drag, startPoint x: 115, startPoint y: 185, endPoint x: 28, endPoint y: 178, distance: 87.1
click at [28, 178] on div "please27v@gmail.com" at bounding box center [187, 184] width 355 height 19
copy link "please27v@gmail.com"
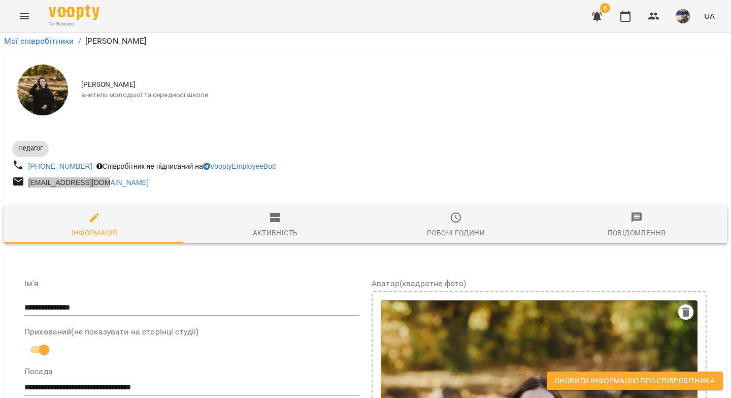
scroll to position [331, 0]
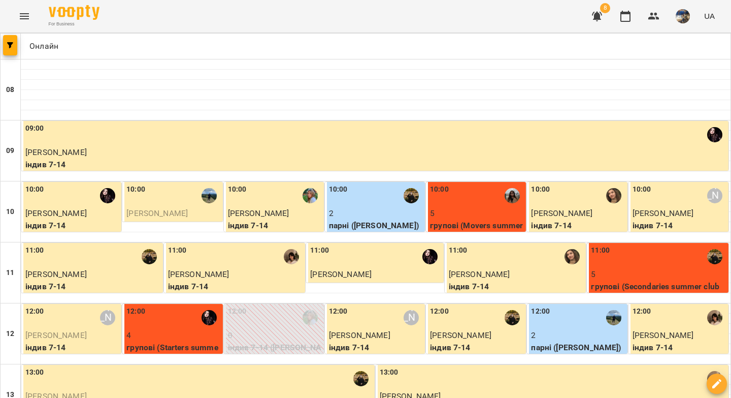
click at [597, 261] on div "11:00" at bounding box center [600, 256] width 19 height 23
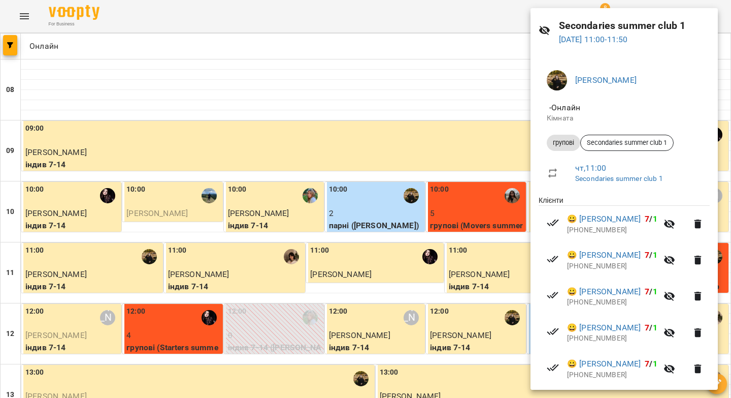
scroll to position [76, 0]
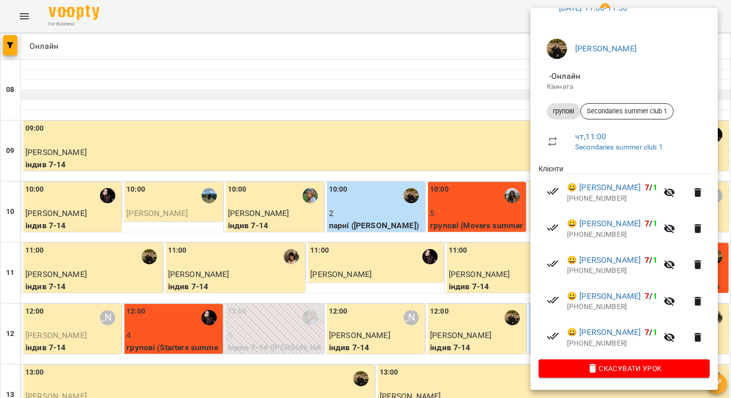
click at [378, 84] on div at bounding box center [365, 199] width 731 height 398
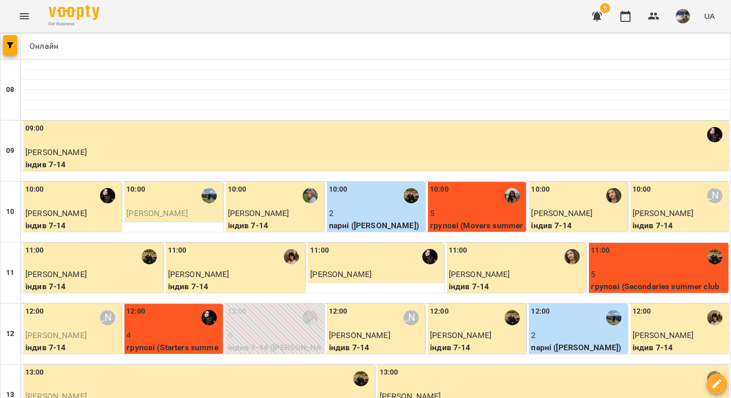
scroll to position [582, 0]
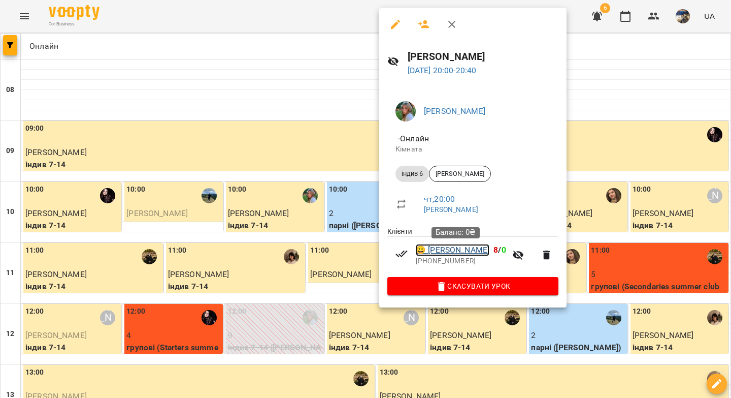
click at [482, 253] on link "😀 Михайло Олійник" at bounding box center [453, 250] width 74 height 12
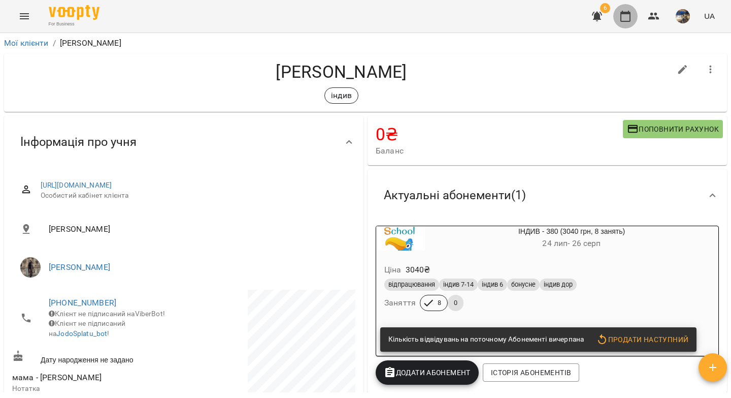
click at [625, 19] on icon "button" at bounding box center [625, 16] width 12 height 12
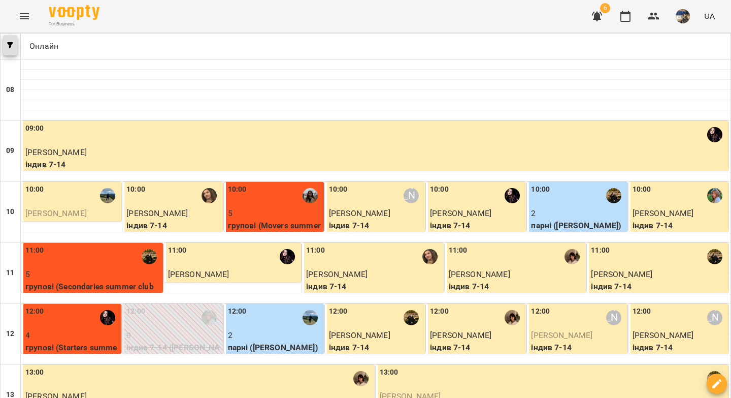
click at [4, 50] on button "button" at bounding box center [10, 45] width 14 height 20
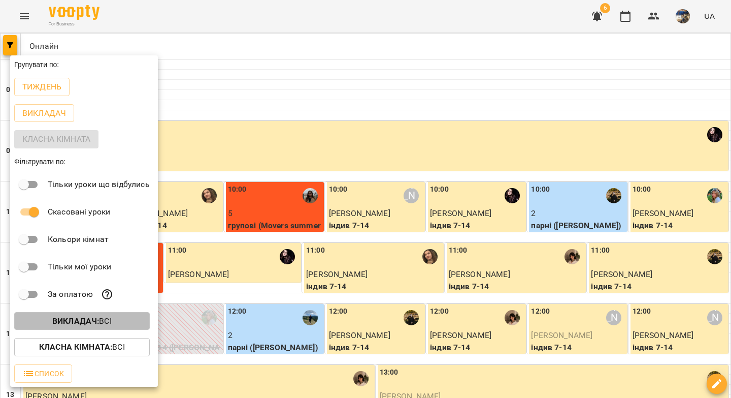
click at [76, 327] on p "Викладач : Всі" at bounding box center [81, 321] width 59 height 12
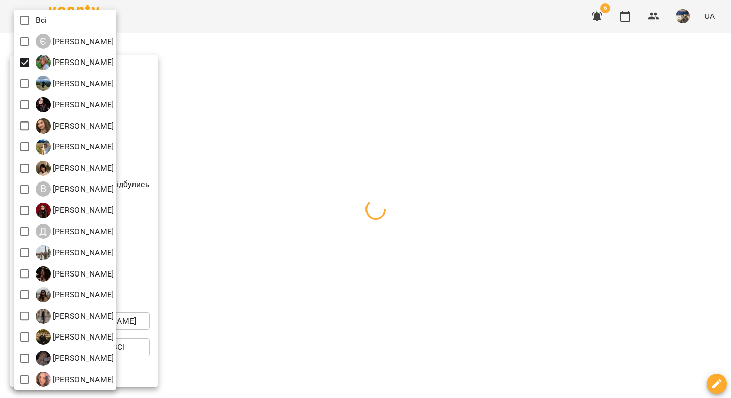
click at [252, 80] on div at bounding box center [365, 199] width 731 height 398
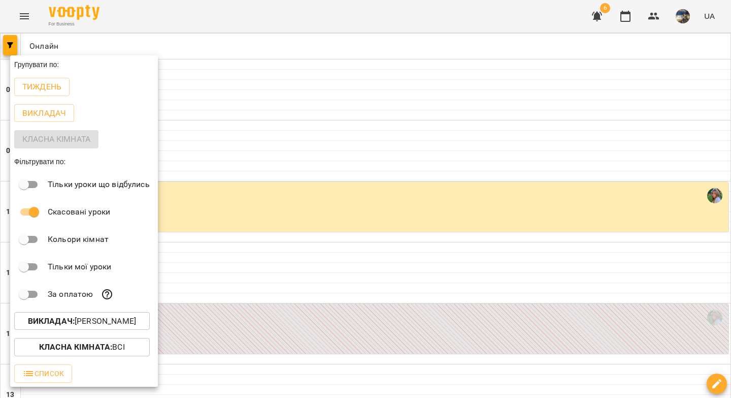
drag, startPoint x: 15, startPoint y: 89, endPoint x: 385, endPoint y: 124, distance: 371.8
click at [15, 89] on button "Тиждень" at bounding box center [41, 87] width 55 height 18
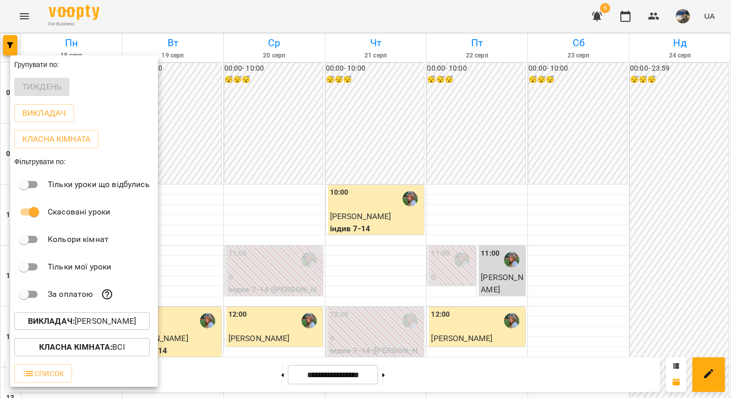
click at [523, 104] on div at bounding box center [365, 199] width 731 height 398
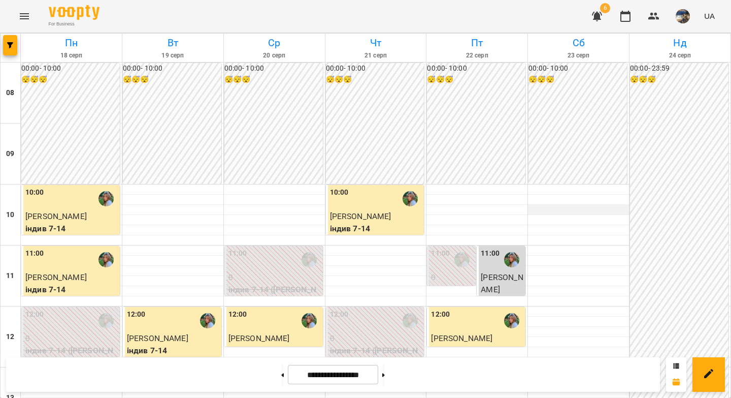
click at [542, 212] on div at bounding box center [578, 210] width 101 height 10
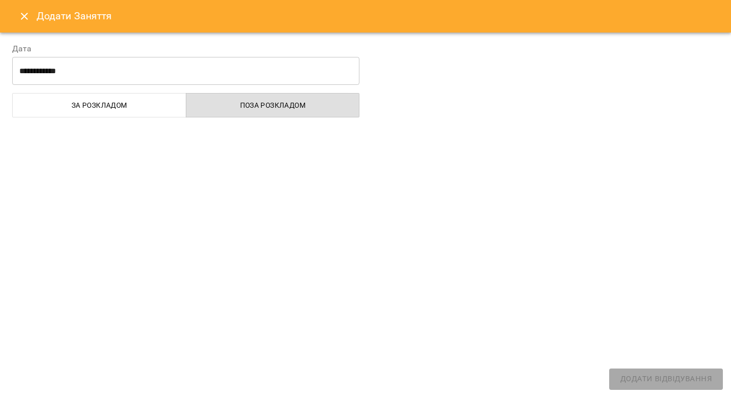
select select
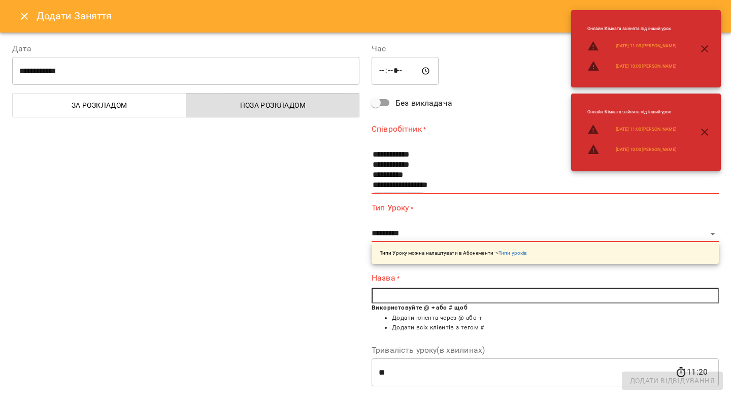
drag, startPoint x: 20, startPoint y: 12, endPoint x: 175, endPoint y: 60, distance: 162.2
click at [21, 12] on icon "Close" at bounding box center [24, 16] width 12 height 12
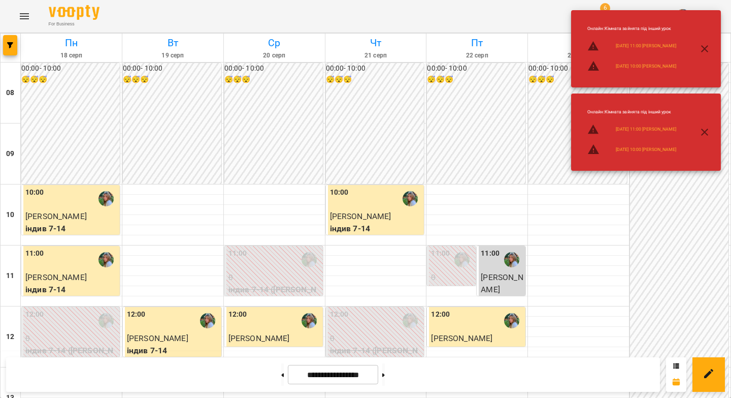
scroll to position [564, 0]
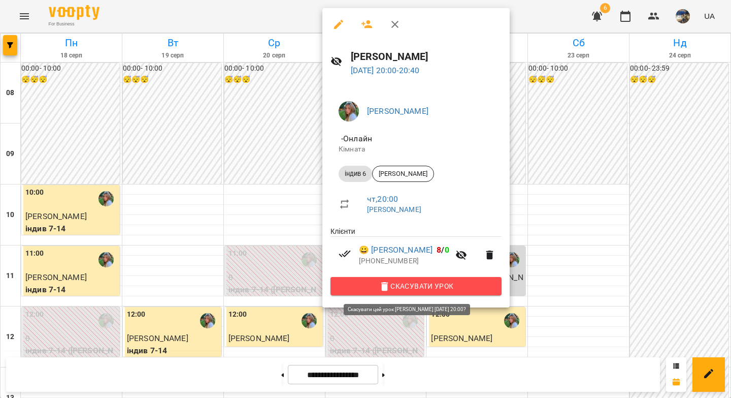
click at [398, 291] on span "Скасувати Урок" at bounding box center [416, 286] width 155 height 12
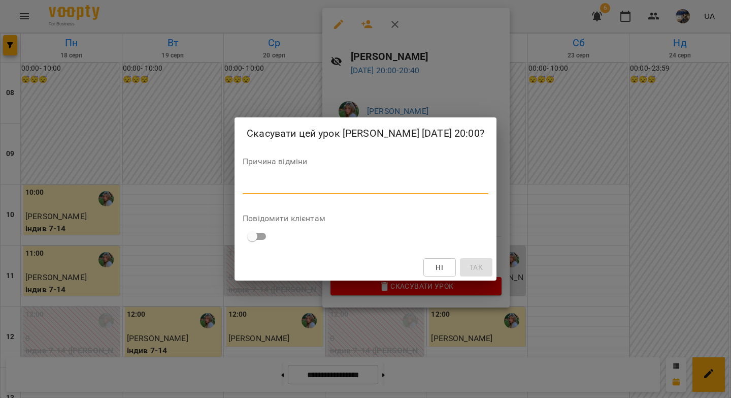
click at [434, 190] on textarea at bounding box center [366, 186] width 246 height 10
type textarea "*"
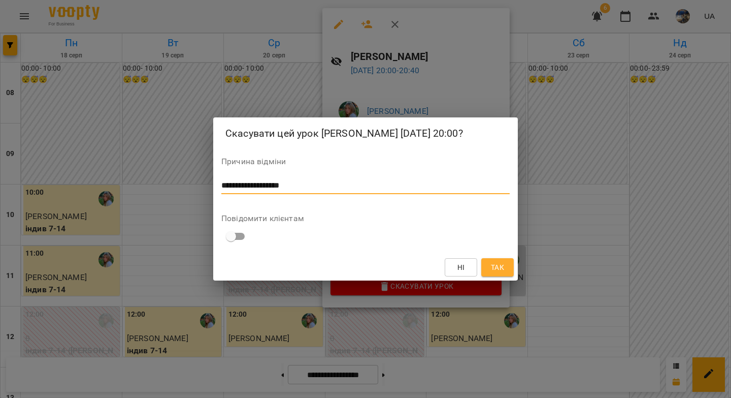
drag, startPoint x: 297, startPoint y: 194, endPoint x: 217, endPoint y: 191, distance: 79.3
click at [217, 191] on div "**********" at bounding box center [365, 198] width 305 height 163
type textarea "**********"
drag, startPoint x: 505, startPoint y: 275, endPoint x: 447, endPoint y: 336, distance: 84.1
click at [505, 273] on span "Так" at bounding box center [497, 267] width 16 height 12
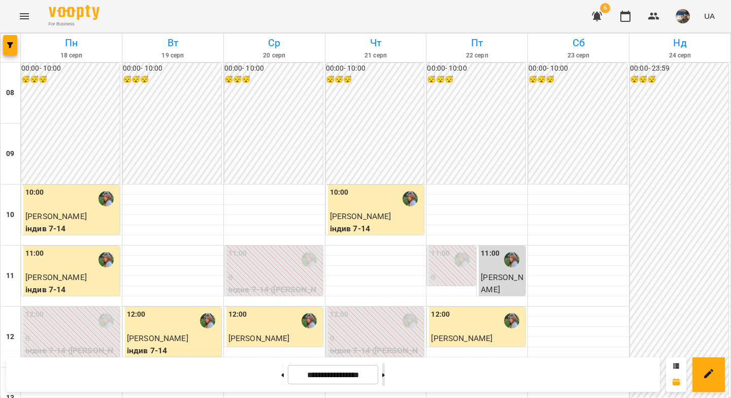
click at [385, 375] on icon at bounding box center [383, 375] width 3 height 4
type input "**********"
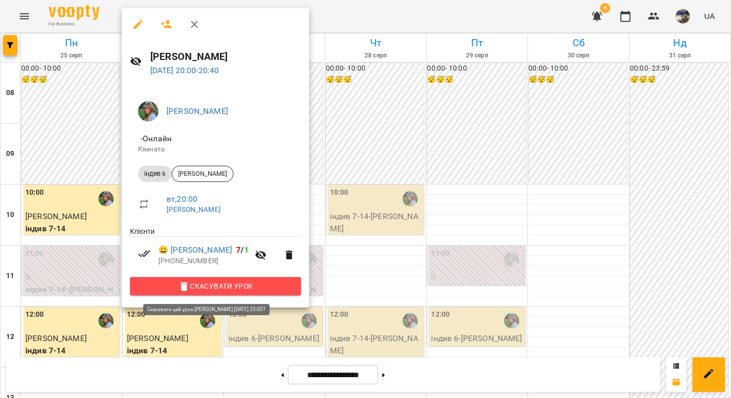
click at [197, 288] on span "Скасувати Урок" at bounding box center [215, 286] width 155 height 12
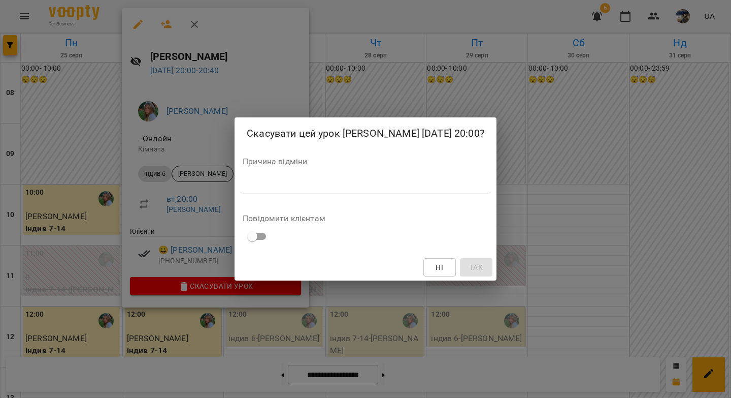
click at [253, 190] on textarea at bounding box center [366, 186] width 246 height 10
paste textarea "**********"
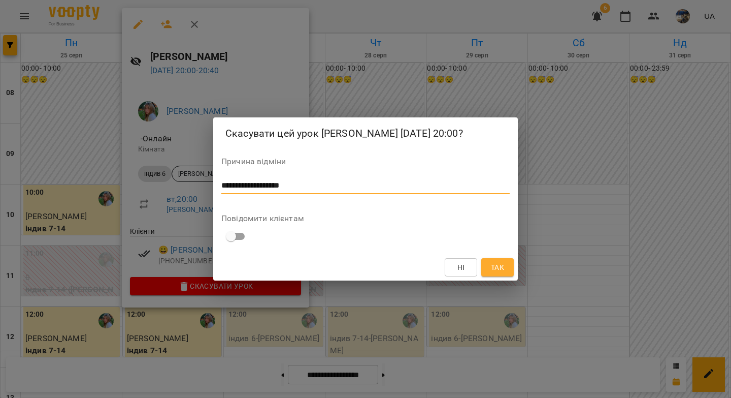
type textarea "**********"
click at [504, 268] on button "Так" at bounding box center [497, 267] width 32 height 18
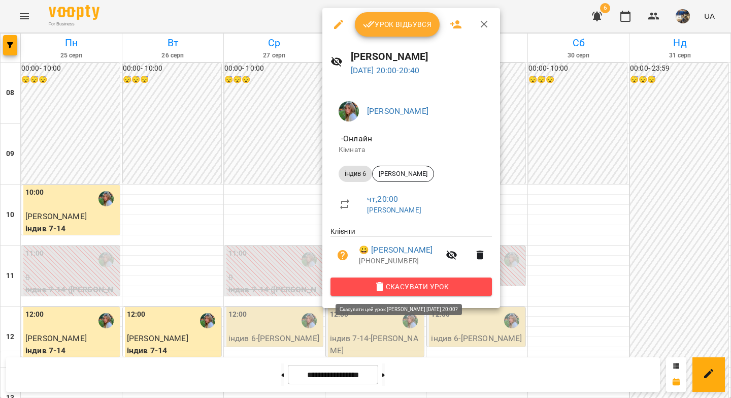
click at [368, 295] on button "Скасувати Урок" at bounding box center [411, 286] width 161 height 18
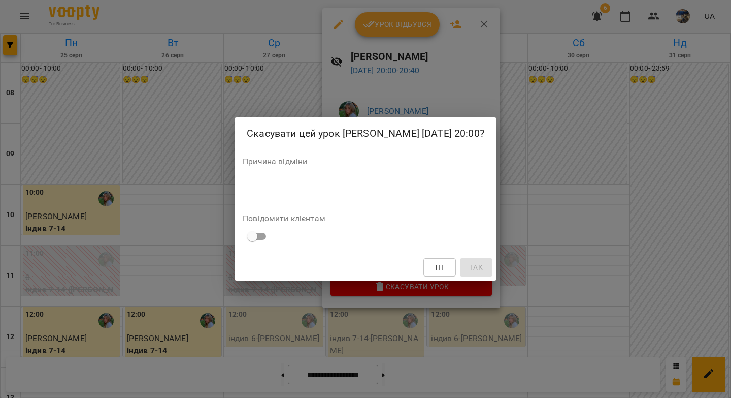
click at [350, 190] on textarea at bounding box center [366, 186] width 246 height 10
paste textarea "**********"
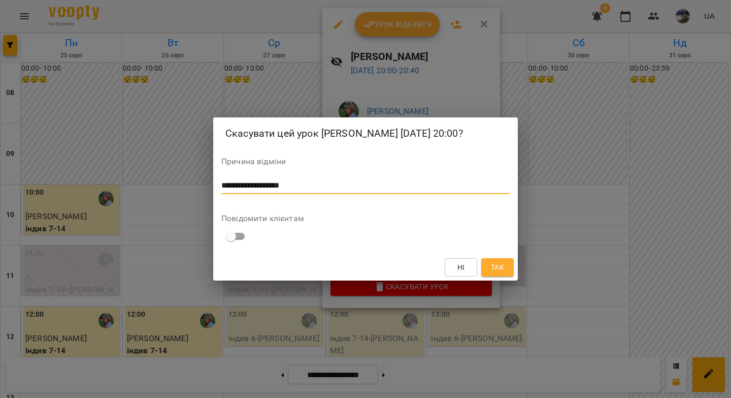
type textarea "**********"
click at [501, 273] on span "Так" at bounding box center [497, 267] width 13 height 12
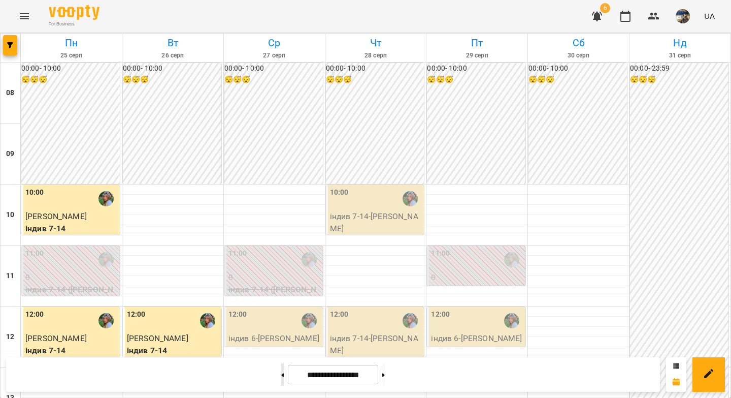
click at [281, 373] on icon at bounding box center [282, 375] width 3 height 4
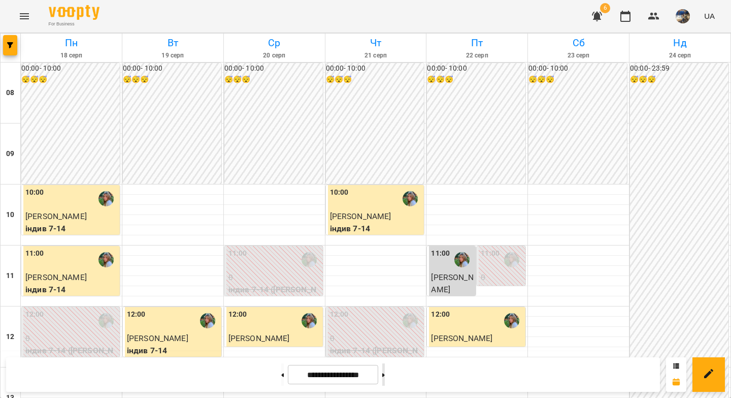
drag, startPoint x: 393, startPoint y: 378, endPoint x: 391, endPoint y: 364, distance: 13.7
click at [385, 378] on button at bounding box center [383, 374] width 3 height 22
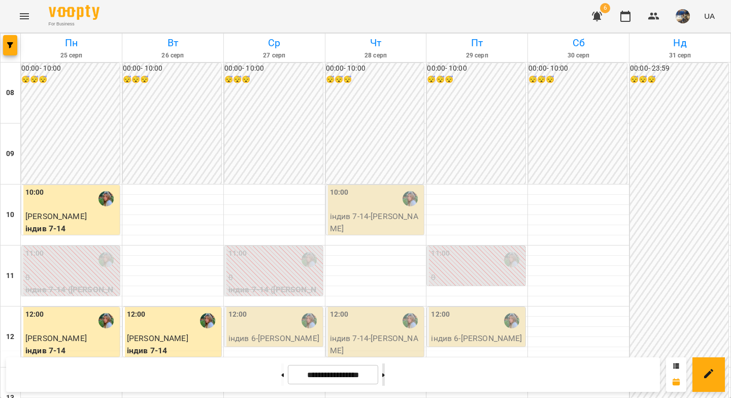
click at [385, 374] on button at bounding box center [383, 374] width 3 height 22
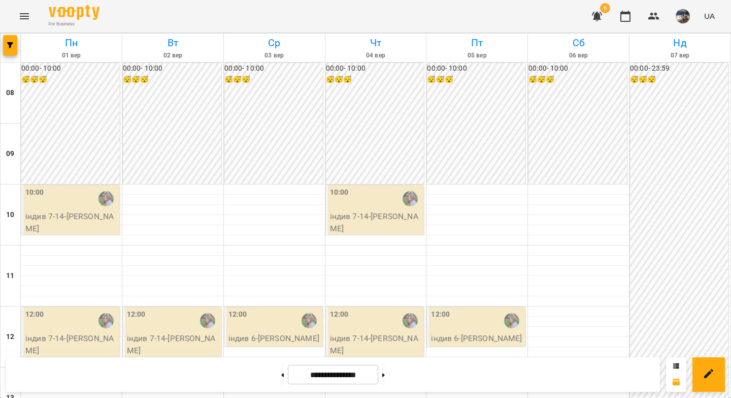
scroll to position [562, 0]
click at [8, 45] on icon "button" at bounding box center [10, 45] width 6 height 6
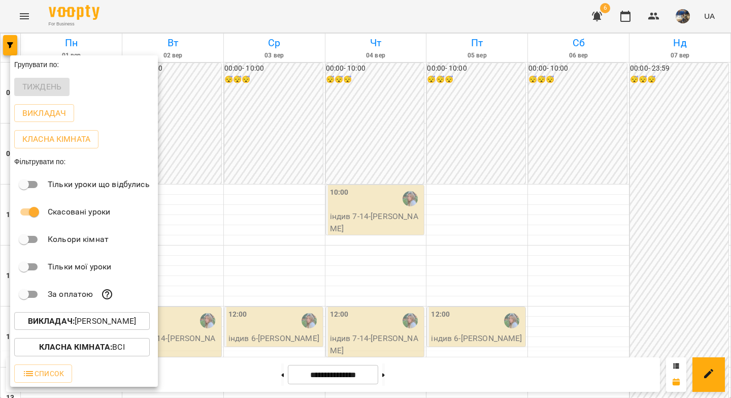
click at [110, 321] on p "Викладач : Іванна Лизун" at bounding box center [82, 321] width 108 height 12
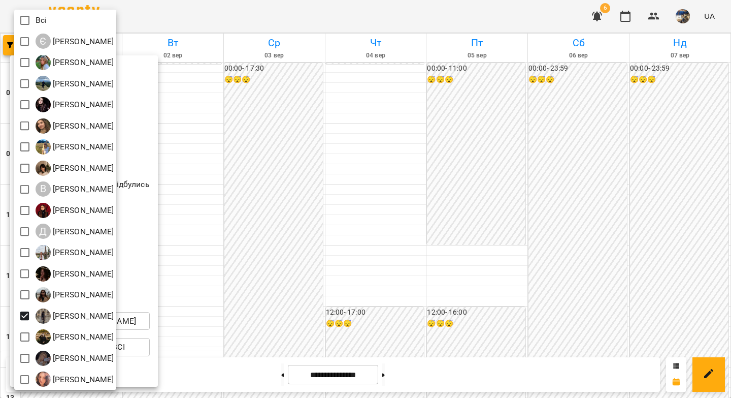
click at [361, 245] on div at bounding box center [365, 199] width 731 height 398
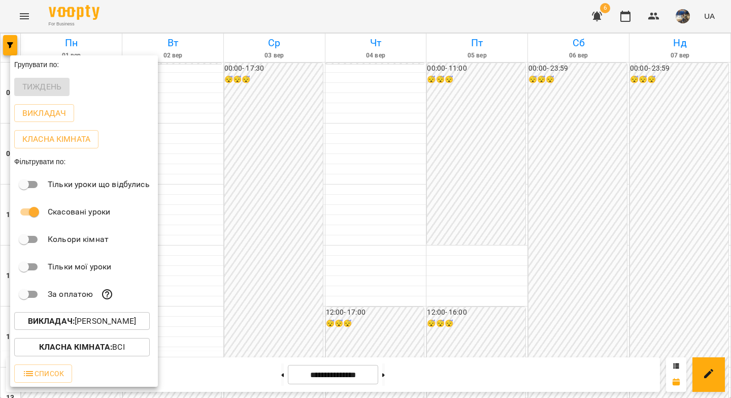
click at [363, 250] on div at bounding box center [365, 199] width 731 height 398
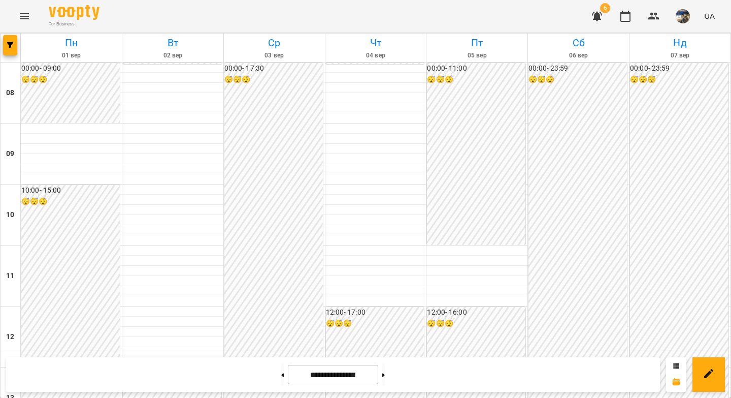
scroll to position [564, 0]
click at [9, 47] on icon "button" at bounding box center [10, 45] width 6 height 6
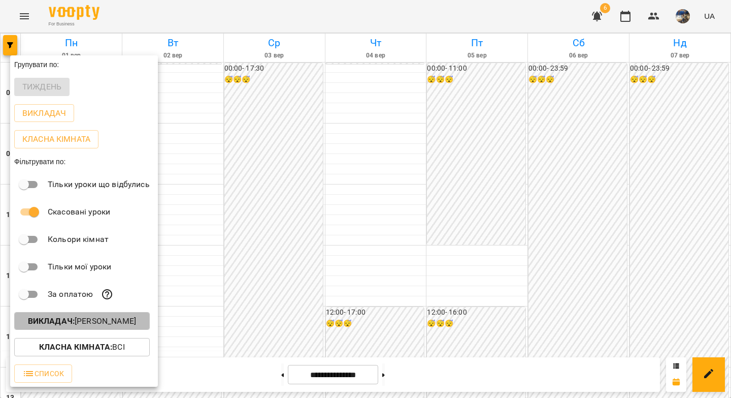
click at [112, 317] on p "Викладач : Сніжана Кіндрат" at bounding box center [82, 321] width 108 height 12
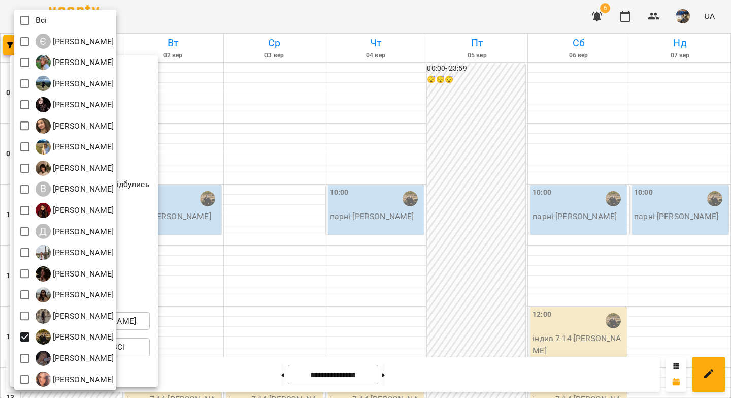
click at [248, 194] on div at bounding box center [365, 199] width 731 height 398
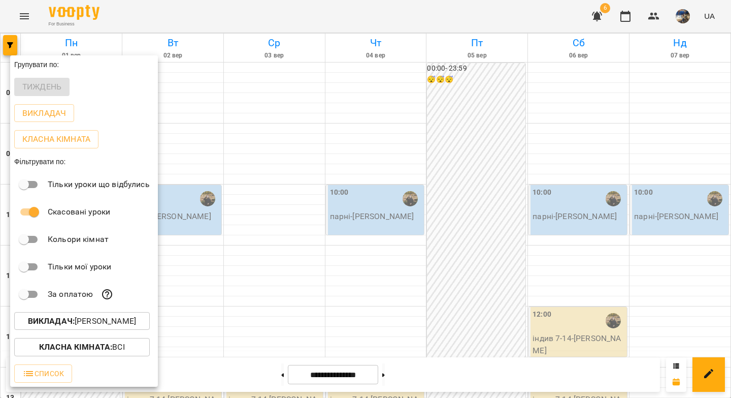
click at [245, 170] on div at bounding box center [365, 199] width 731 height 398
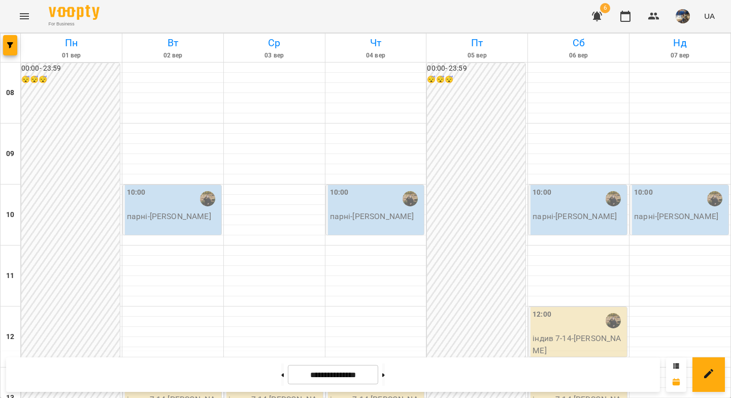
scroll to position [0, 0]
click at [281, 374] on button at bounding box center [282, 374] width 3 height 22
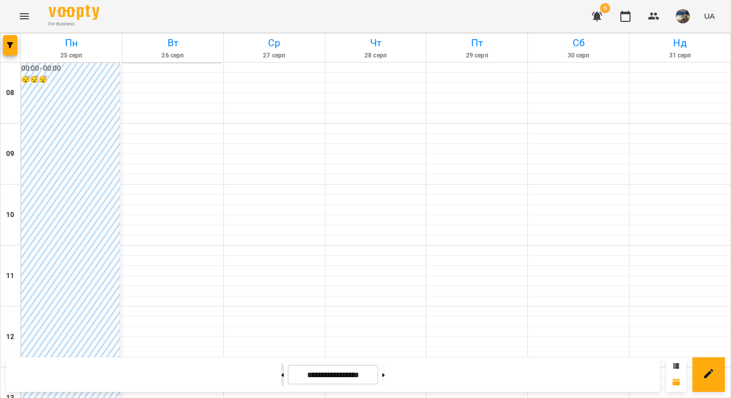
click at [281, 374] on button at bounding box center [282, 374] width 3 height 22
type input "**********"
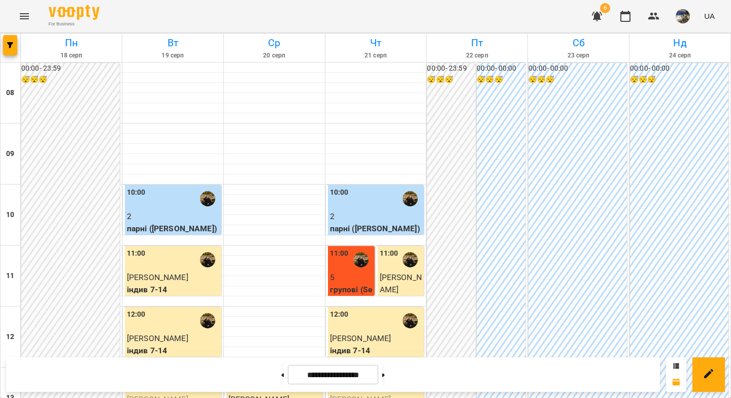
scroll to position [375, 0]
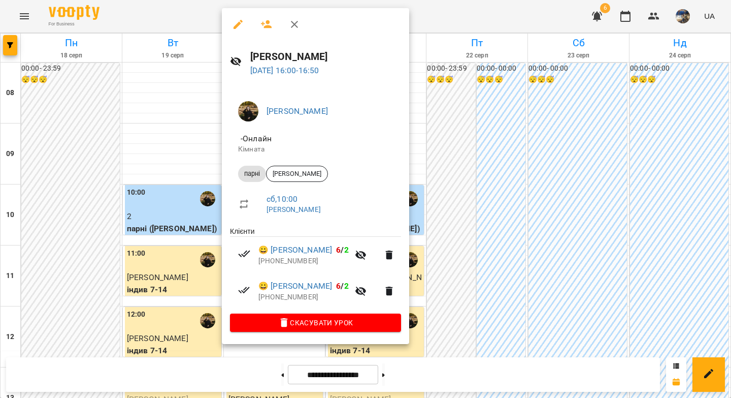
click at [365, 252] on icon "button" at bounding box center [360, 255] width 11 height 10
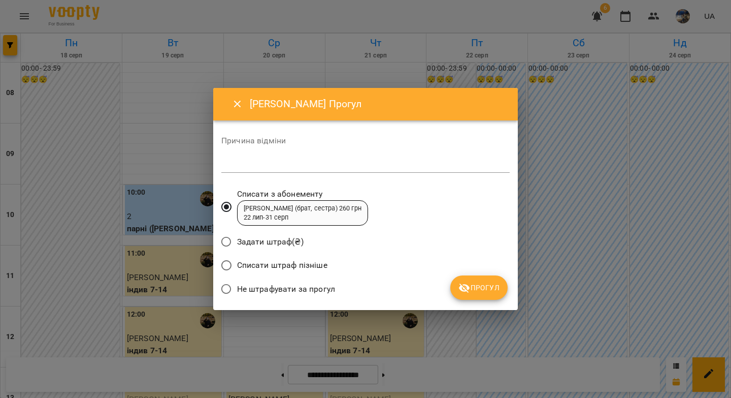
click at [320, 170] on div "*" at bounding box center [365, 164] width 288 height 16
type textarea "******"
click at [489, 287] on span "Прогул" at bounding box center [479, 287] width 41 height 12
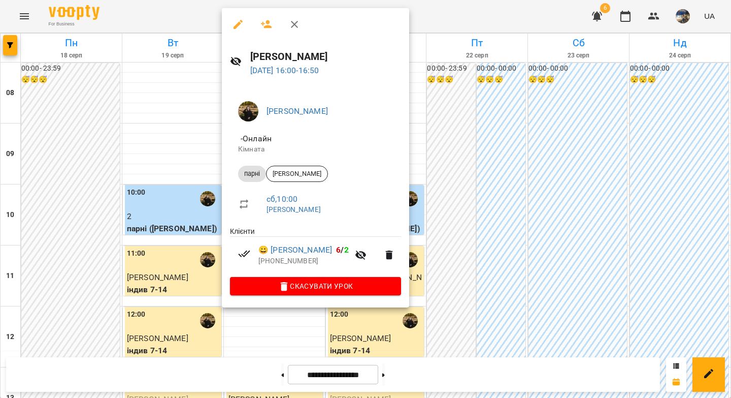
click at [355, 255] on icon "button" at bounding box center [361, 255] width 12 height 12
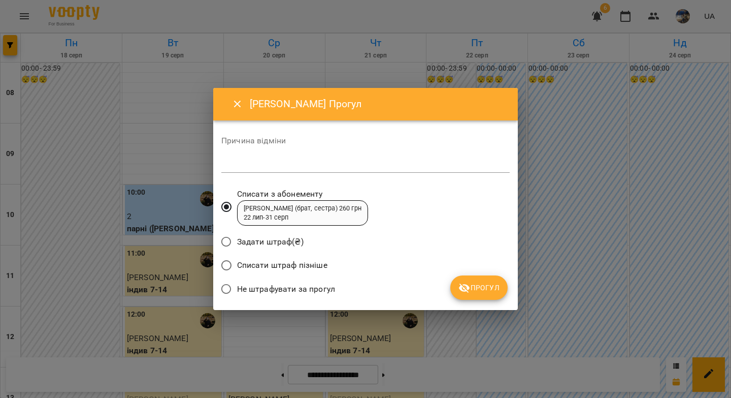
click at [289, 166] on textarea at bounding box center [365, 164] width 288 height 10
type textarea "******"
click at [482, 285] on span "Прогул" at bounding box center [479, 287] width 41 height 12
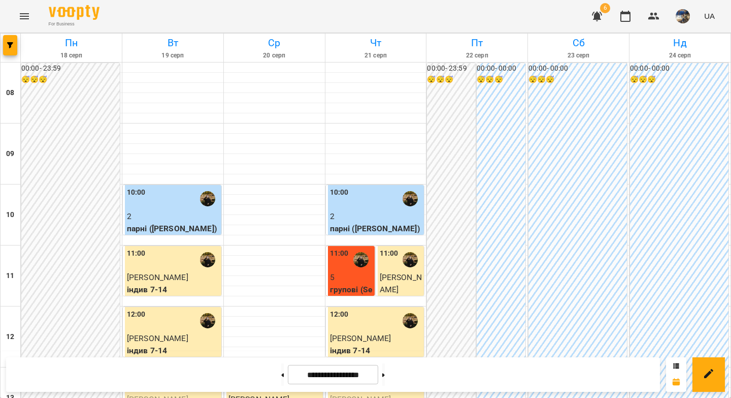
scroll to position [0, 0]
click at [13, 41] on button "button" at bounding box center [10, 45] width 14 height 20
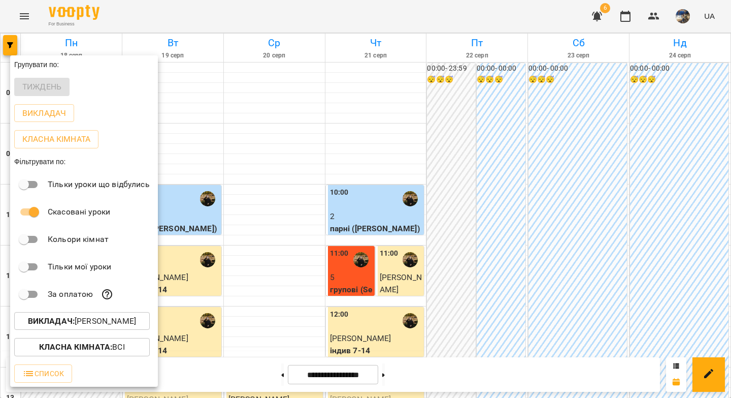
click at [244, 92] on div at bounding box center [365, 199] width 731 height 398
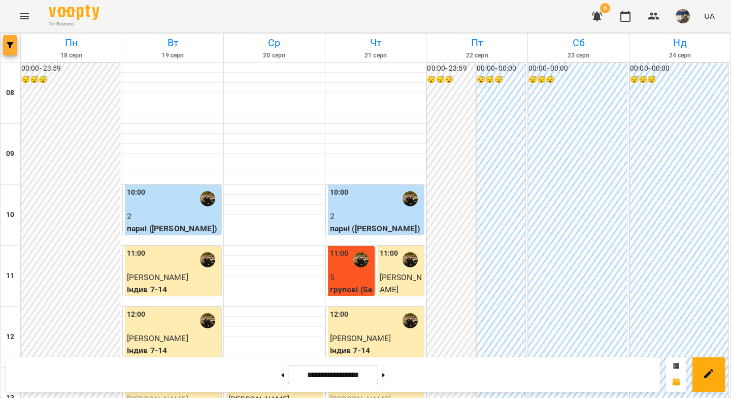
click at [13, 48] on icon "button" at bounding box center [10, 45] width 6 height 6
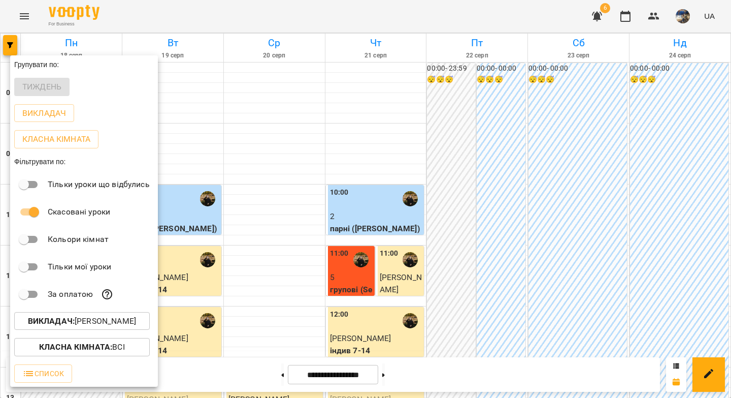
click at [70, 324] on b "Викладач :" at bounding box center [51, 321] width 47 height 10
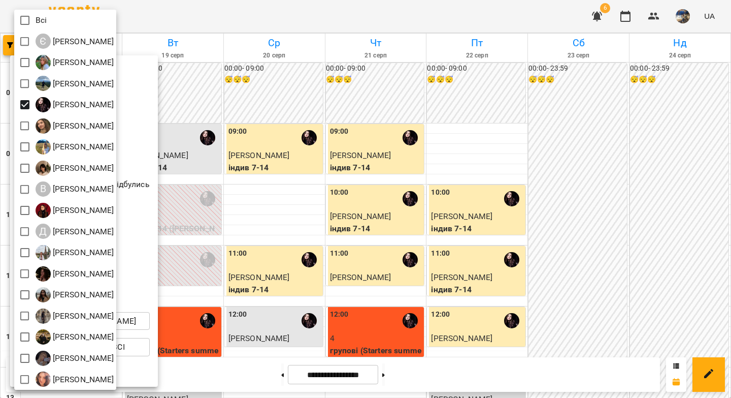
click at [276, 182] on div at bounding box center [365, 199] width 731 height 398
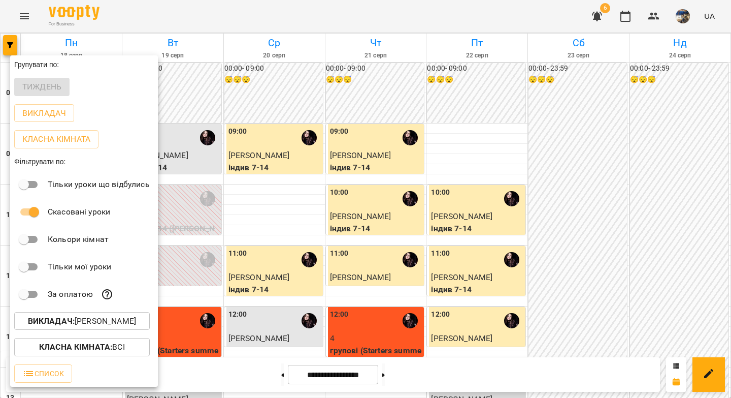
click at [281, 193] on div at bounding box center [365, 199] width 731 height 398
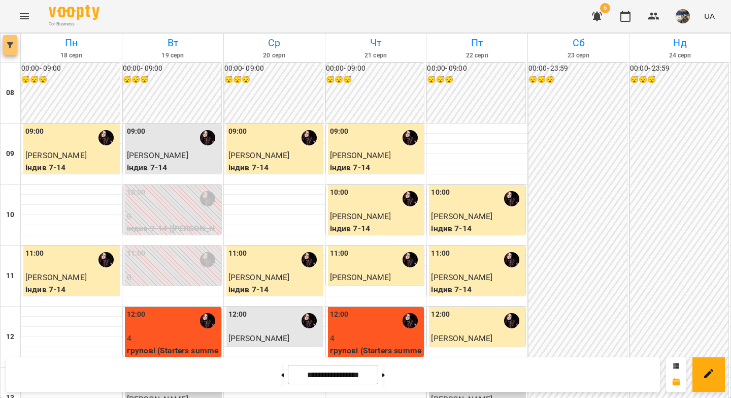
click at [12, 47] on icon "button" at bounding box center [10, 45] width 6 height 6
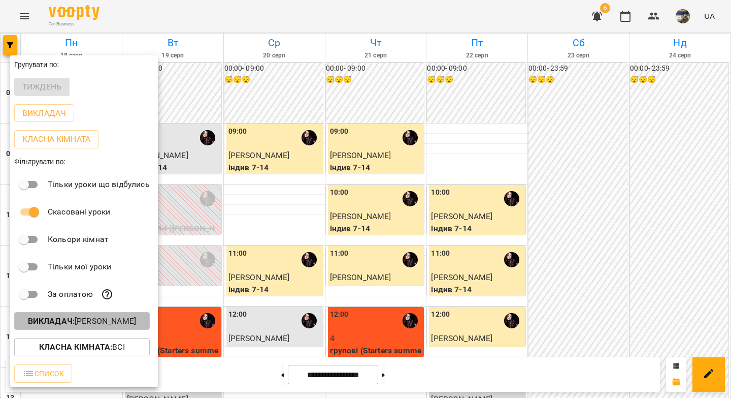
click at [63, 324] on b "Викладач :" at bounding box center [51, 321] width 47 height 10
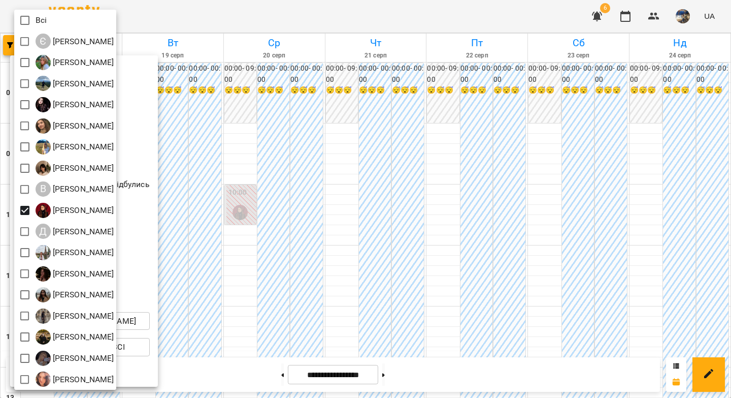
click at [241, 142] on div at bounding box center [365, 199] width 731 height 398
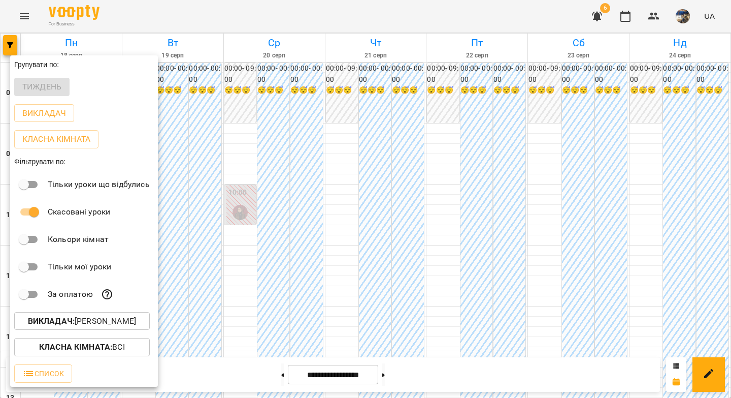
click at [58, 323] on b "Викладач :" at bounding box center [51, 321] width 47 height 10
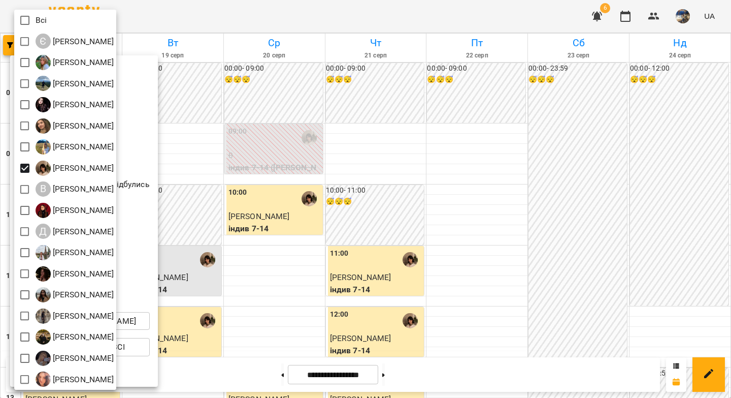
click at [190, 108] on div at bounding box center [365, 199] width 731 height 398
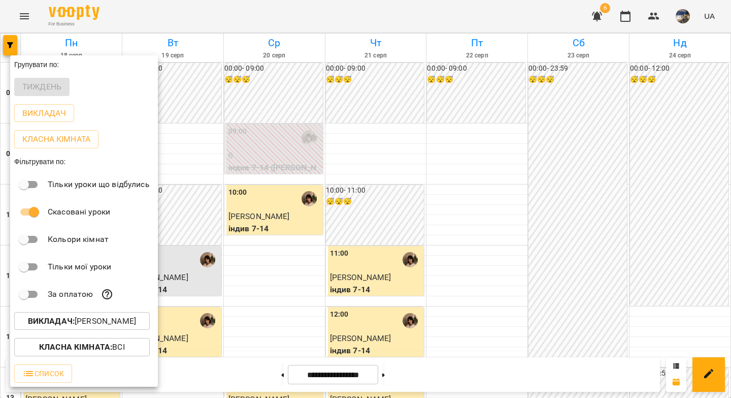
click at [190, 141] on div at bounding box center [365, 199] width 731 height 398
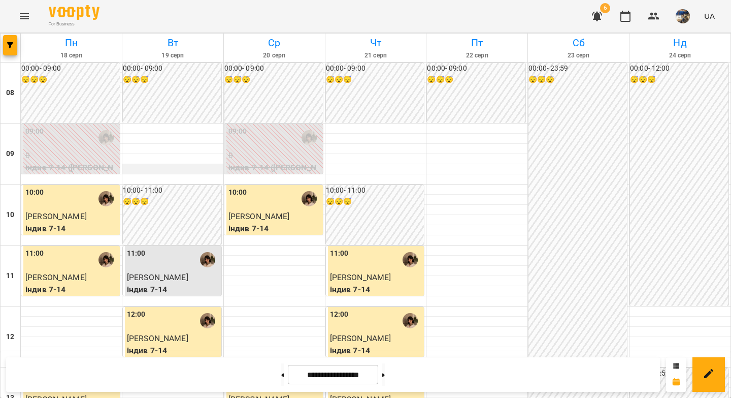
scroll to position [4, 0]
click at [385, 375] on icon at bounding box center [383, 375] width 3 height 4
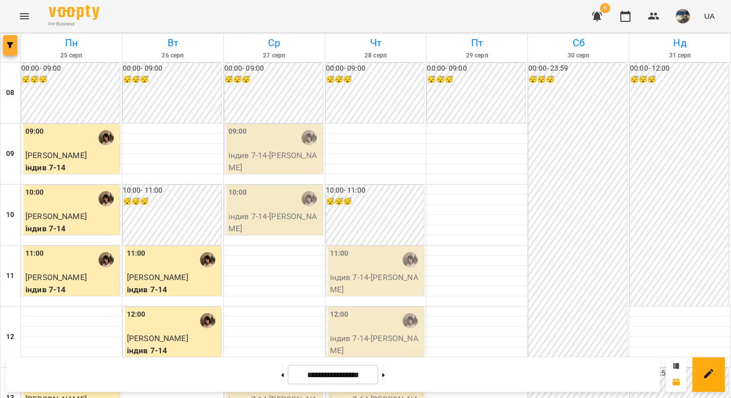
click at [10, 45] on icon "button" at bounding box center [10, 45] width 6 height 6
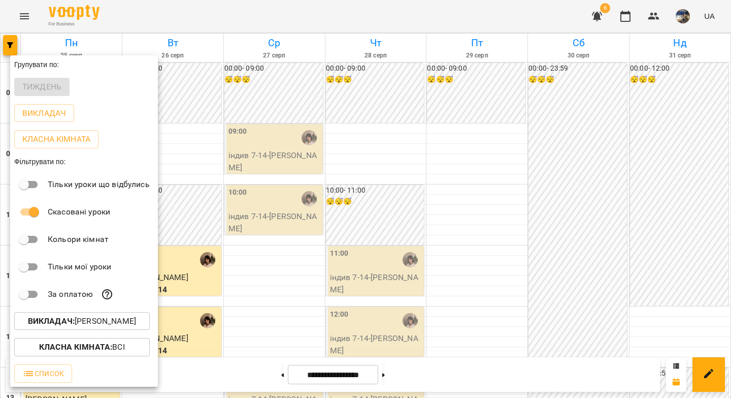
click at [202, 150] on div at bounding box center [365, 199] width 731 height 398
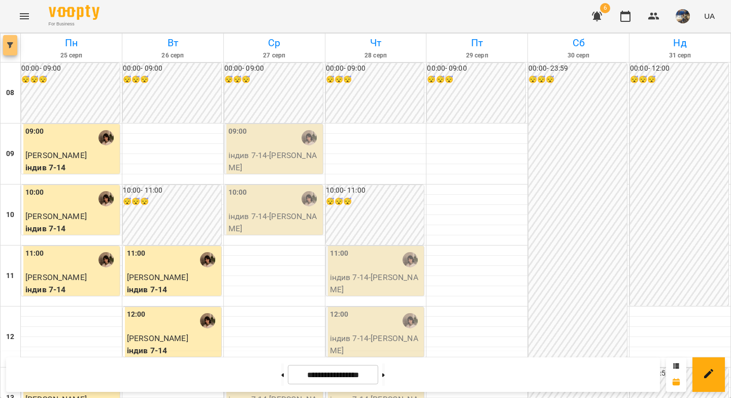
click at [10, 53] on button "button" at bounding box center [10, 45] width 14 height 20
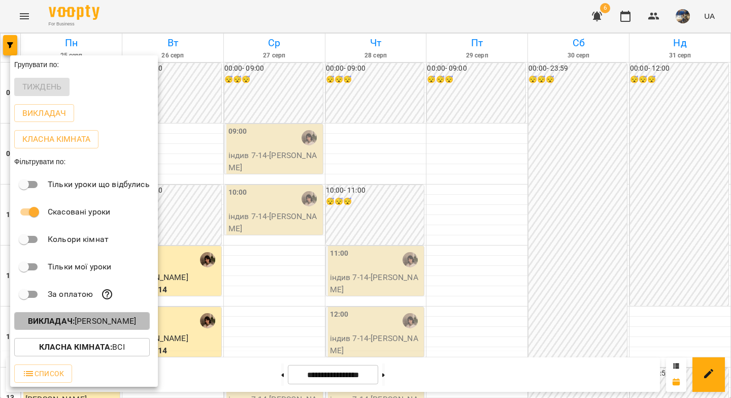
click at [100, 322] on p "Викладач : Вікторія Кубрик" at bounding box center [82, 321] width 108 height 12
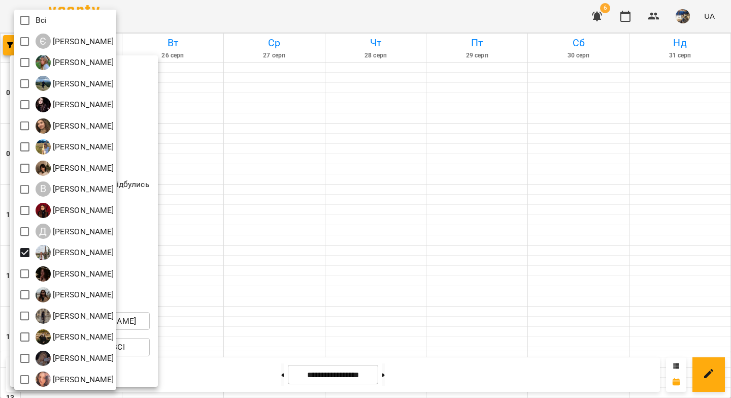
click at [211, 95] on div at bounding box center [365, 199] width 731 height 398
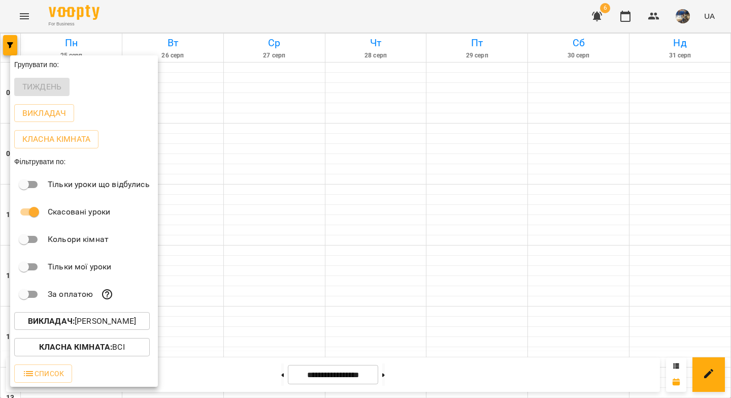
click at [206, 127] on div at bounding box center [365, 199] width 731 height 398
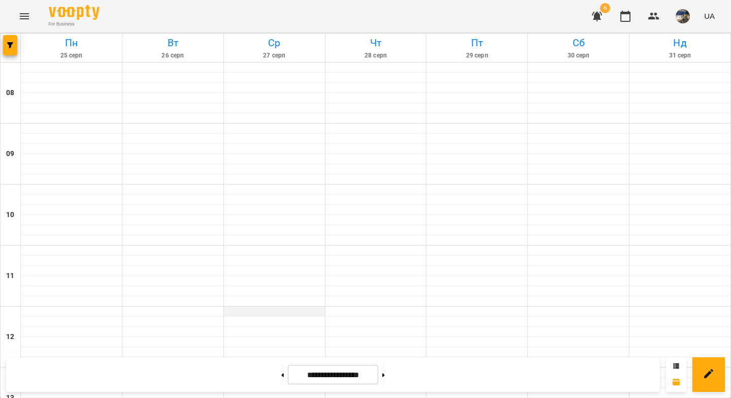
scroll to position [0, 0]
click at [281, 374] on button at bounding box center [282, 374] width 3 height 22
click at [281, 375] on button at bounding box center [282, 374] width 3 height 22
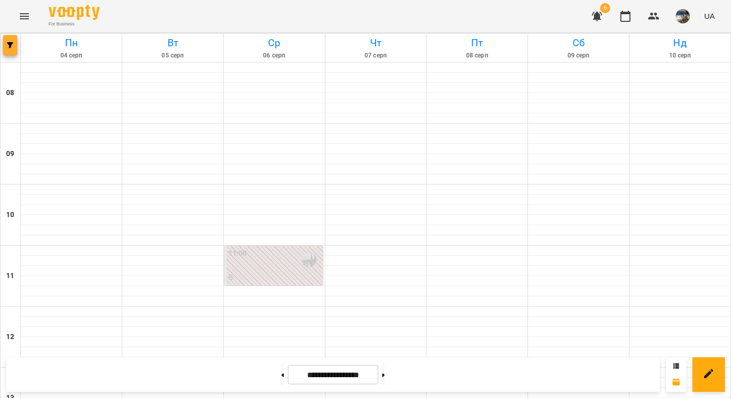
click at [8, 46] on icon "button" at bounding box center [10, 45] width 6 height 6
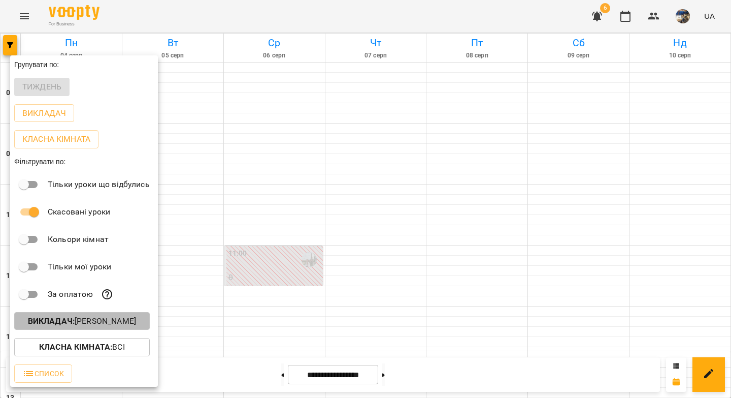
click at [123, 317] on p "Викладач : Каріна Кузнецова" at bounding box center [82, 321] width 108 height 12
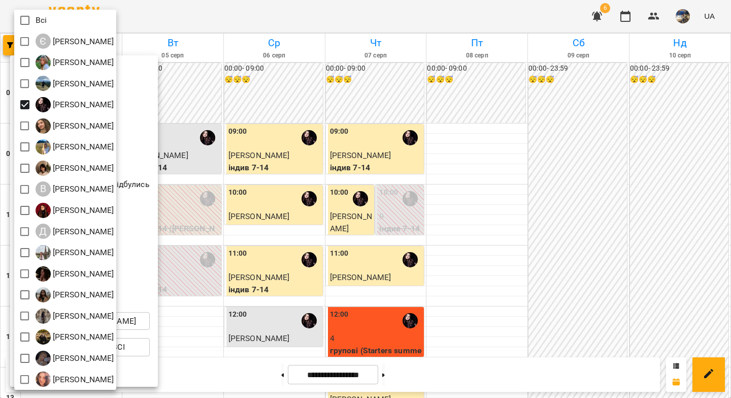
click at [464, 165] on div at bounding box center [365, 199] width 731 height 398
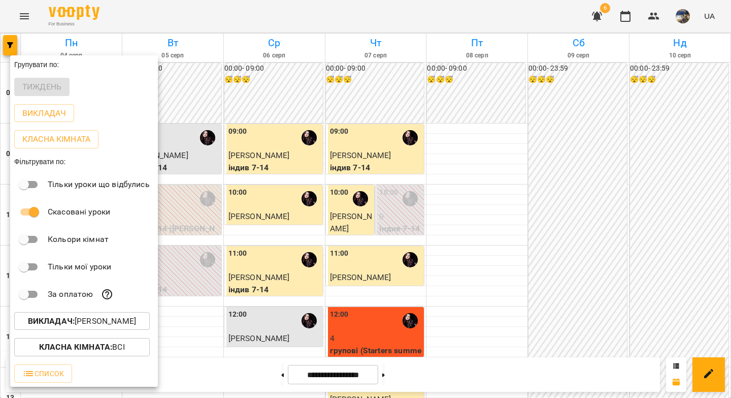
click at [464, 165] on div at bounding box center [365, 199] width 731 height 398
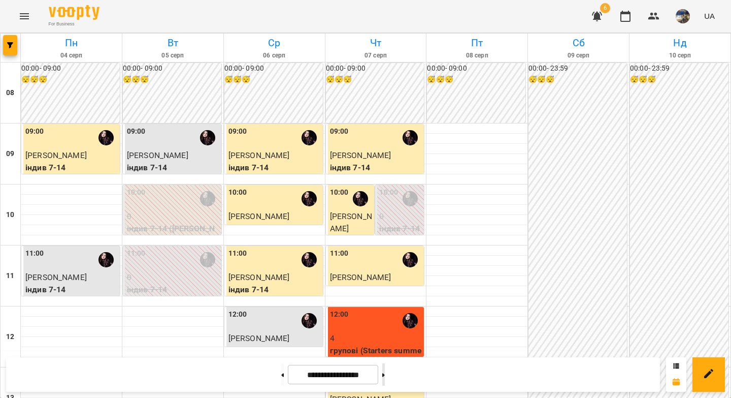
click at [385, 379] on button at bounding box center [383, 374] width 3 height 22
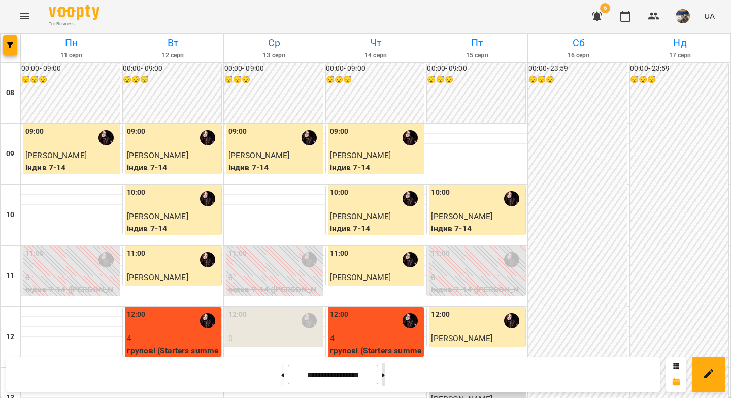
click at [385, 378] on button at bounding box center [383, 374] width 3 height 22
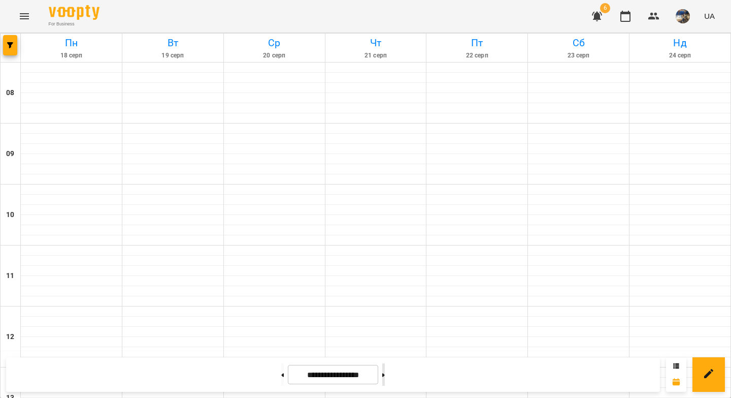
click at [385, 378] on button at bounding box center [383, 374] width 3 height 22
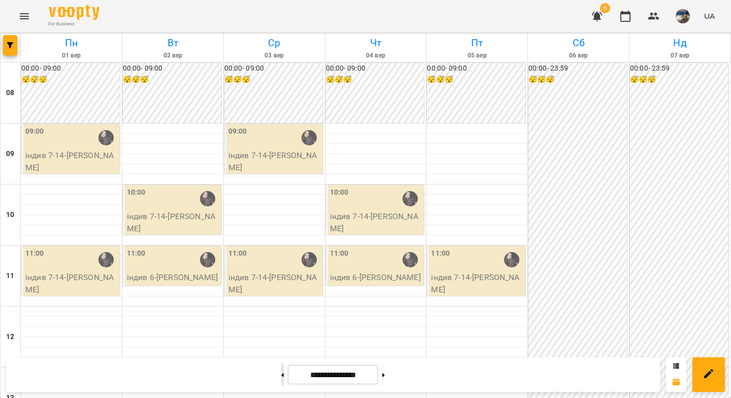
click at [281, 378] on button at bounding box center [282, 374] width 3 height 22
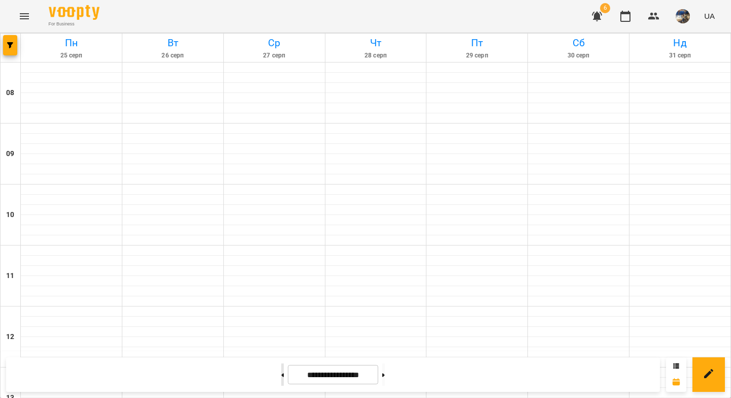
click at [281, 378] on button at bounding box center [282, 374] width 3 height 22
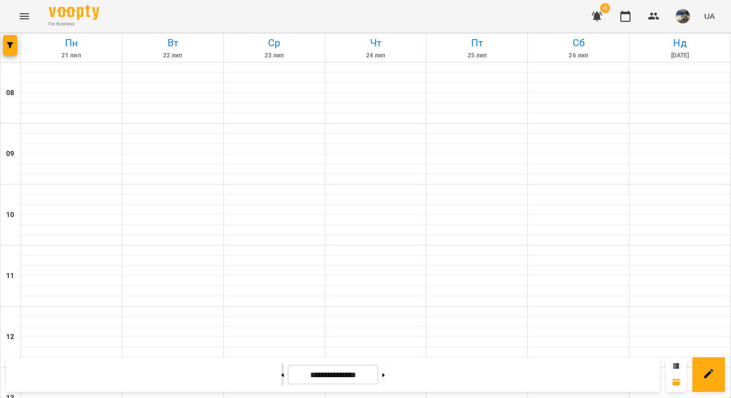
click at [281, 378] on button at bounding box center [282, 374] width 3 height 22
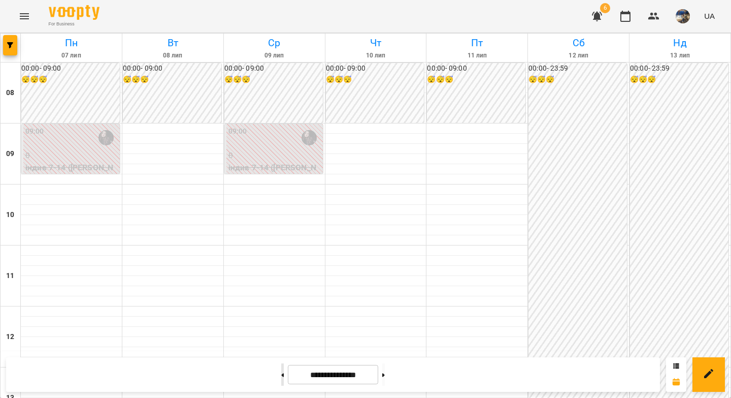
click at [281, 370] on button at bounding box center [282, 374] width 3 height 22
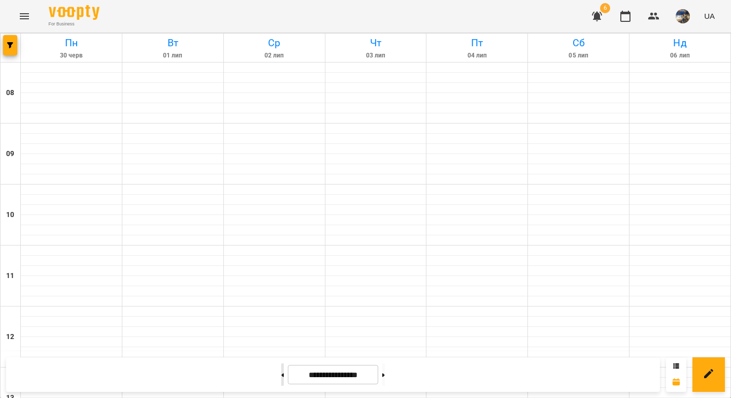
click at [281, 370] on button at bounding box center [282, 374] width 3 height 22
click at [281, 371] on button at bounding box center [282, 374] width 3 height 22
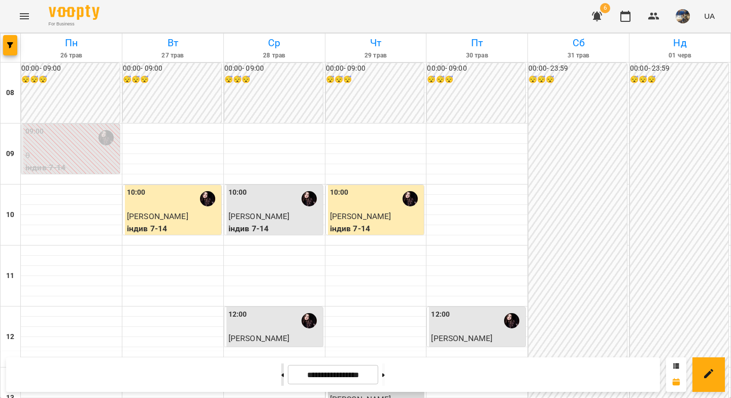
click at [281, 373] on icon at bounding box center [282, 375] width 3 height 4
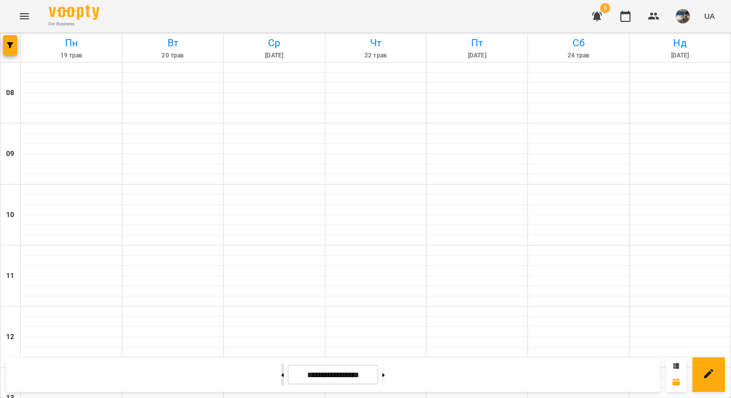
click at [281, 373] on icon at bounding box center [282, 375] width 3 height 4
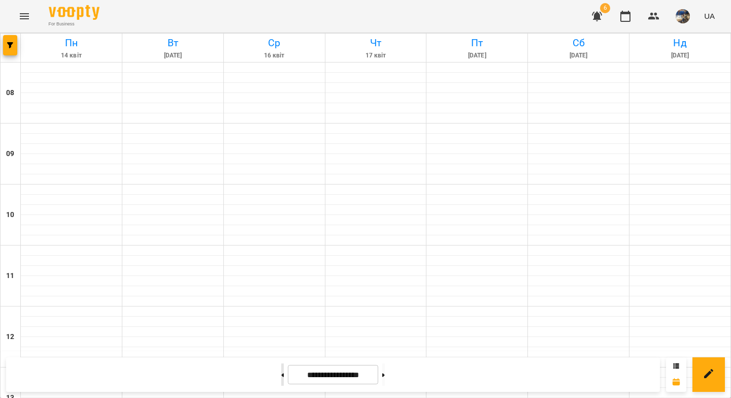
click at [281, 373] on icon at bounding box center [282, 375] width 3 height 4
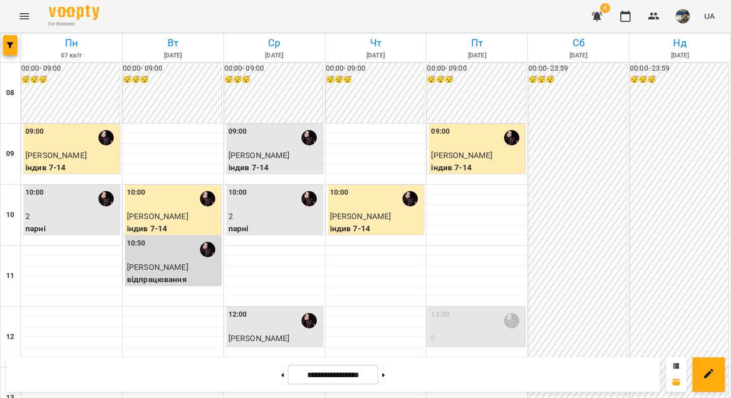
click at [261, 220] on p "2" at bounding box center [274, 216] width 92 height 12
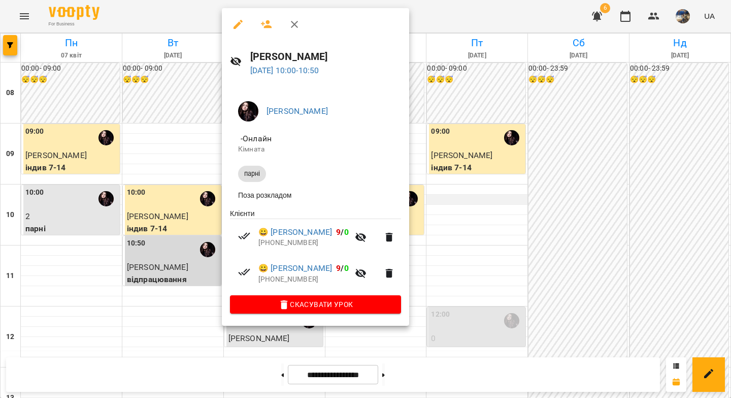
click at [452, 204] on div at bounding box center [365, 199] width 731 height 398
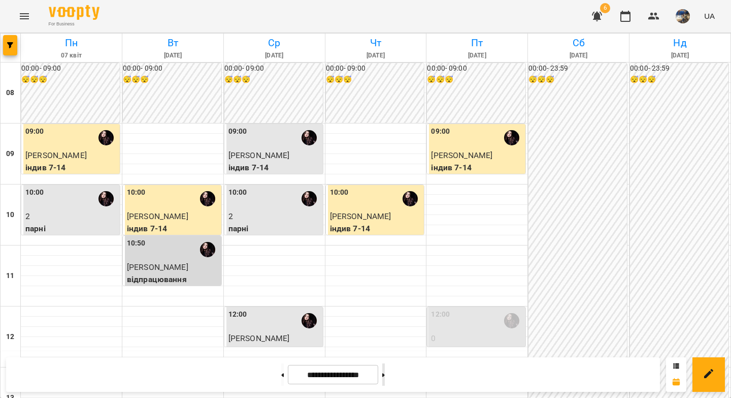
click at [385, 375] on icon at bounding box center [383, 375] width 3 height 4
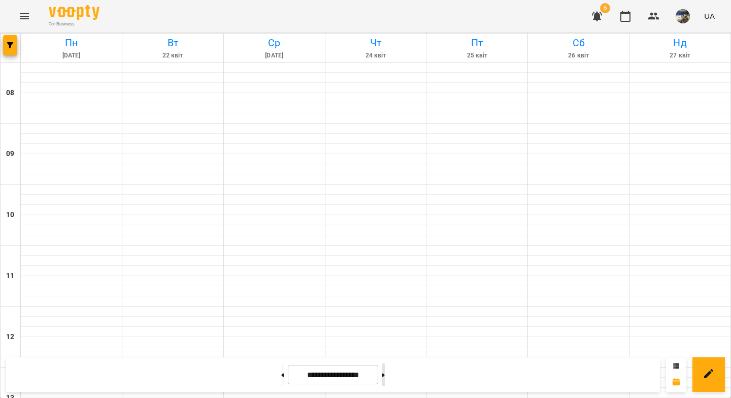
click at [385, 375] on icon at bounding box center [383, 375] width 3 height 4
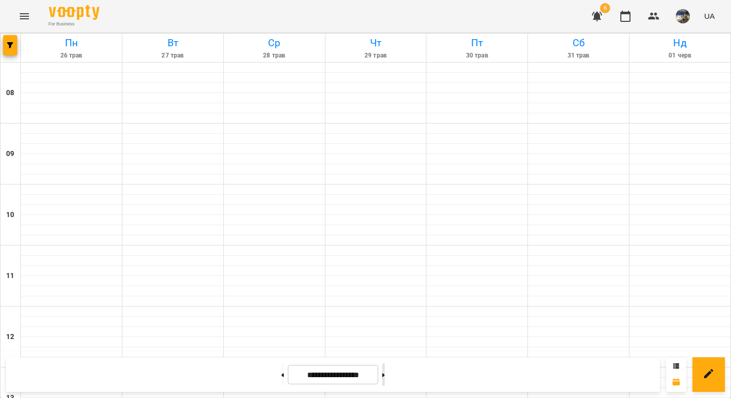
click at [385, 375] on icon at bounding box center [383, 375] width 3 height 4
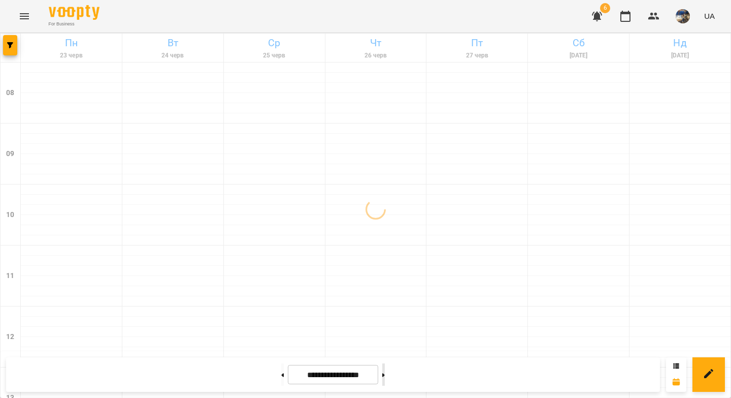
click at [385, 375] on icon at bounding box center [383, 375] width 3 height 4
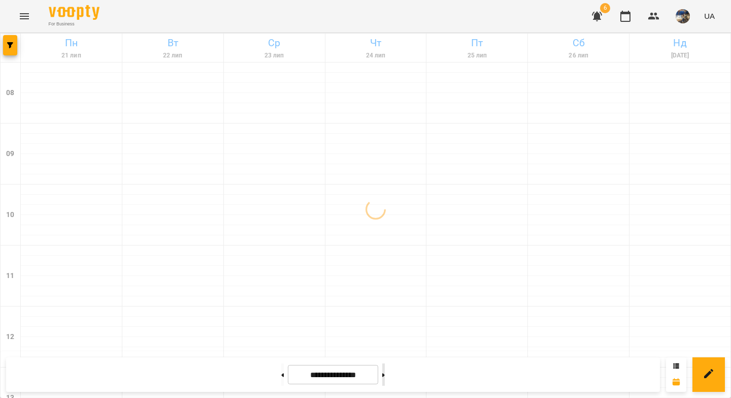
click at [385, 375] on icon at bounding box center [383, 375] width 3 height 4
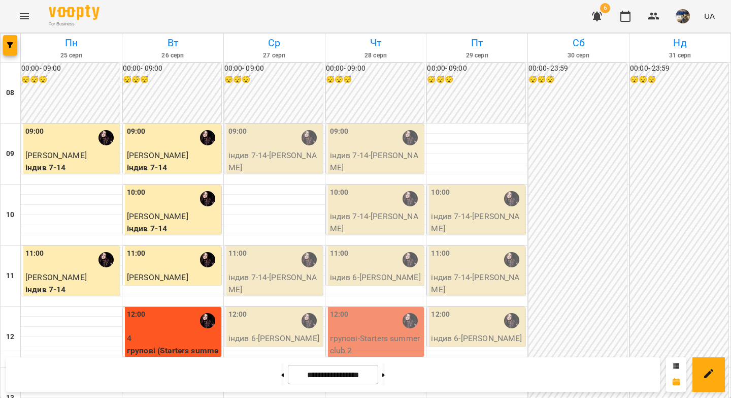
scroll to position [47, 0]
click at [11, 47] on icon "button" at bounding box center [10, 45] width 6 height 6
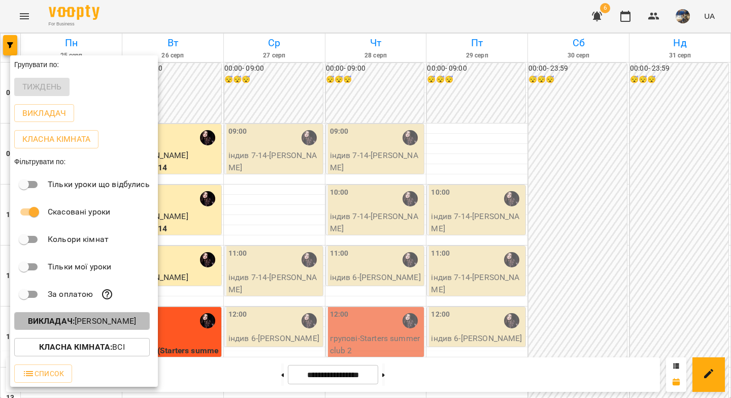
click at [104, 330] on button "Викладач : Абрамова Анастасія" at bounding box center [82, 321] width 136 height 18
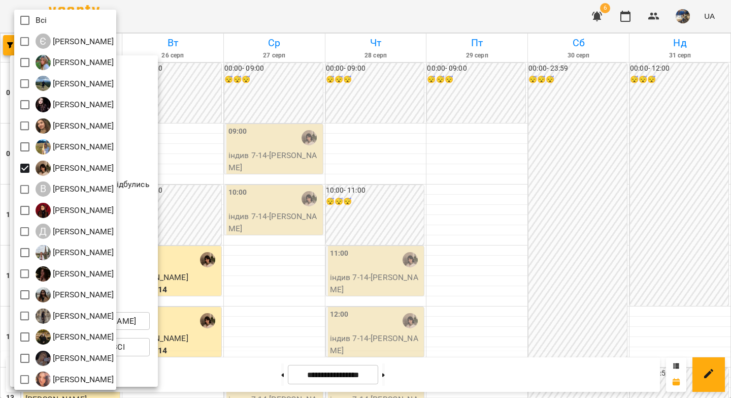
click at [448, 149] on div at bounding box center [365, 199] width 731 height 398
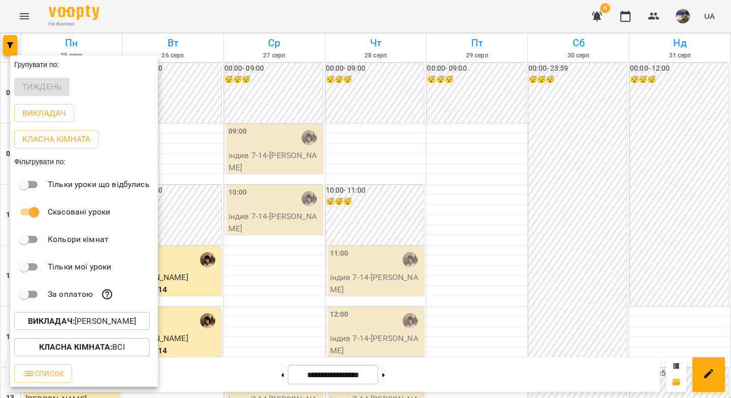
click at [457, 174] on div at bounding box center [365, 199] width 731 height 398
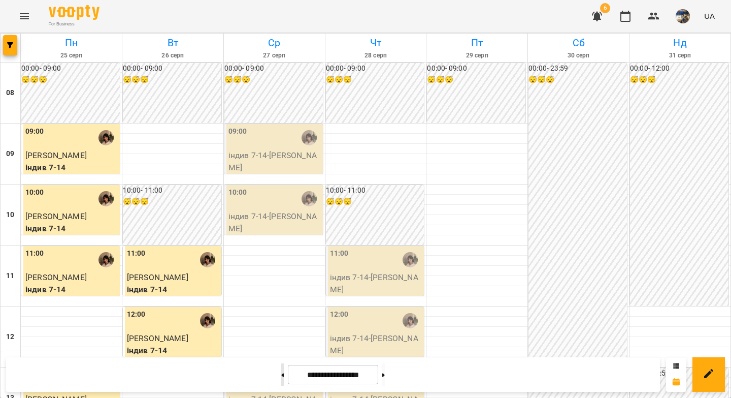
click at [281, 374] on button at bounding box center [282, 374] width 3 height 22
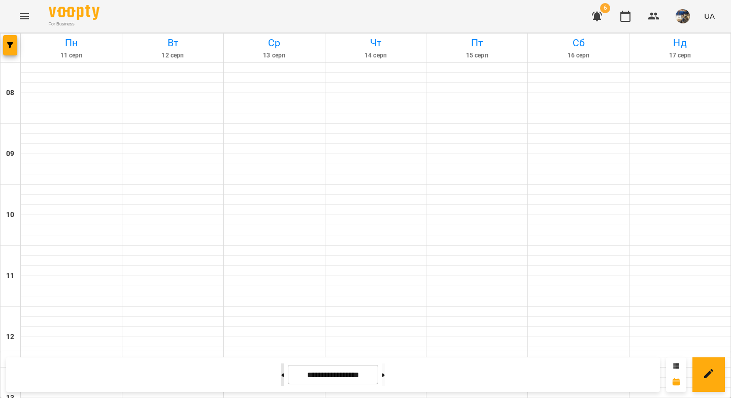
click at [281, 374] on button at bounding box center [282, 374] width 3 height 22
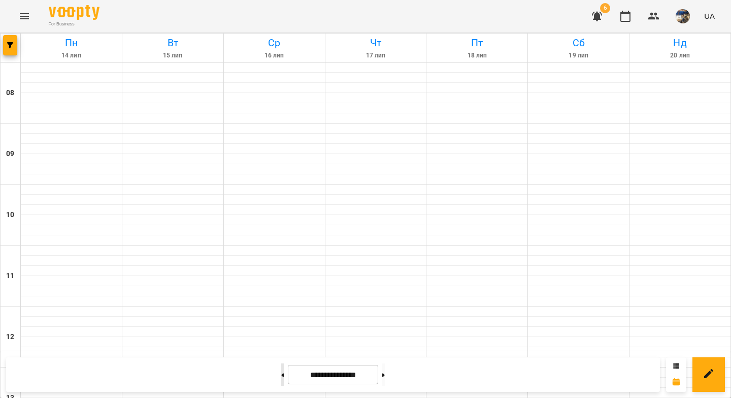
click at [281, 374] on button at bounding box center [282, 374] width 3 height 22
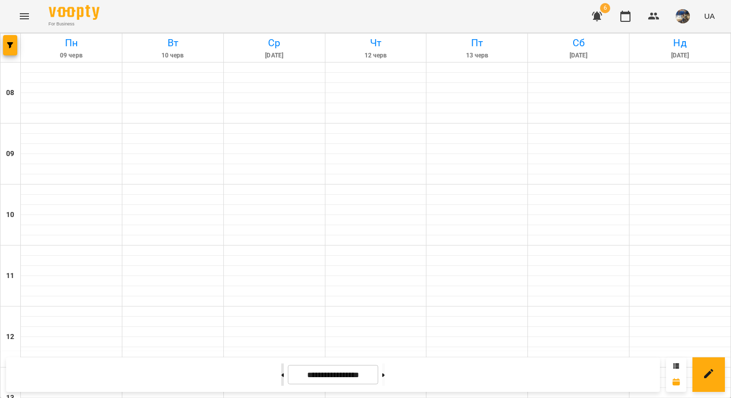
click at [281, 374] on button at bounding box center [282, 374] width 3 height 22
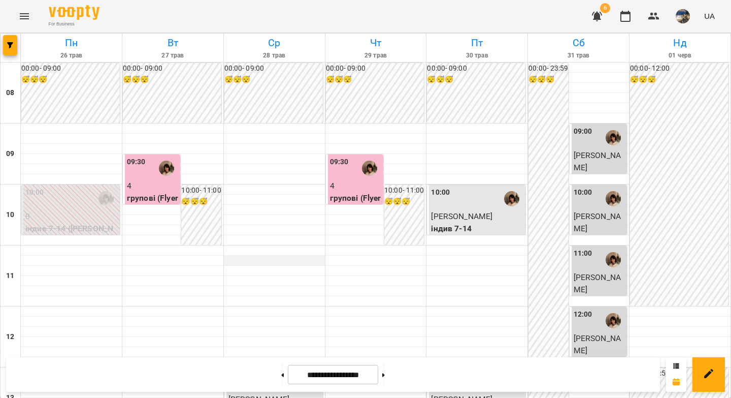
scroll to position [0, 0]
click at [385, 377] on button at bounding box center [383, 374] width 3 height 22
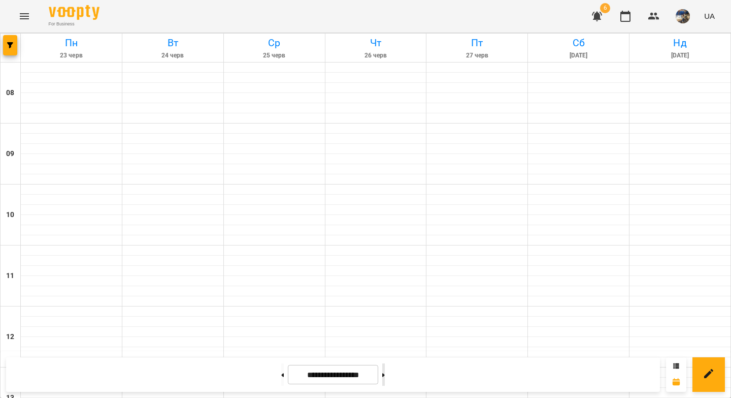
click at [385, 377] on button at bounding box center [383, 374] width 3 height 22
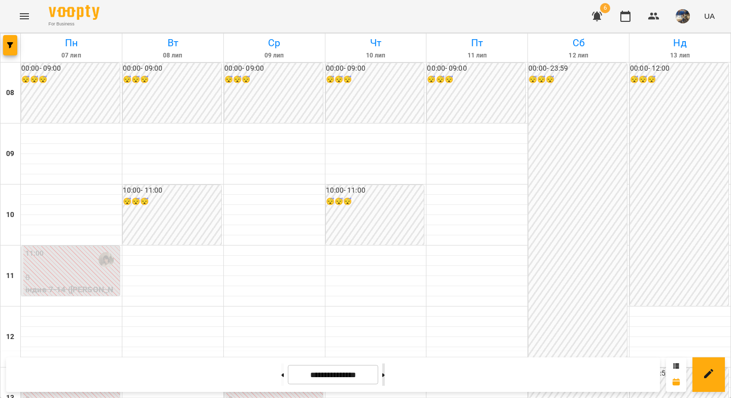
click at [385, 377] on button at bounding box center [383, 374] width 3 height 22
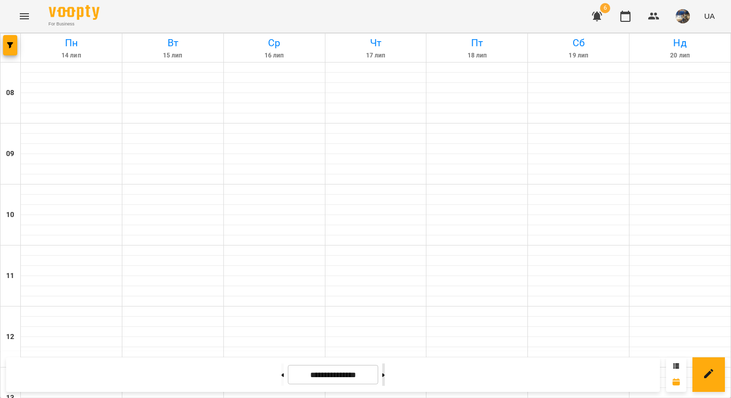
click at [385, 377] on button at bounding box center [383, 374] width 3 height 22
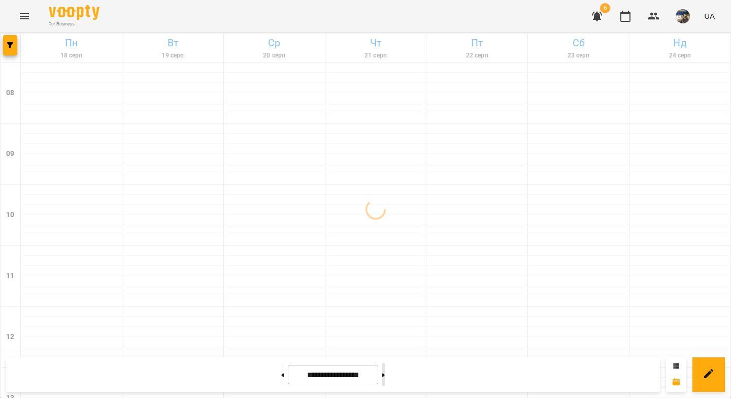
click at [385, 377] on button at bounding box center [383, 374] width 3 height 22
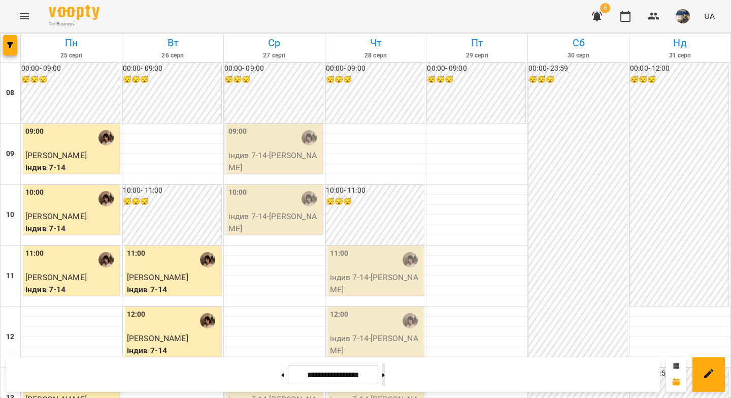
click at [385, 377] on button at bounding box center [383, 374] width 3 height 22
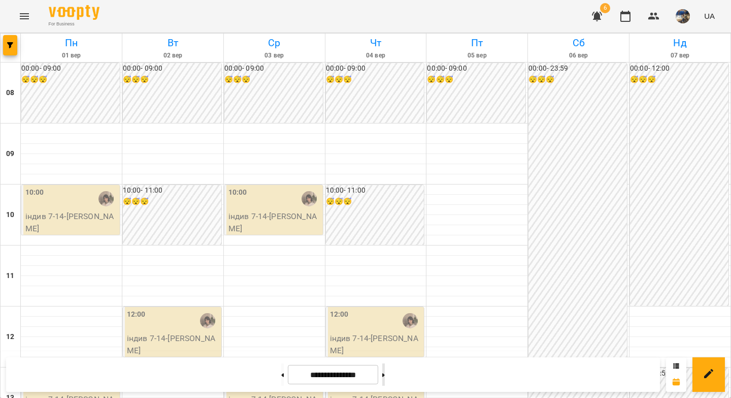
click at [385, 377] on button at bounding box center [383, 374] width 3 height 22
click at [10, 49] on button "button" at bounding box center [10, 45] width 14 height 20
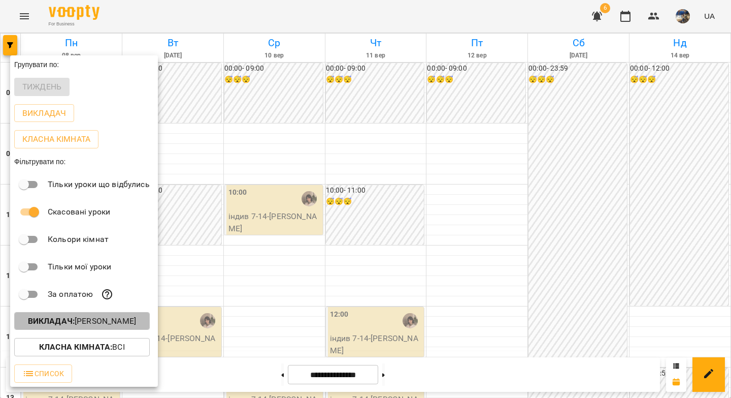
click at [79, 327] on p "Викладач : Вікторія Кубрик" at bounding box center [82, 321] width 108 height 12
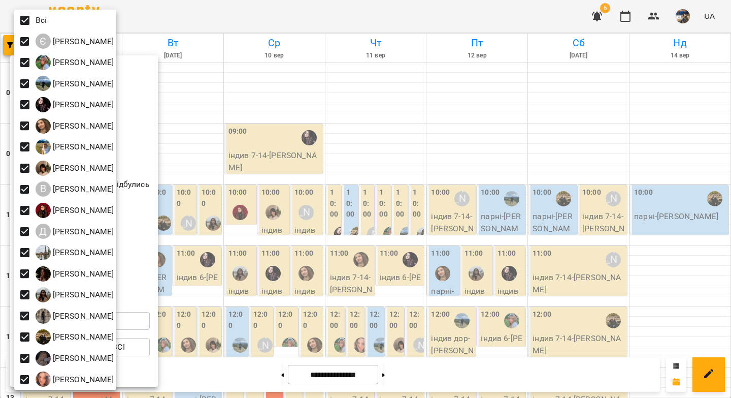
click at [302, 71] on div at bounding box center [365, 199] width 731 height 398
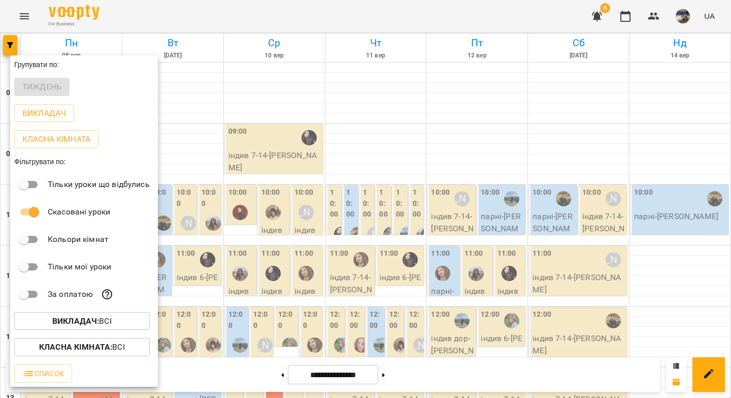
click at [293, 83] on div at bounding box center [365, 199] width 731 height 398
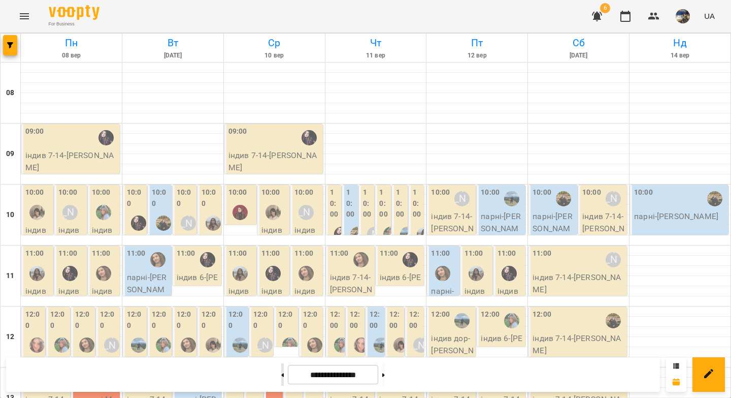
click at [281, 378] on button at bounding box center [282, 374] width 3 height 22
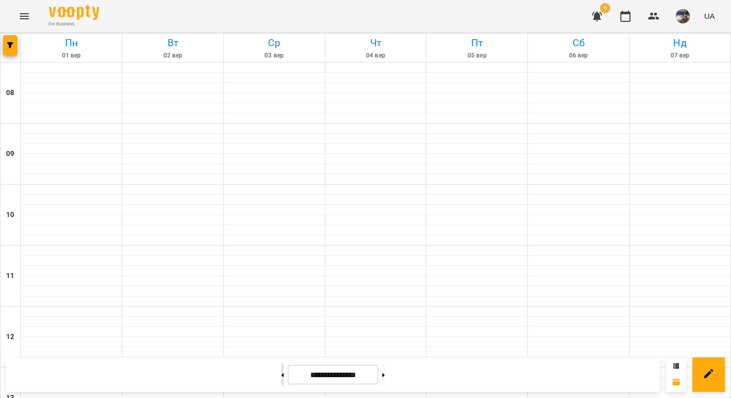
click at [281, 378] on button at bounding box center [282, 374] width 3 height 22
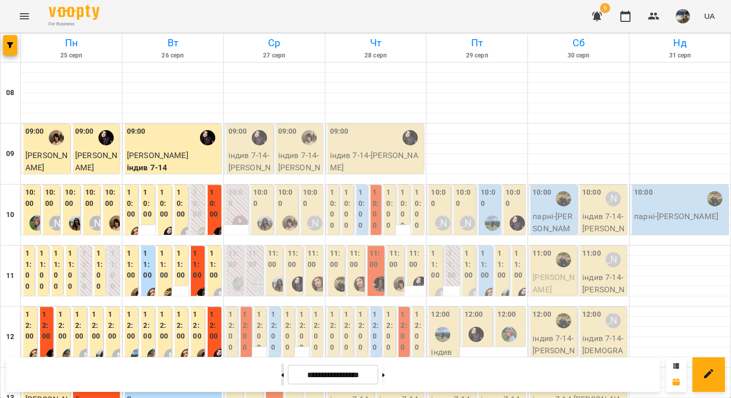
click at [281, 372] on button at bounding box center [282, 374] width 3 height 22
type input "**********"
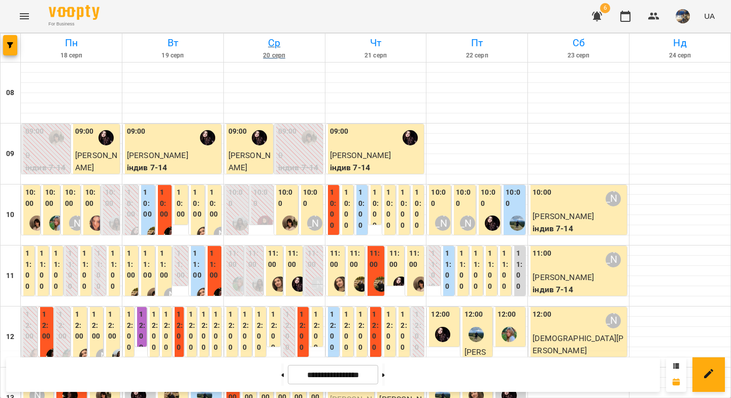
click at [271, 44] on h6 "Ср" at bounding box center [274, 43] width 98 height 16
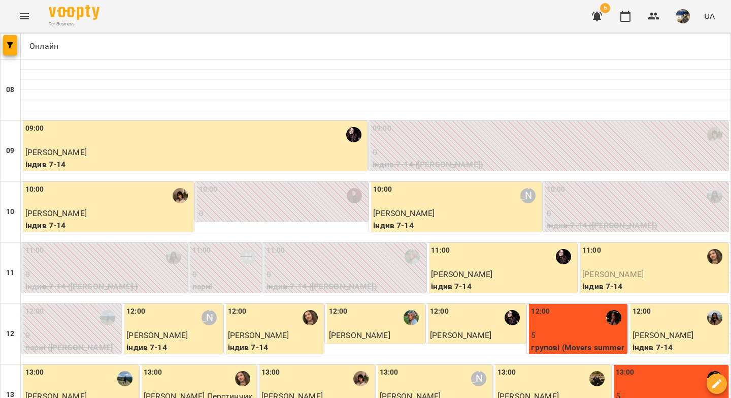
scroll to position [452, 0]
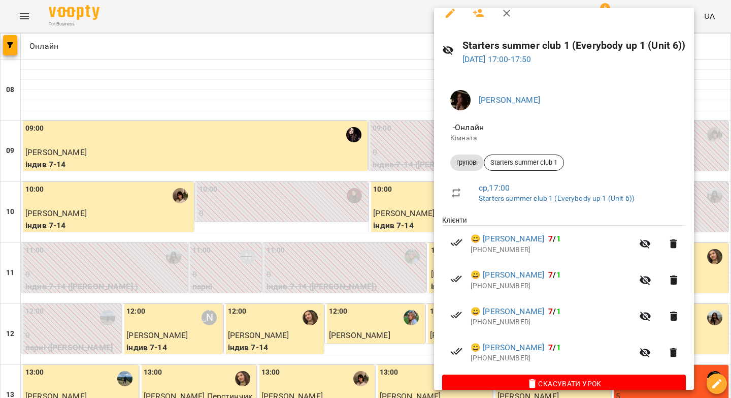
scroll to position [28, 0]
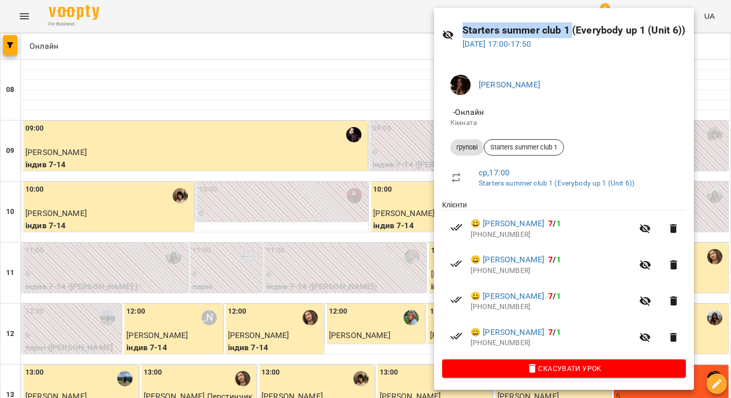
drag, startPoint x: 570, startPoint y: 28, endPoint x: 464, endPoint y: 32, distance: 106.7
click at [464, 32] on h6 "Starters summer club 1 (Everybody up 1 (Unit 6))" at bounding box center [574, 30] width 223 height 16
copy h6 "Starters summer club 1"
click at [413, 46] on div at bounding box center [365, 199] width 731 height 398
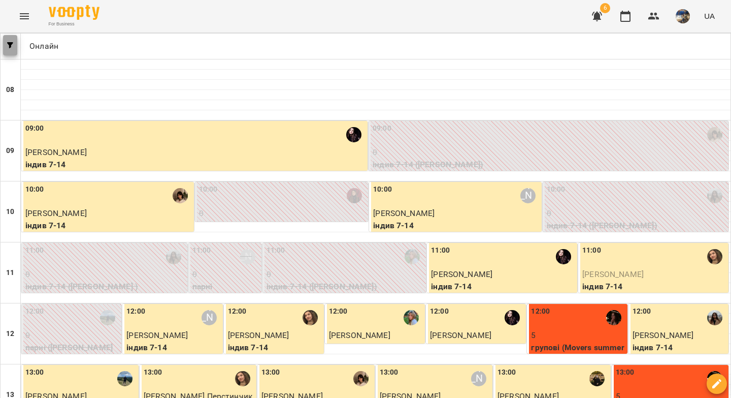
click at [10, 51] on button "button" at bounding box center [10, 45] width 14 height 20
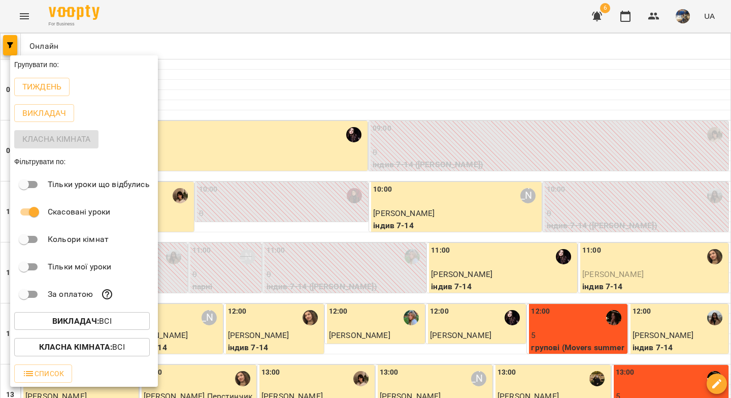
click at [122, 326] on span "Викладач : Всі" at bounding box center [81, 321] width 119 height 12
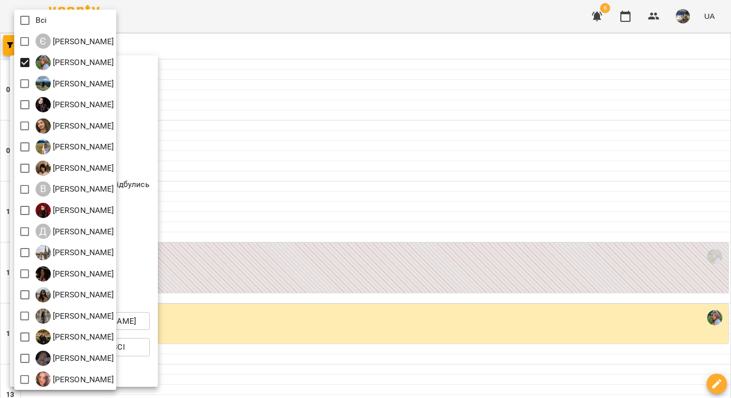
click at [176, 57] on div at bounding box center [365, 199] width 731 height 398
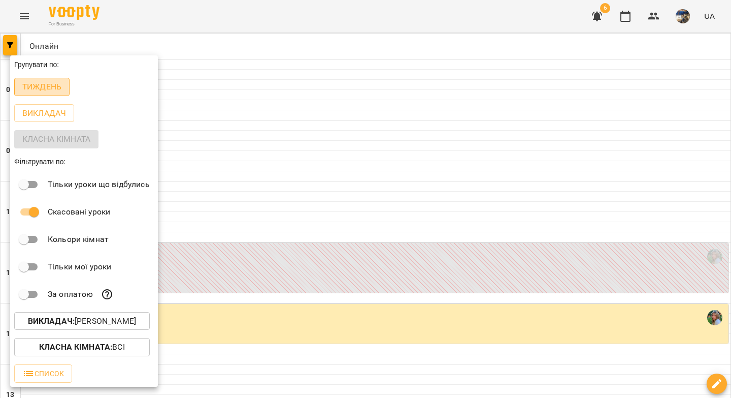
click at [43, 87] on p "Тиждень" at bounding box center [41, 87] width 39 height 12
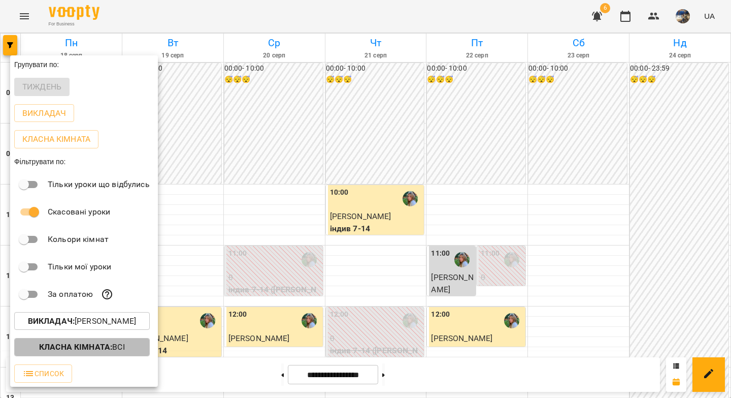
click at [48, 351] on b "Класна кімната :" at bounding box center [75, 347] width 73 height 10
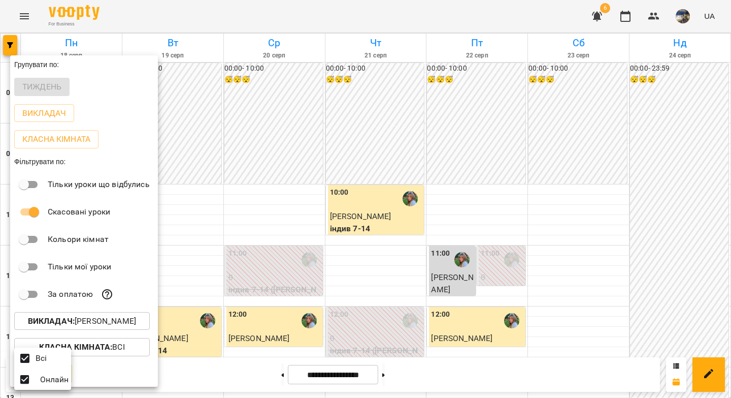
click at [112, 323] on div at bounding box center [365, 199] width 731 height 398
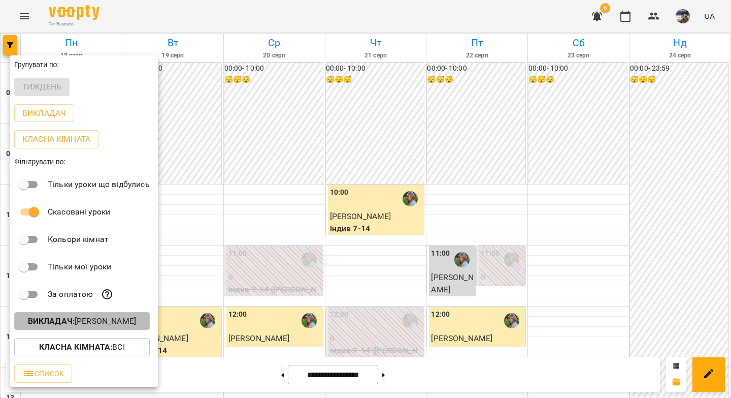
click at [110, 325] on p "Викладач : Іванна Лизун" at bounding box center [82, 321] width 108 height 12
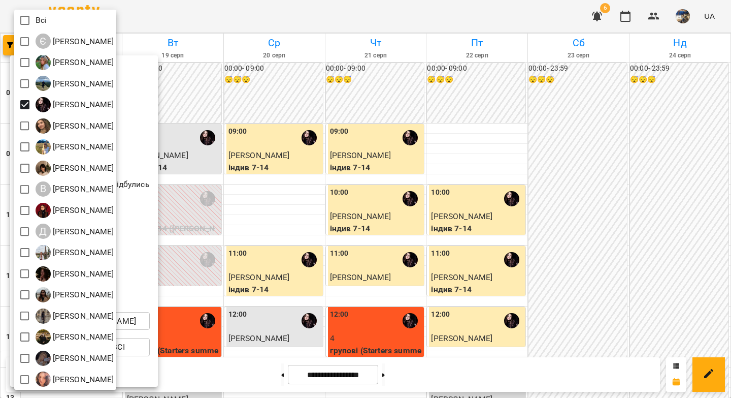
click at [266, 185] on div at bounding box center [365, 199] width 731 height 398
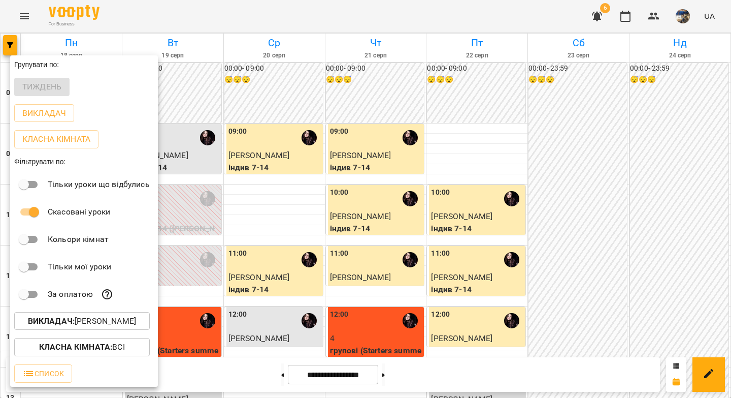
click at [269, 191] on div at bounding box center [365, 199] width 731 height 398
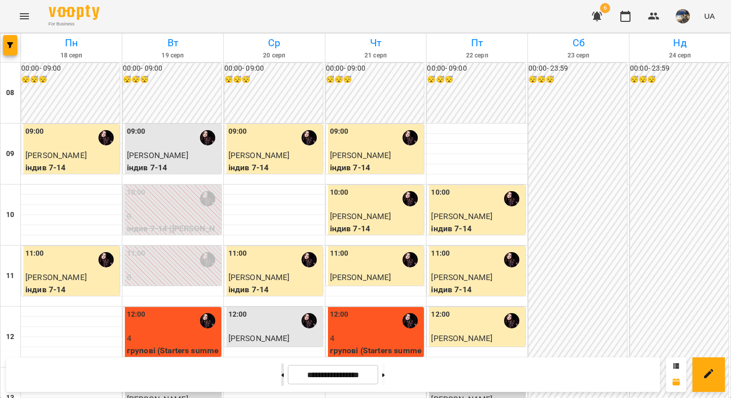
click at [281, 378] on button at bounding box center [282, 374] width 3 height 22
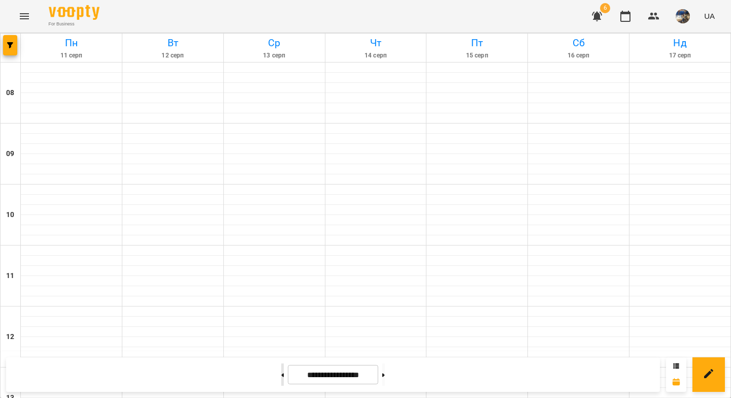
click at [281, 378] on button at bounding box center [282, 374] width 3 height 22
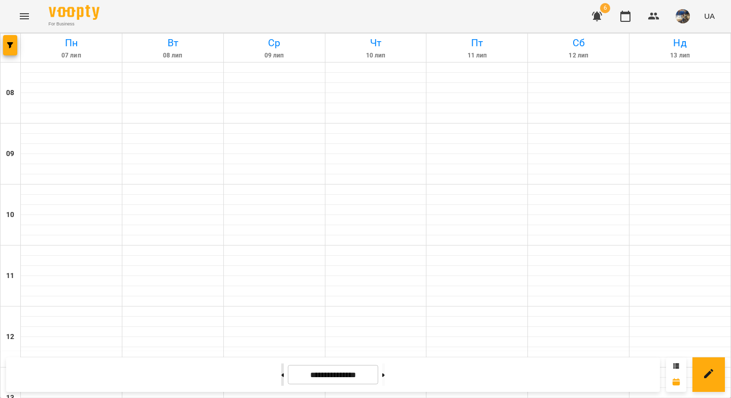
click at [281, 378] on button at bounding box center [282, 374] width 3 height 22
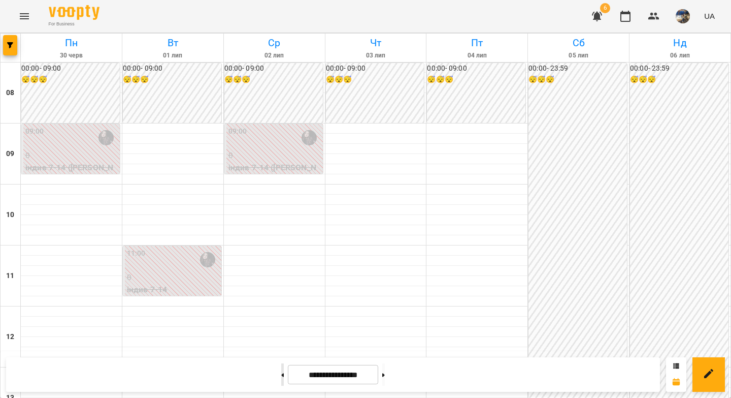
click at [281, 378] on button at bounding box center [282, 374] width 3 height 22
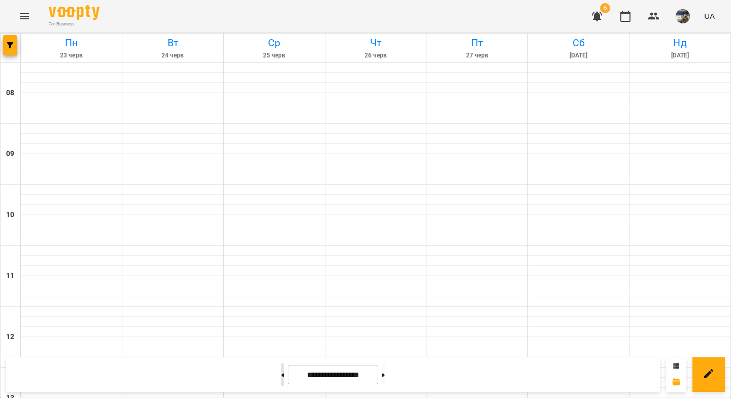
click at [281, 378] on button at bounding box center [282, 374] width 3 height 22
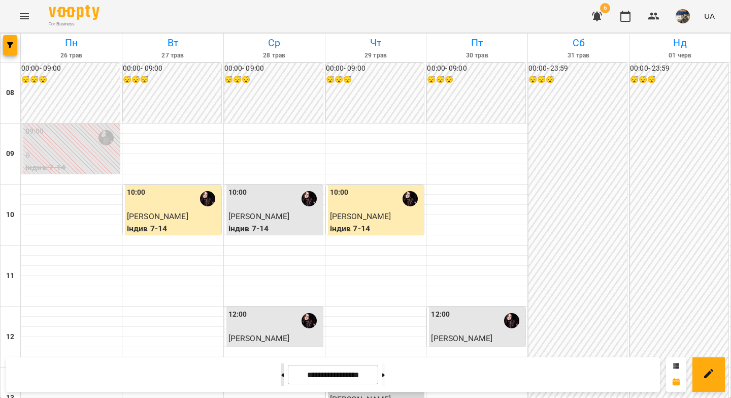
click at [281, 378] on button at bounding box center [282, 374] width 3 height 22
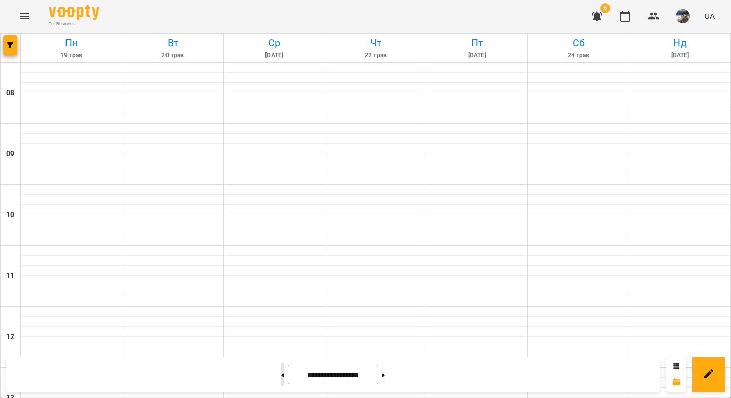
click at [281, 378] on button at bounding box center [282, 374] width 3 height 22
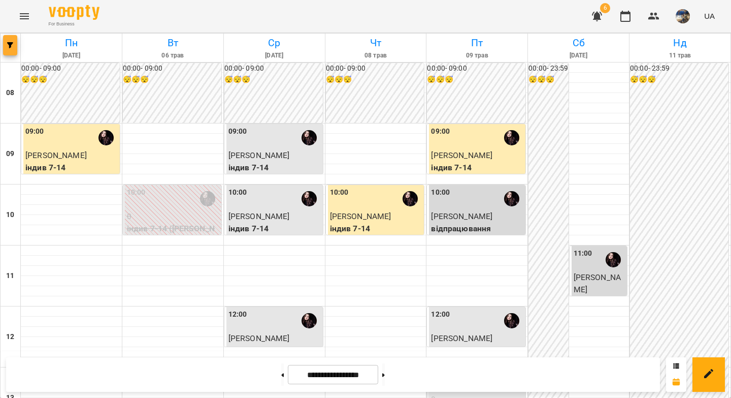
click at [17, 45] on span "button" at bounding box center [10, 45] width 14 height 6
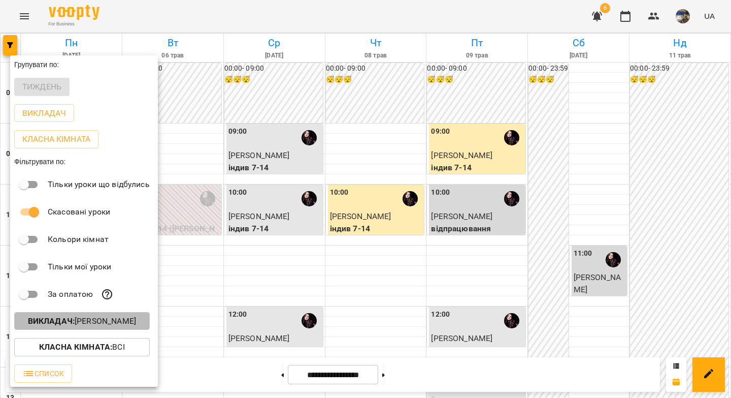
click at [43, 330] on button "Викладач : Абрамова Анастасія" at bounding box center [82, 321] width 136 height 18
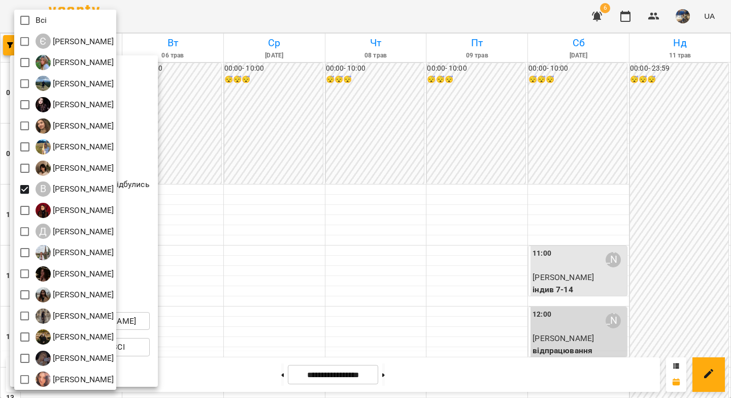
click at [215, 109] on div at bounding box center [365, 199] width 731 height 398
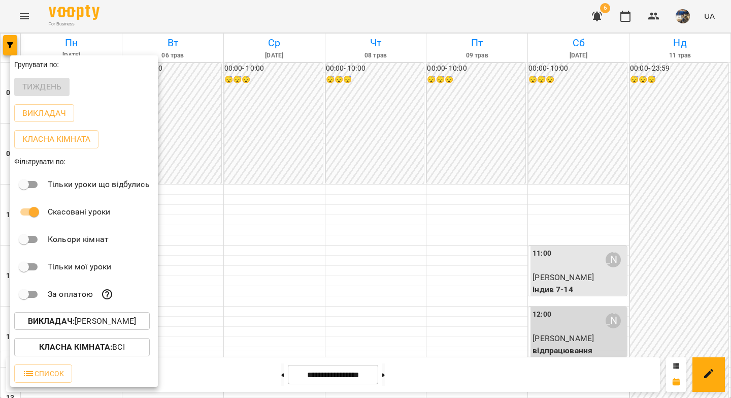
click at [282, 228] on div at bounding box center [365, 199] width 731 height 398
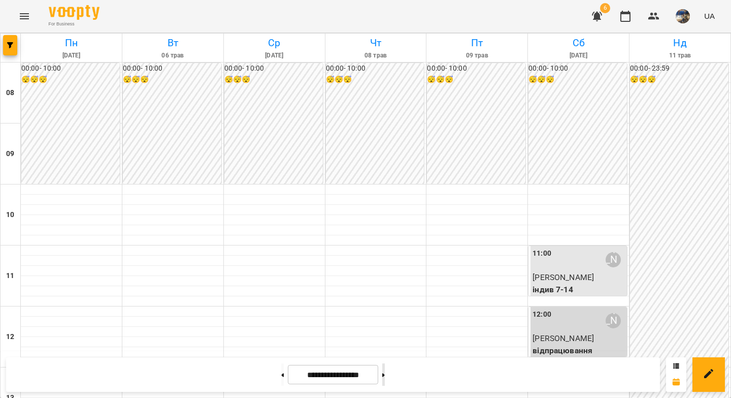
scroll to position [290, 0]
click at [385, 381] on button at bounding box center [383, 374] width 3 height 22
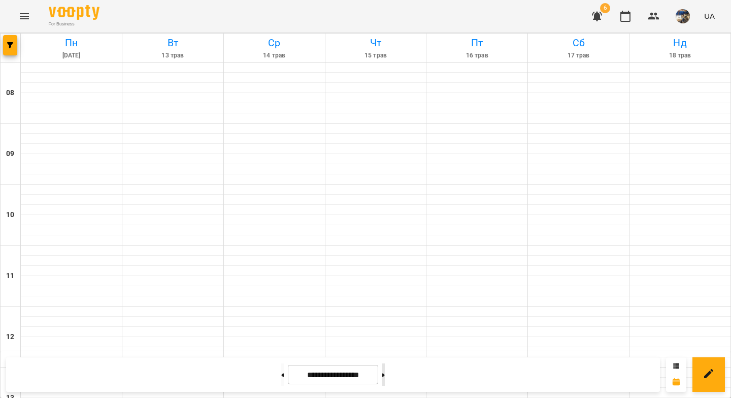
click at [385, 381] on button at bounding box center [383, 374] width 3 height 22
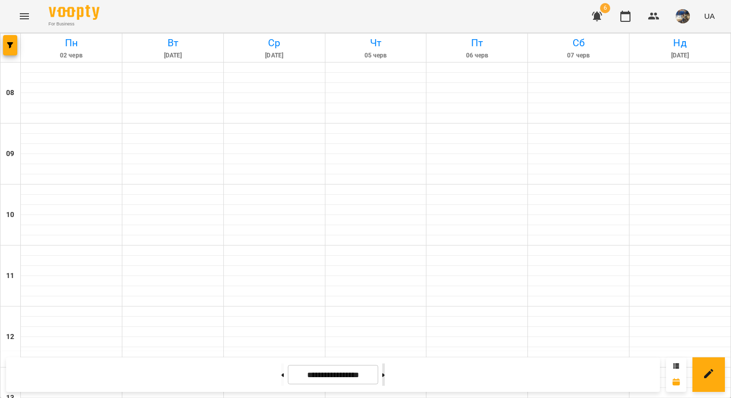
click at [385, 381] on button at bounding box center [383, 374] width 3 height 22
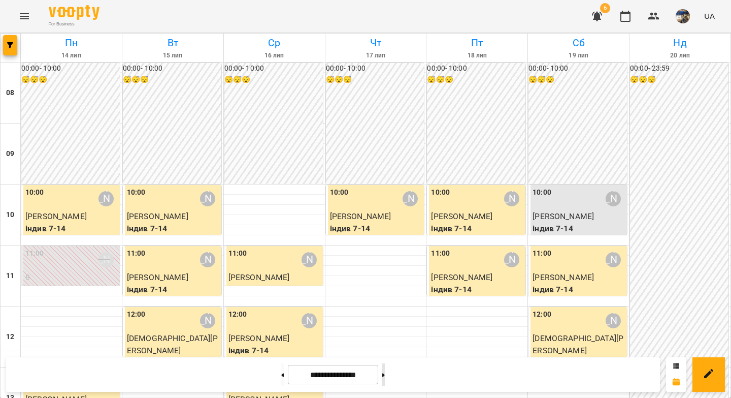
click at [385, 381] on button at bounding box center [383, 374] width 3 height 22
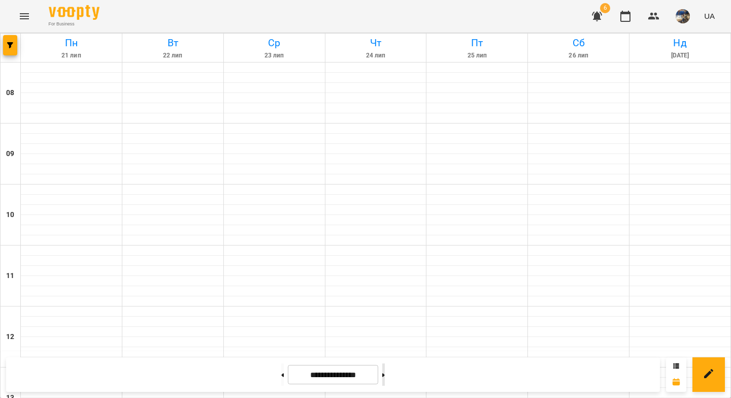
click at [385, 381] on button at bounding box center [383, 374] width 3 height 22
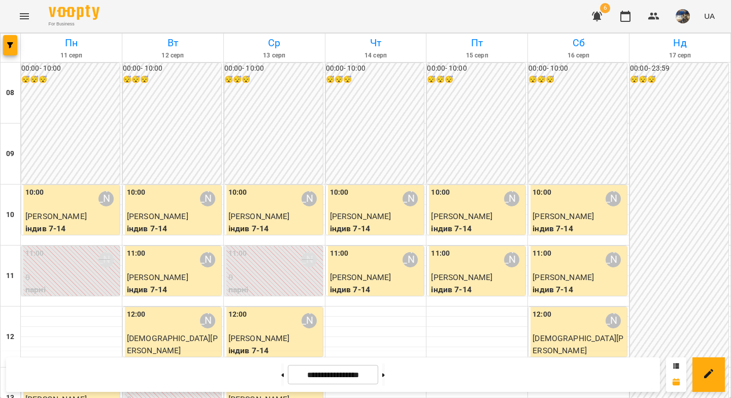
scroll to position [81, 0]
click at [385, 374] on icon at bounding box center [383, 375] width 3 height 4
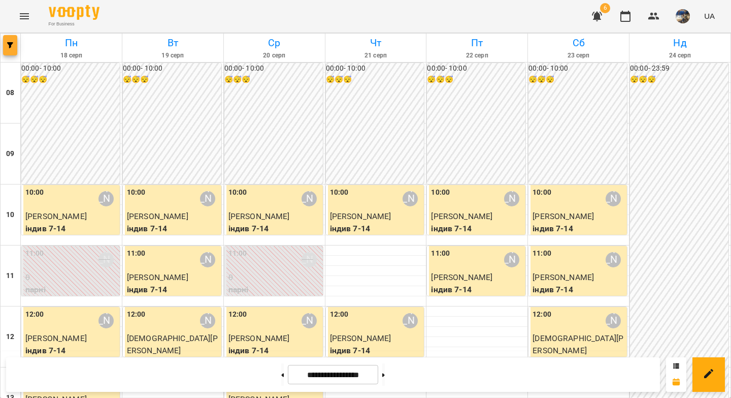
click at [14, 49] on button "button" at bounding box center [10, 45] width 14 height 20
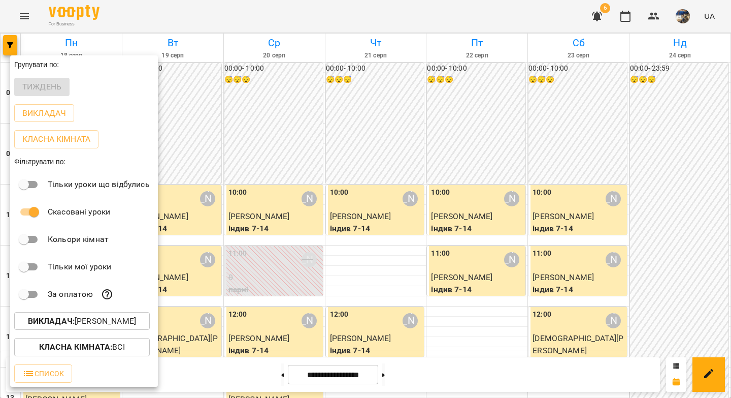
click at [100, 322] on p "Викладач : Вікторія Половинка" at bounding box center [82, 321] width 108 height 12
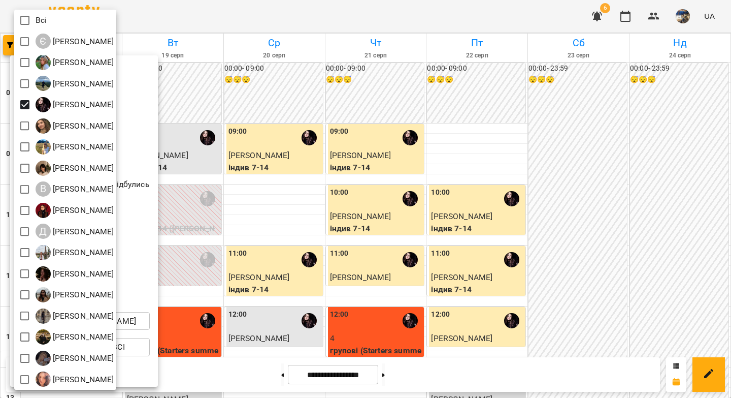
click at [306, 312] on div at bounding box center [365, 199] width 731 height 398
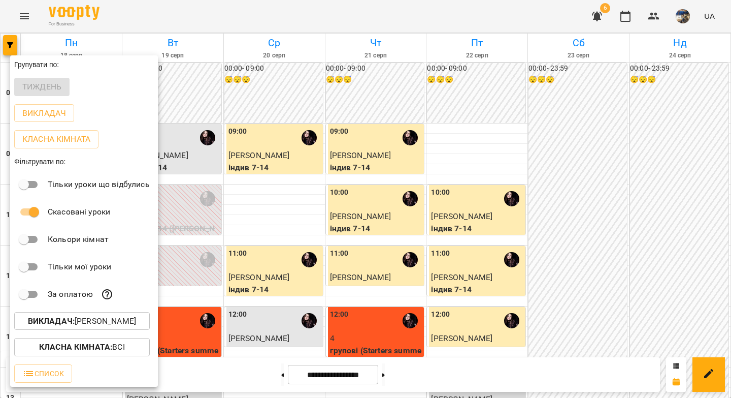
click at [280, 310] on div at bounding box center [365, 199] width 731 height 398
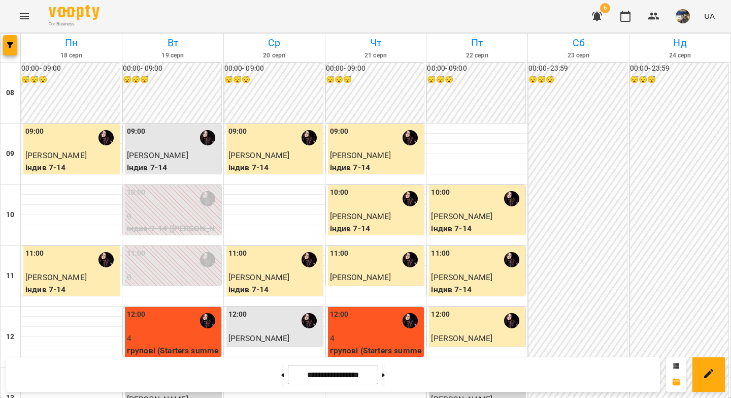
scroll to position [0, 0]
click at [281, 377] on button at bounding box center [282, 374] width 3 height 22
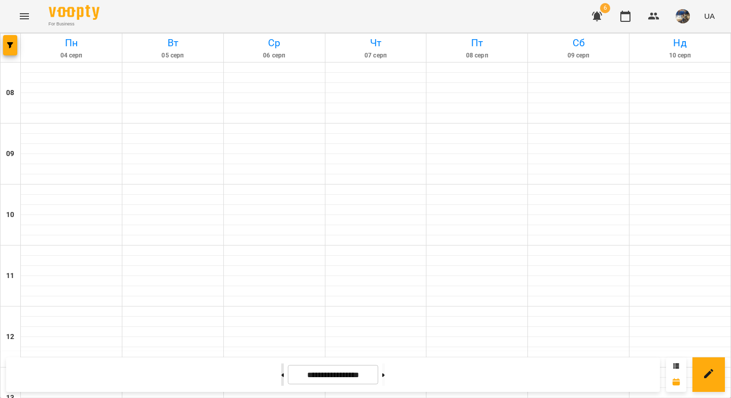
click at [281, 377] on button at bounding box center [282, 374] width 3 height 22
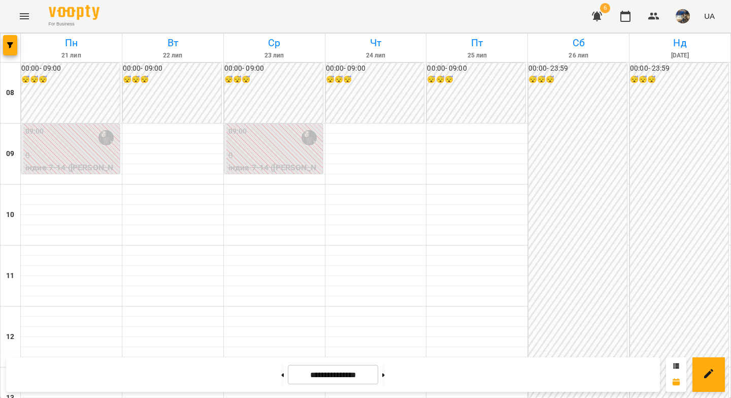
scroll to position [230, 0]
click at [281, 376] on icon at bounding box center [282, 375] width 3 height 4
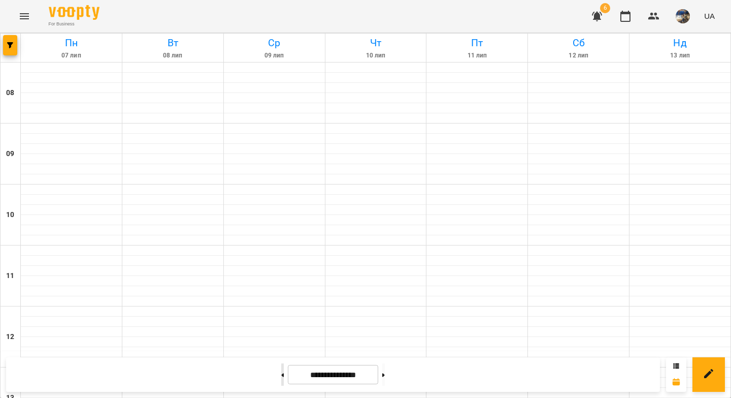
click at [281, 376] on icon at bounding box center [282, 375] width 3 height 4
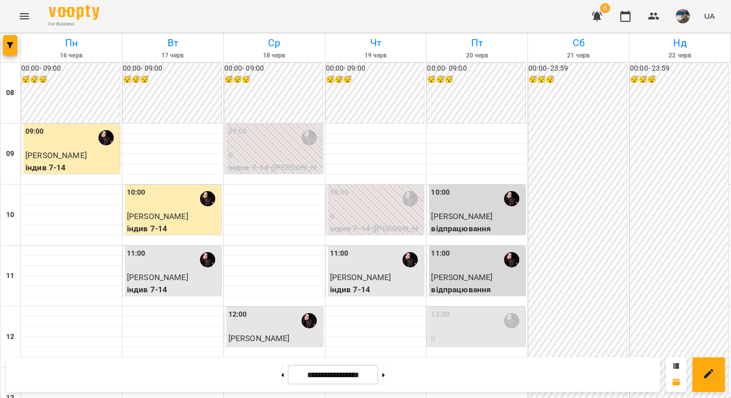
scroll to position [0, 0]
click at [281, 376] on button at bounding box center [282, 374] width 3 height 22
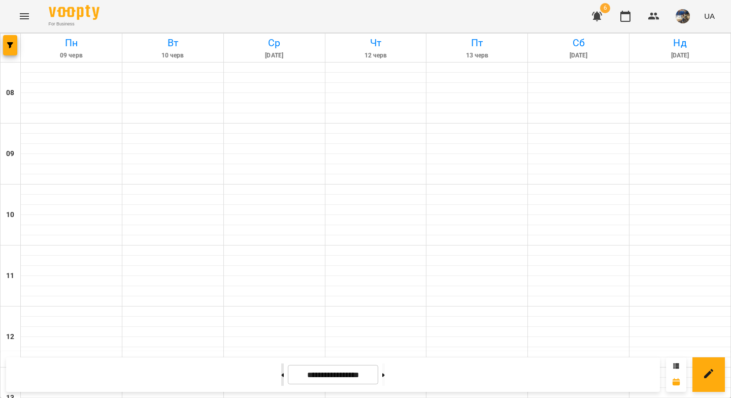
click at [281, 376] on button at bounding box center [282, 374] width 3 height 22
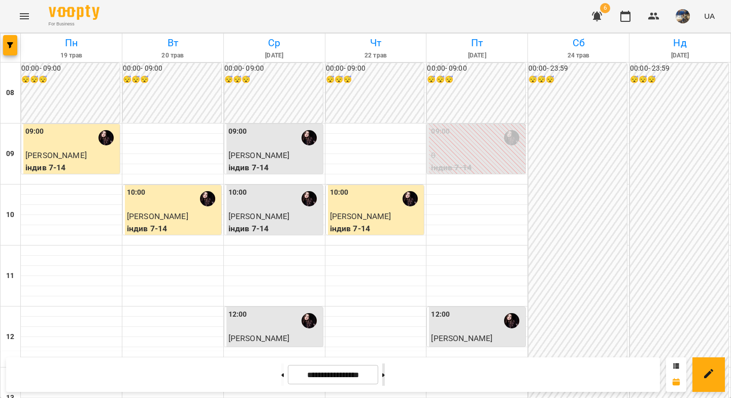
click at [385, 374] on button at bounding box center [383, 374] width 3 height 22
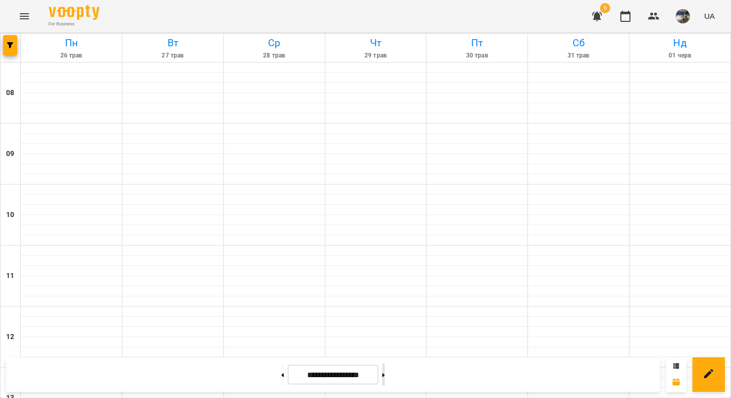
click at [385, 374] on button at bounding box center [383, 374] width 3 height 22
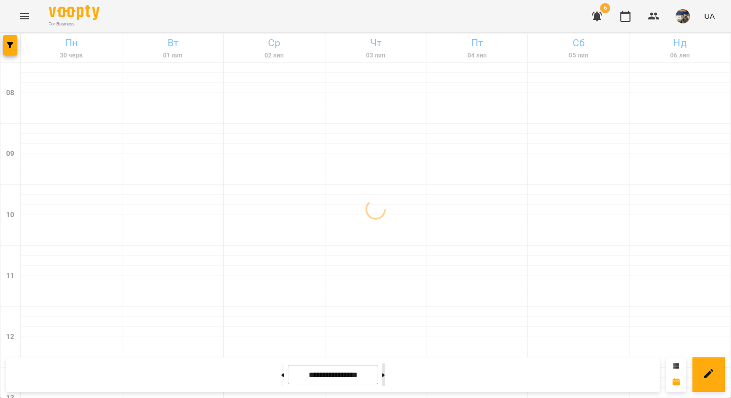
click at [385, 374] on button at bounding box center [383, 374] width 3 height 22
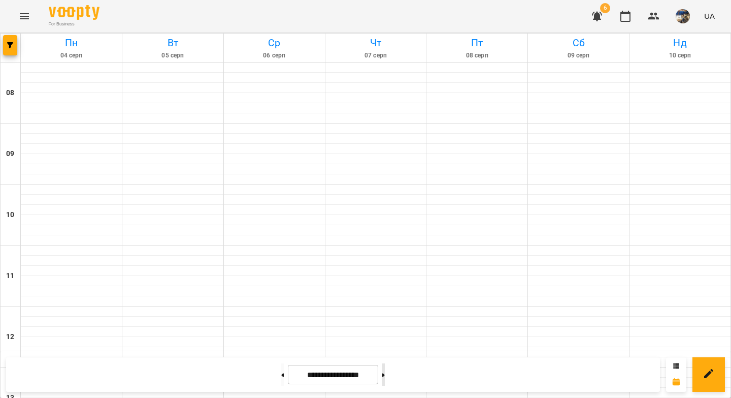
click at [385, 374] on button at bounding box center [383, 374] width 3 height 22
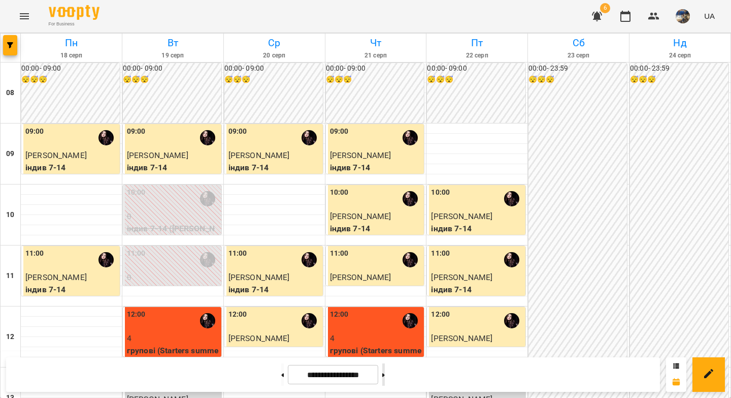
click at [385, 375] on button at bounding box center [383, 374] width 3 height 22
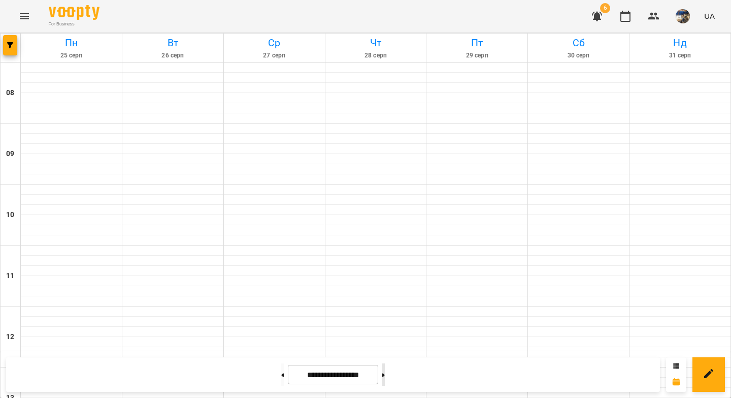
click at [385, 375] on button at bounding box center [383, 374] width 3 height 22
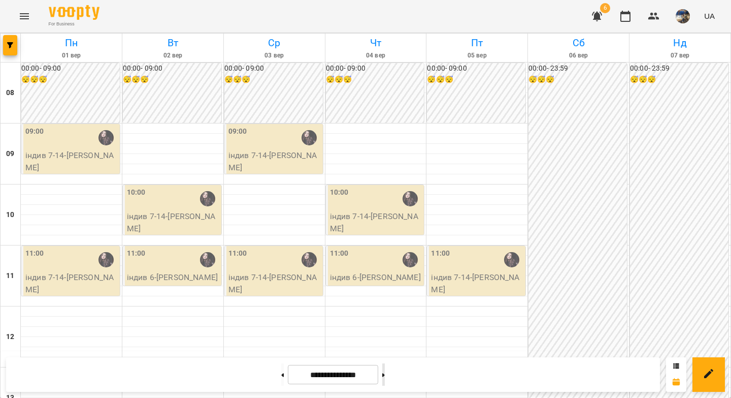
click at [385, 375] on button at bounding box center [383, 374] width 3 height 22
click at [281, 378] on button at bounding box center [282, 374] width 3 height 22
type input "**********"
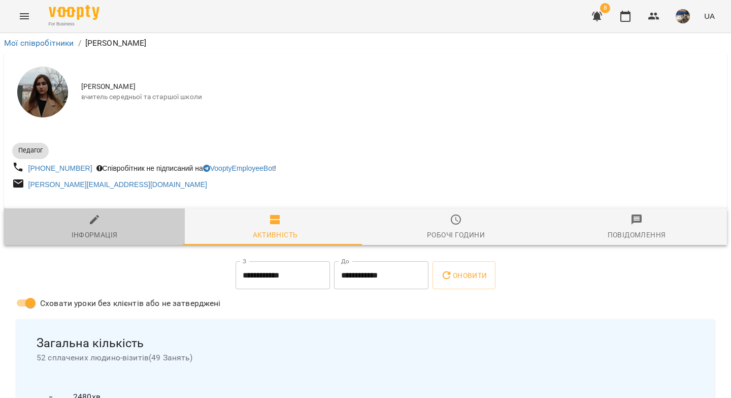
click at [95, 222] on icon "button" at bounding box center [94, 219] width 12 height 12
select select "**"
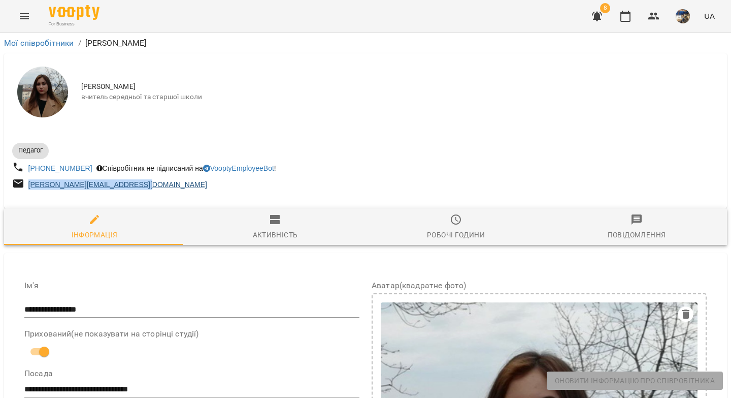
drag, startPoint x: 158, startPoint y: 185, endPoint x: 29, endPoint y: 184, distance: 129.5
click at [29, 184] on div "[PERSON_NAME][EMAIL_ADDRESS][DOMAIN_NAME]" at bounding box center [187, 184] width 355 height 19
copy link "[PERSON_NAME][EMAIL_ADDRESS][DOMAIN_NAME]"
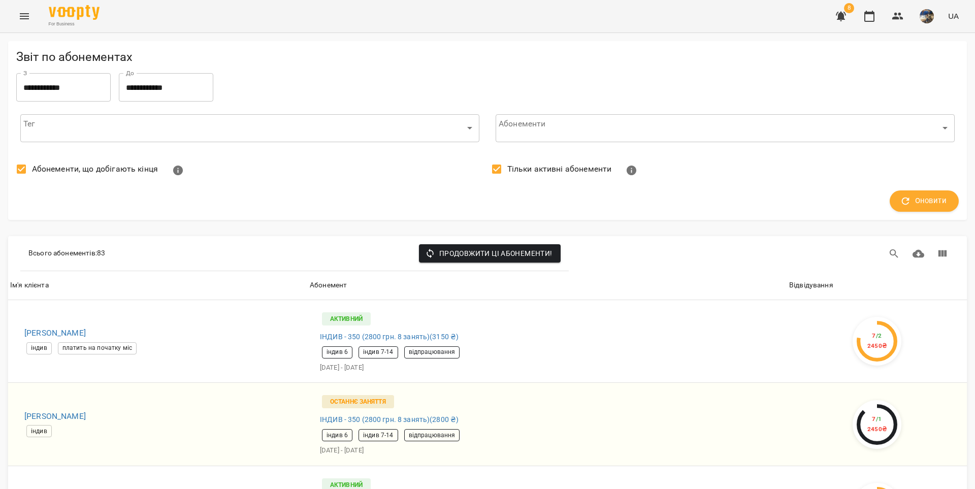
click at [23, 16] on icon "Menu" at bounding box center [24, 16] width 9 height 6
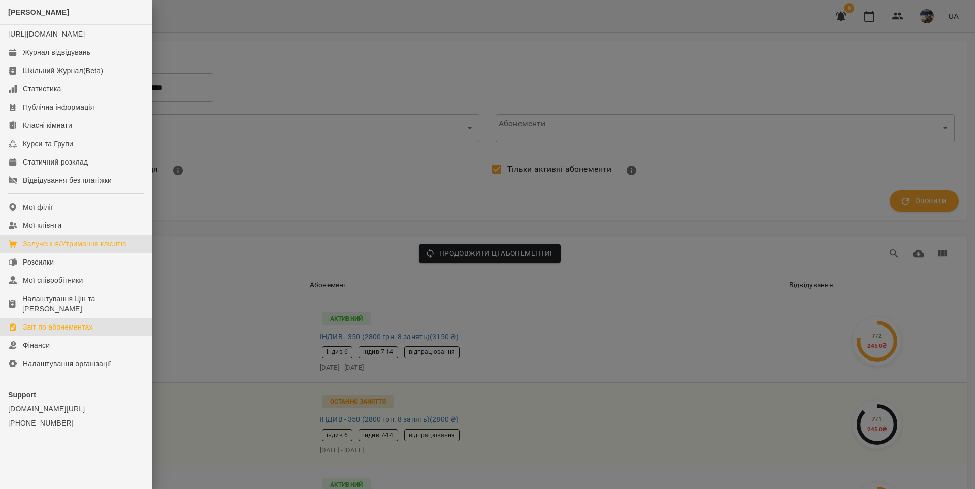
click at [89, 249] on div "Залучення/Утримання клієнтів" at bounding box center [75, 244] width 104 height 10
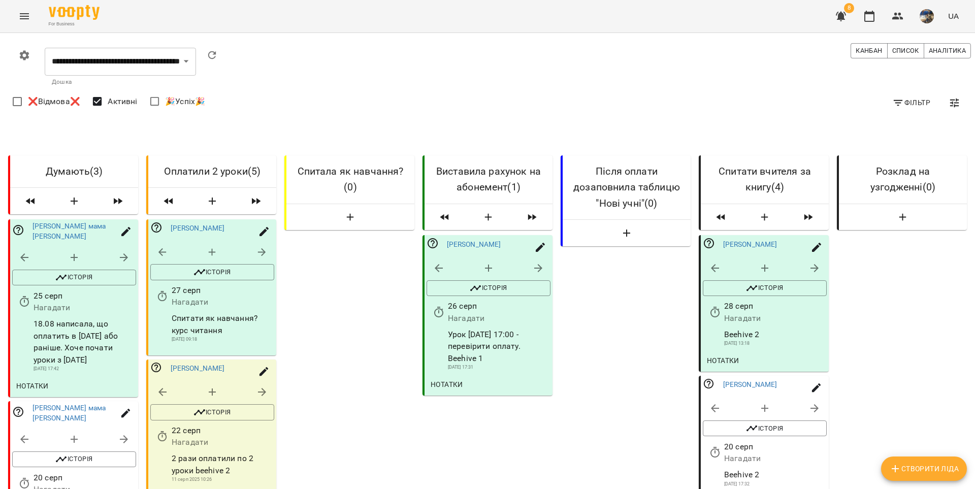
scroll to position [126, 0]
click at [768, 380] on span "[PERSON_NAME]" at bounding box center [777, 385] width 108 height 10
click at [753, 380] on link "[PERSON_NAME]" at bounding box center [750, 384] width 54 height 8
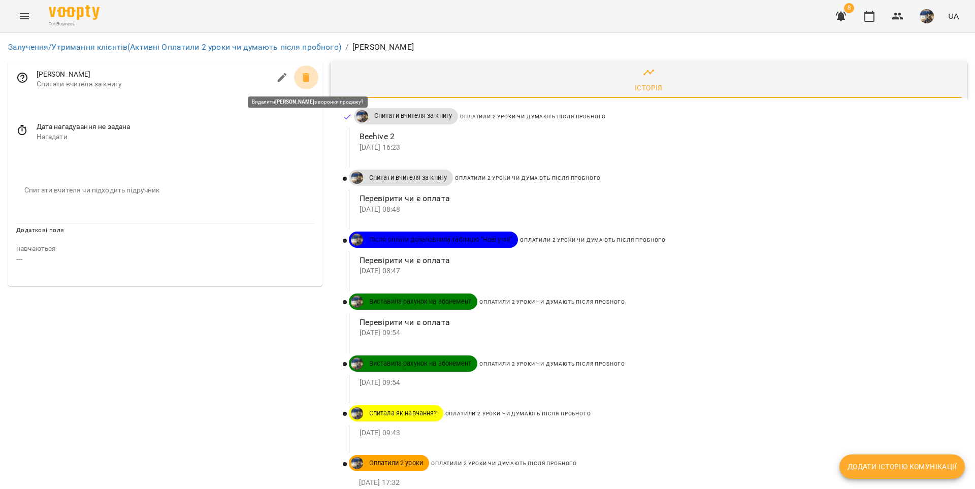
click at [304, 78] on icon at bounding box center [306, 77] width 7 height 9
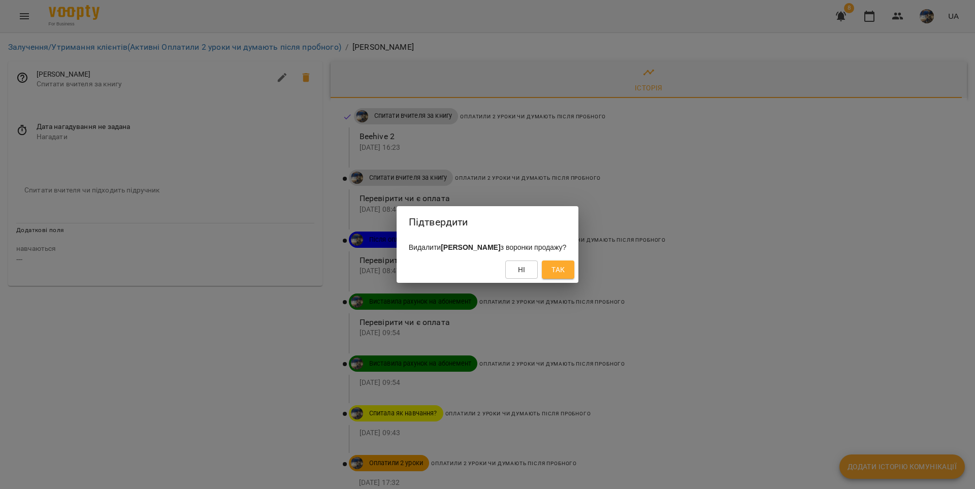
click at [565, 271] on span "Так" at bounding box center [557, 270] width 13 height 12
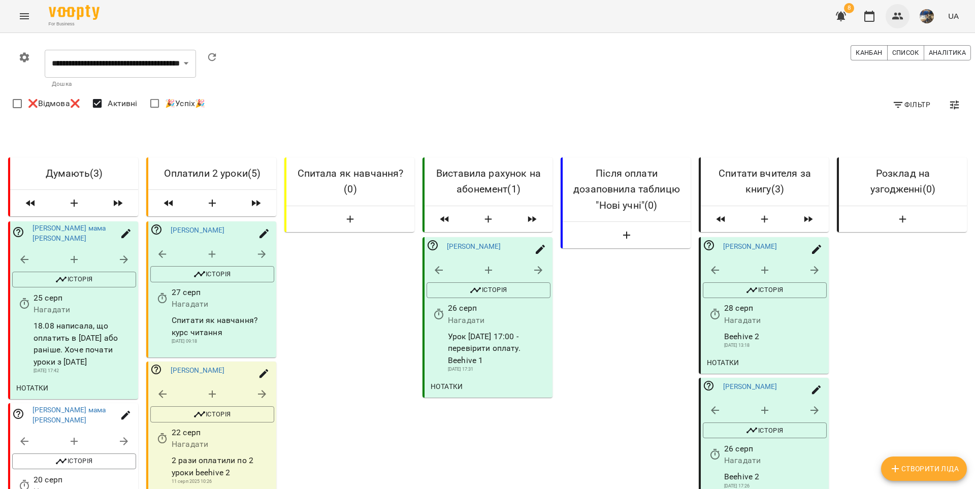
click at [898, 16] on icon "button" at bounding box center [898, 16] width 12 height 12
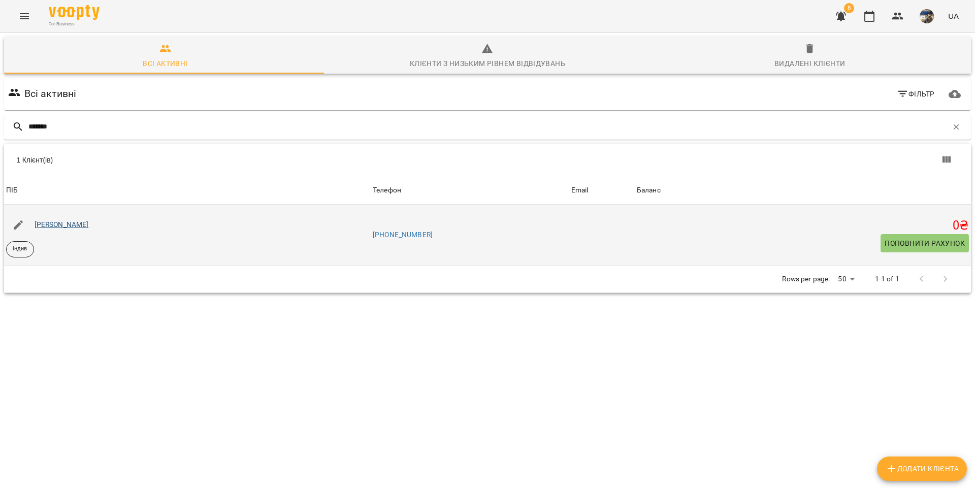
type input "*******"
click at [75, 224] on link "[PERSON_NAME]" at bounding box center [62, 224] width 54 height 8
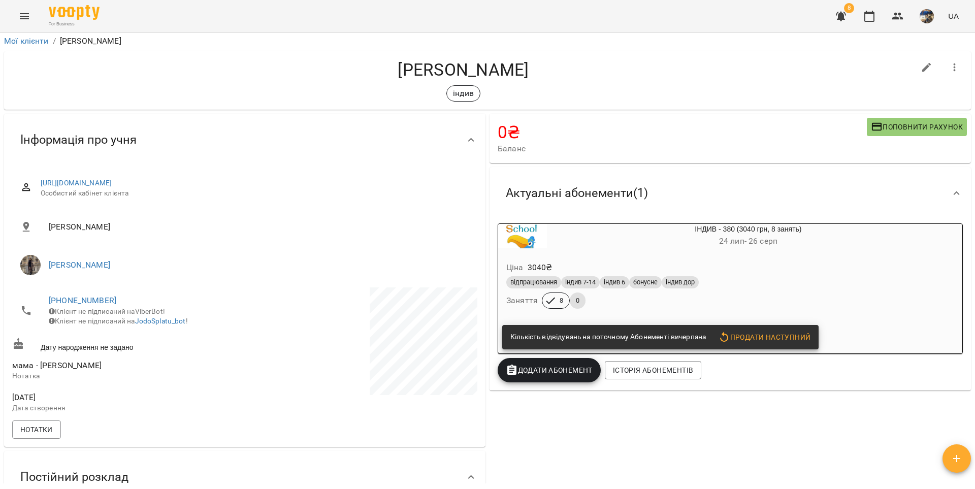
scroll to position [5, 0]
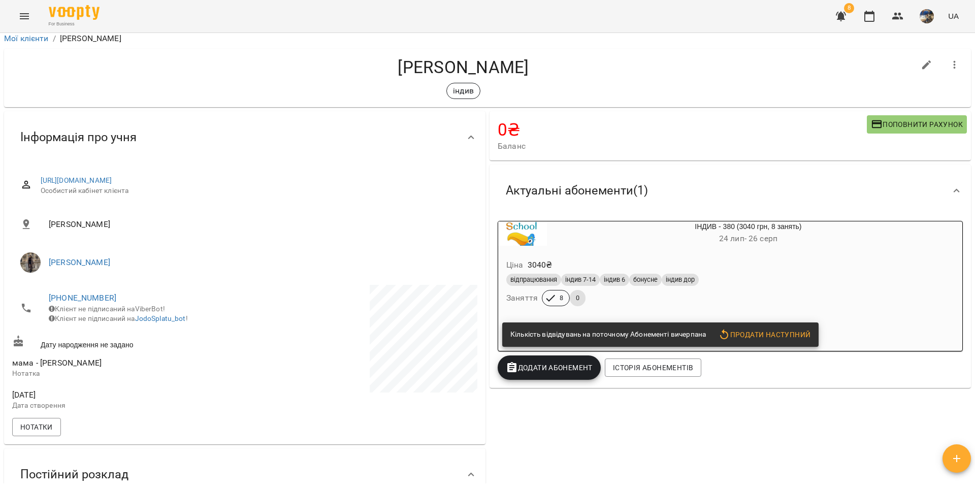
click at [793, 266] on div "Ціна 3040 ₴" at bounding box center [723, 265] width 439 height 18
